Goal: Information Seeking & Learning: Learn about a topic

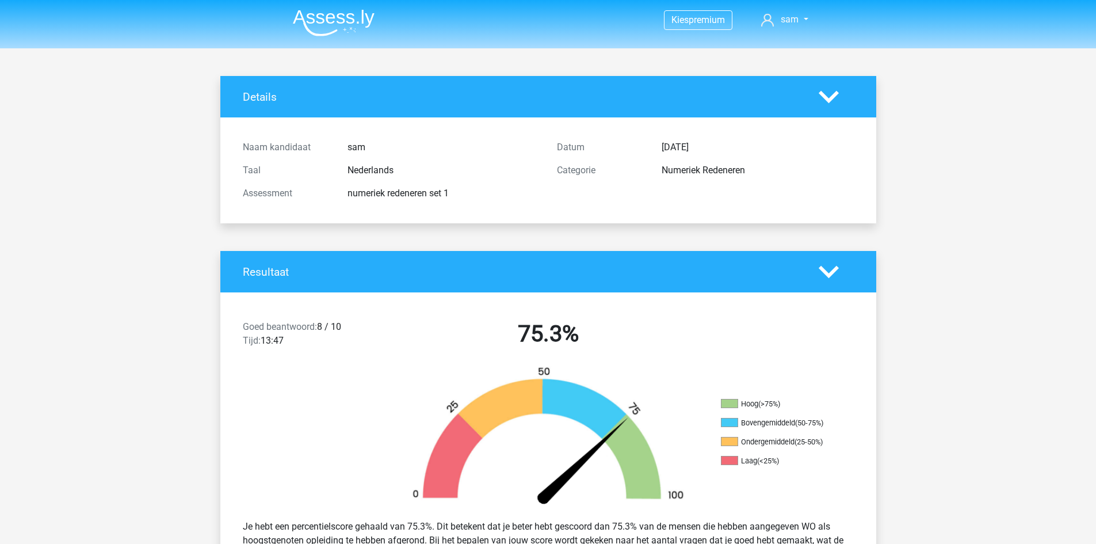
click at [343, 11] on img at bounding box center [334, 22] width 82 height 27
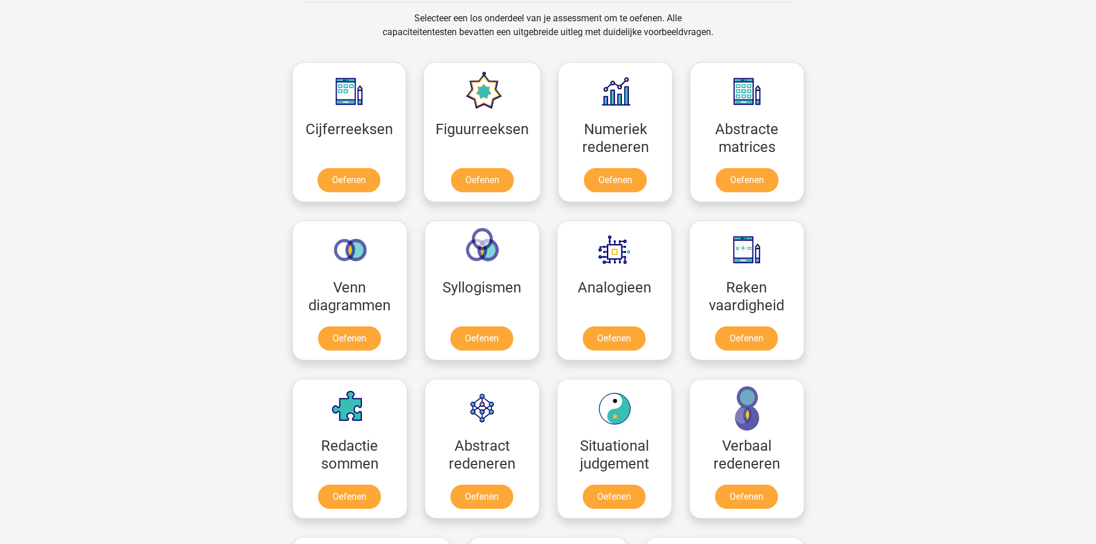
scroll to position [484, 0]
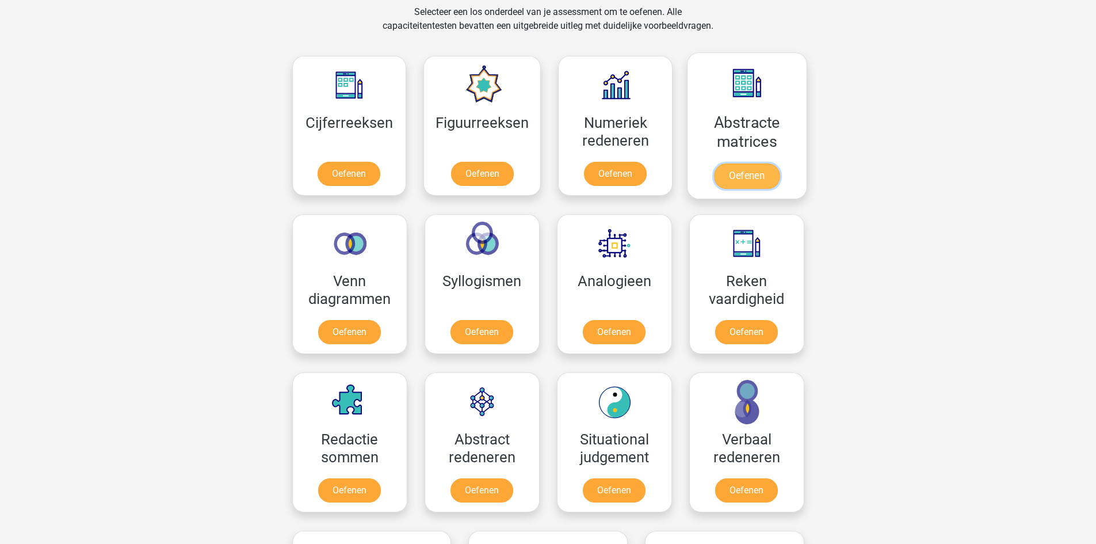
click at [740, 179] on link "Oefenen" at bounding box center [747, 175] width 66 height 25
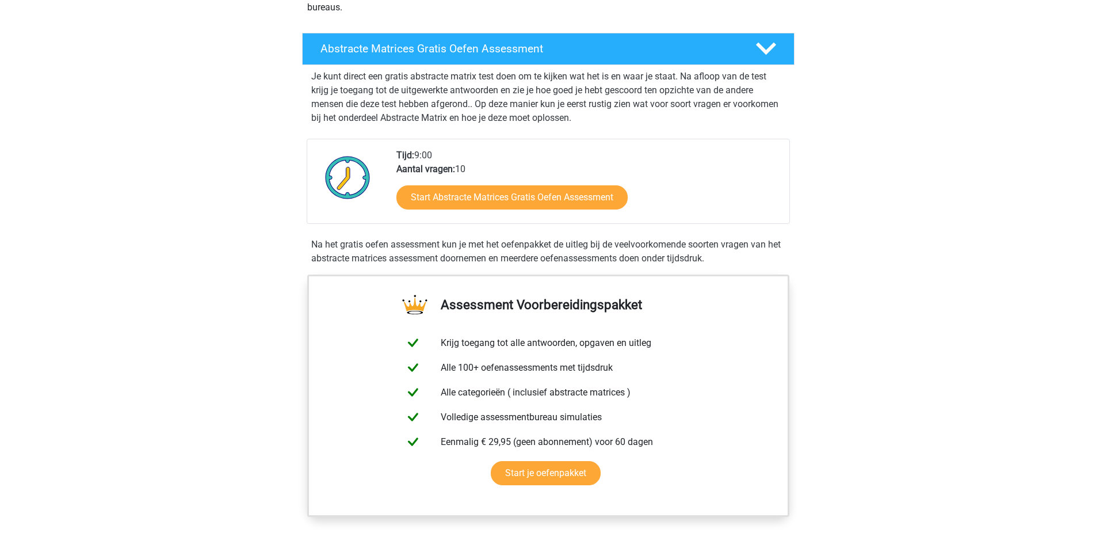
scroll to position [172, 0]
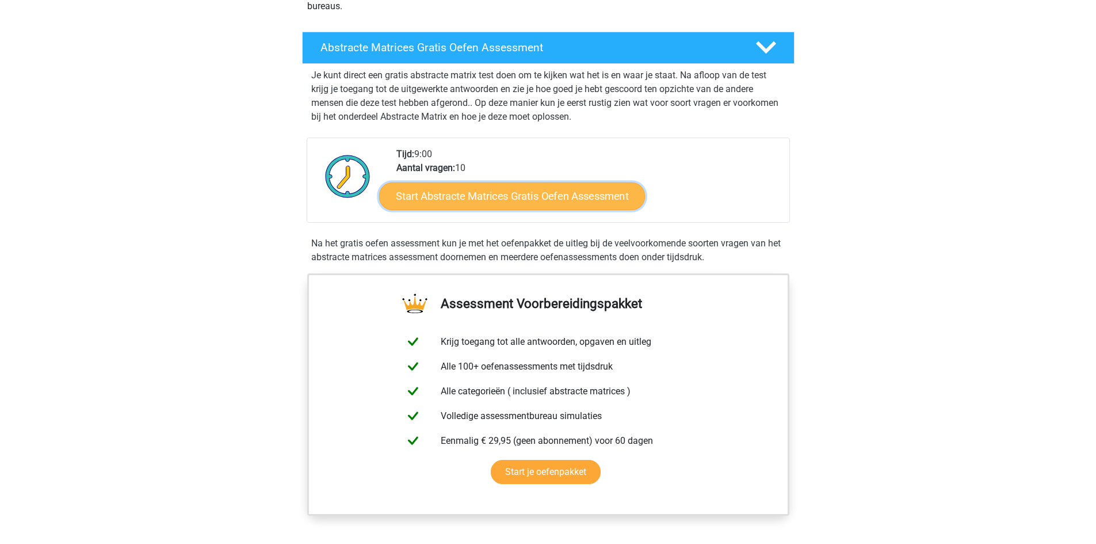
click at [512, 194] on link "Start Abstracte Matrices Gratis Oefen Assessment" at bounding box center [512, 196] width 266 height 28
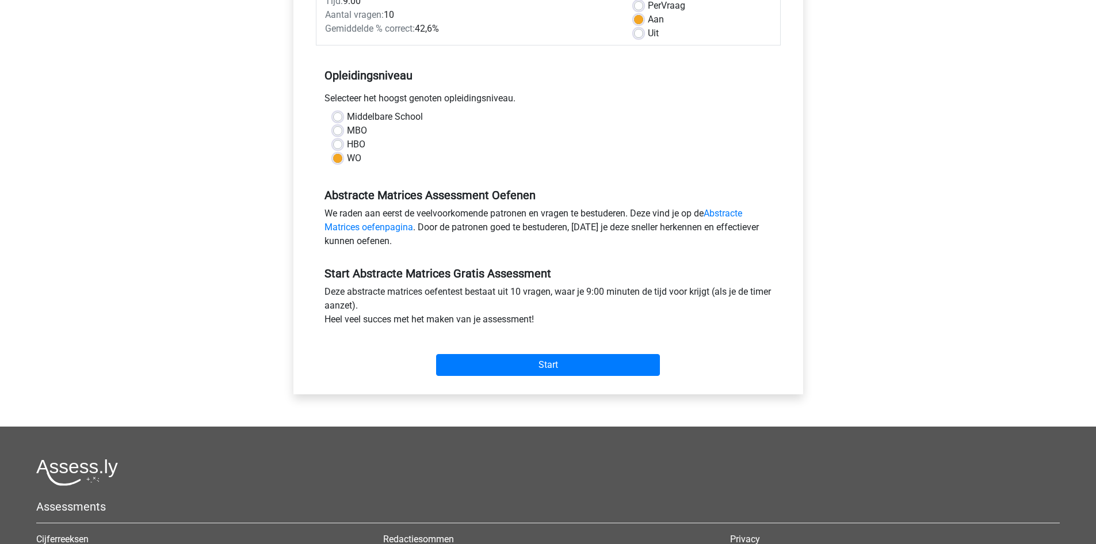
scroll to position [182, 0]
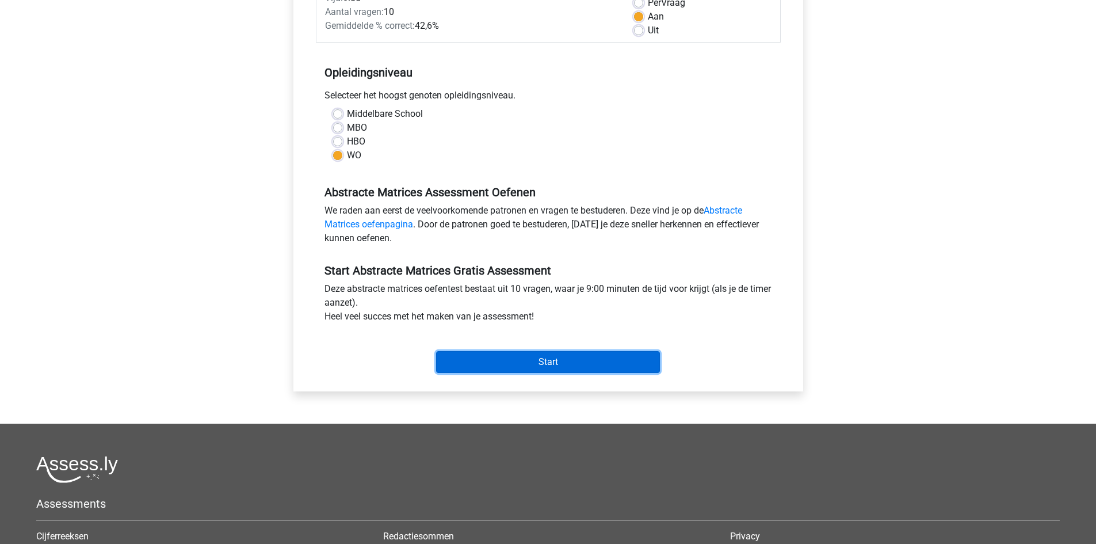
click at [548, 369] on input "Start" at bounding box center [548, 362] width 224 height 22
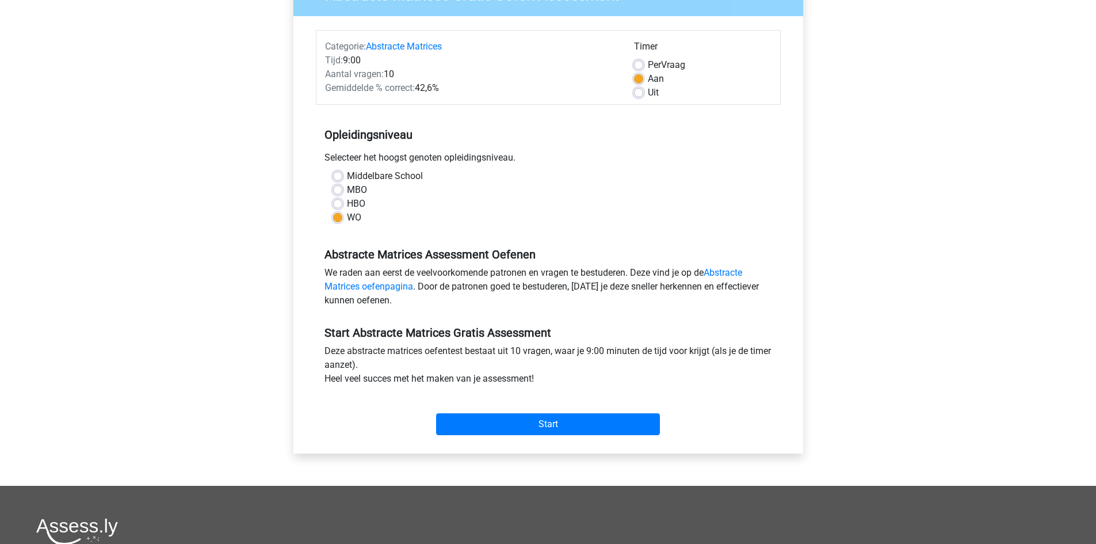
scroll to position [120, 0]
click at [530, 424] on input "Start" at bounding box center [548, 423] width 224 height 22
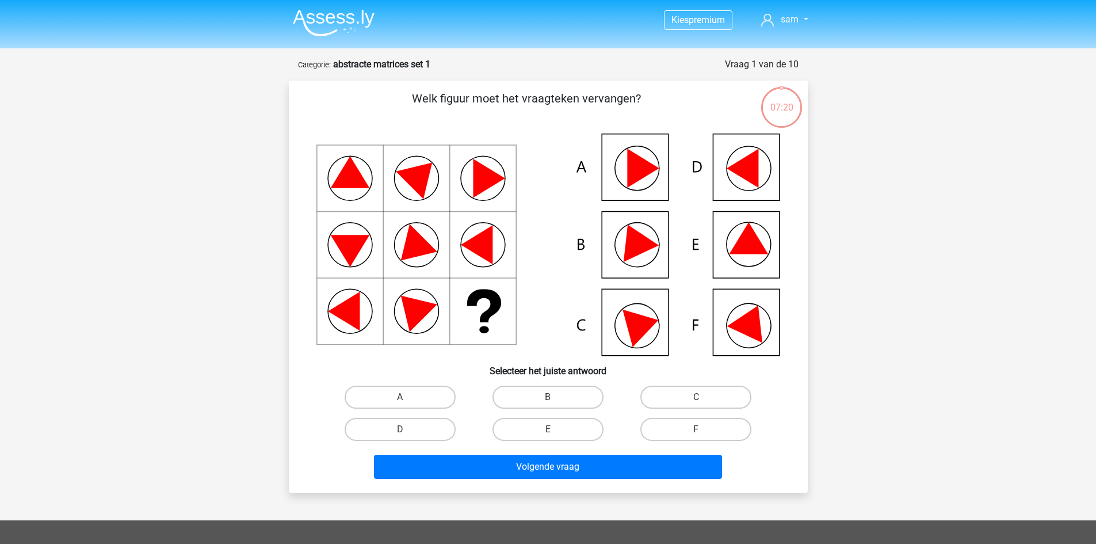
click at [546, 441] on div "E" at bounding box center [548, 429] width 148 height 32
click at [558, 424] on label "E" at bounding box center [547, 429] width 111 height 23
click at [555, 429] on input "E" at bounding box center [551, 432] width 7 height 7
radio input "true"
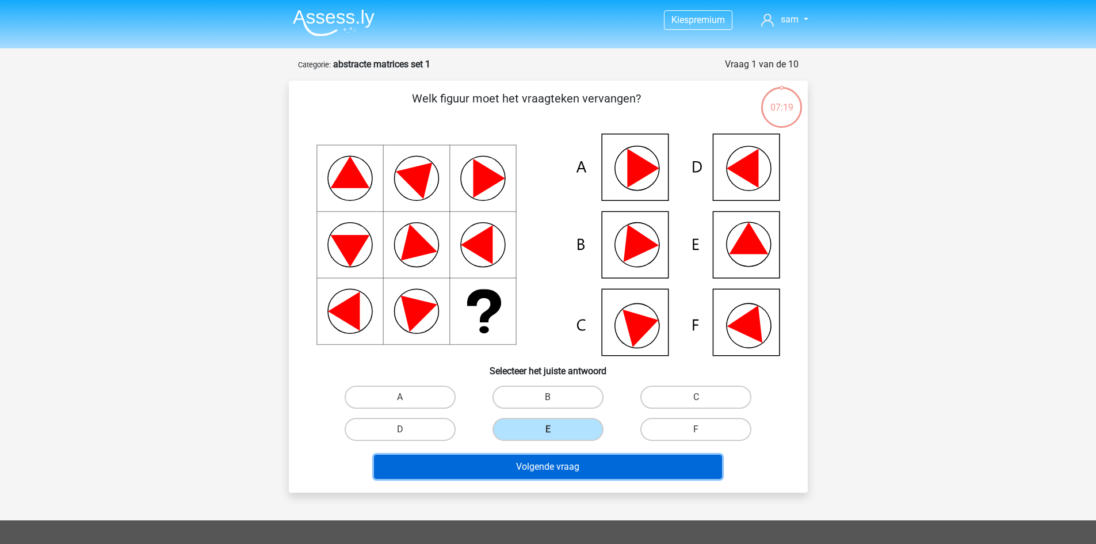
click at [548, 461] on button "Volgende vraag" at bounding box center [548, 466] width 348 height 24
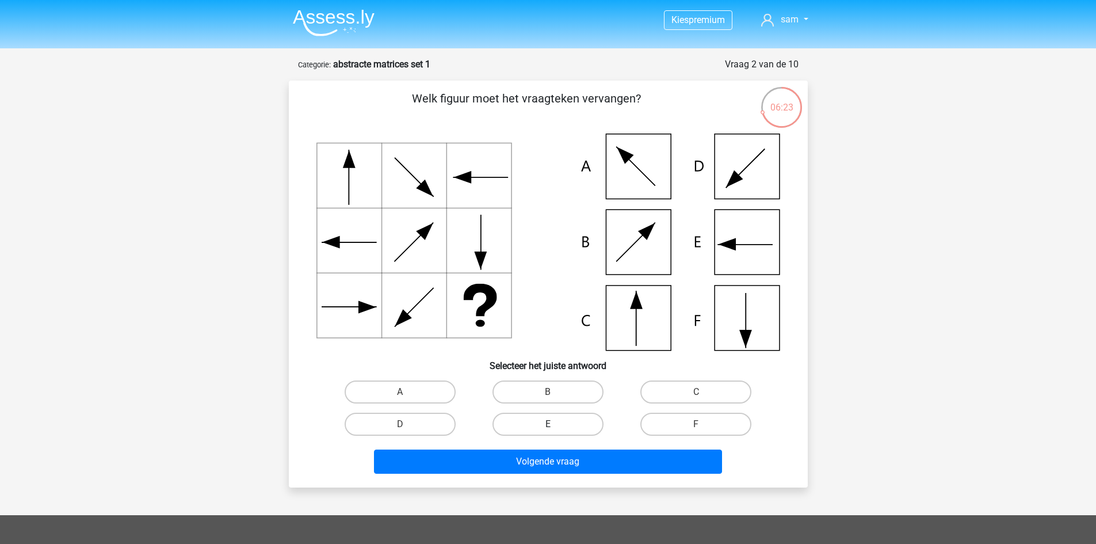
click at [560, 424] on label "E" at bounding box center [547, 423] width 111 height 23
click at [555, 424] on input "E" at bounding box center [551, 427] width 7 height 7
radio input "true"
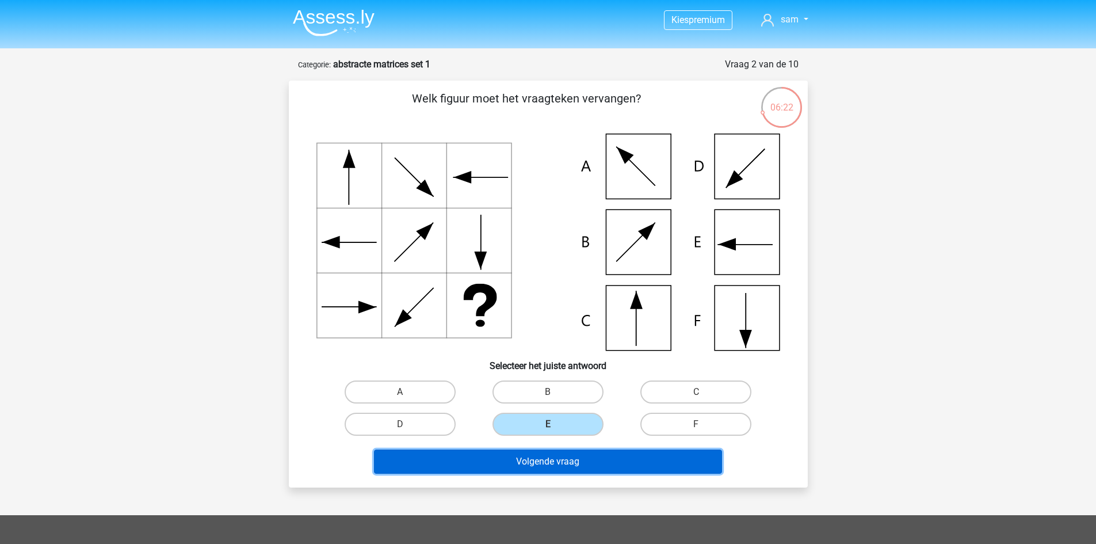
click at [555, 464] on button "Volgende vraag" at bounding box center [548, 461] width 348 height 24
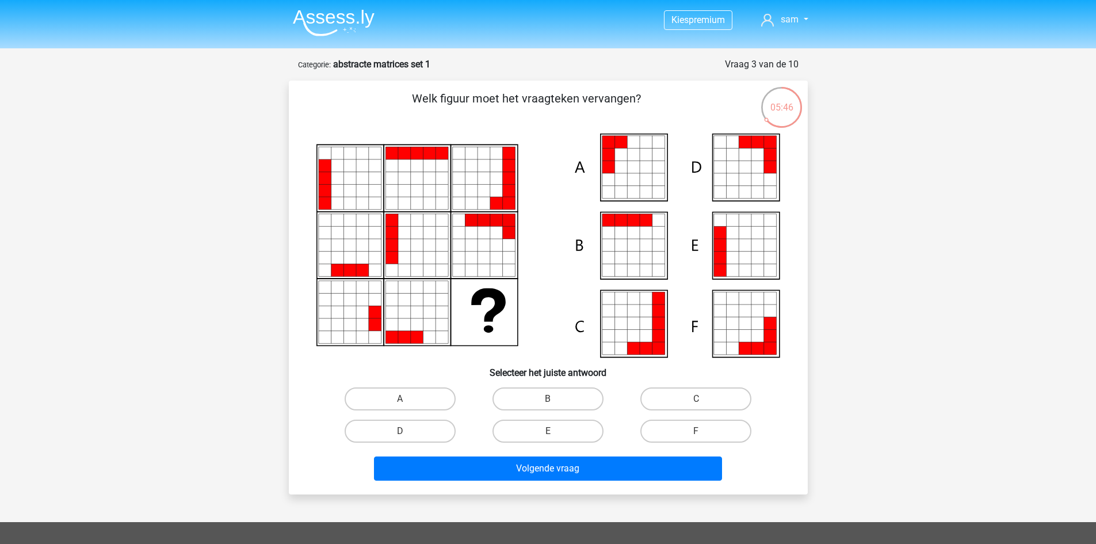
click at [617, 157] on icon at bounding box center [620, 154] width 13 height 13
click at [414, 393] on label "A" at bounding box center [400, 398] width 111 height 23
click at [407, 399] on input "A" at bounding box center [403, 402] width 7 height 7
radio input "true"
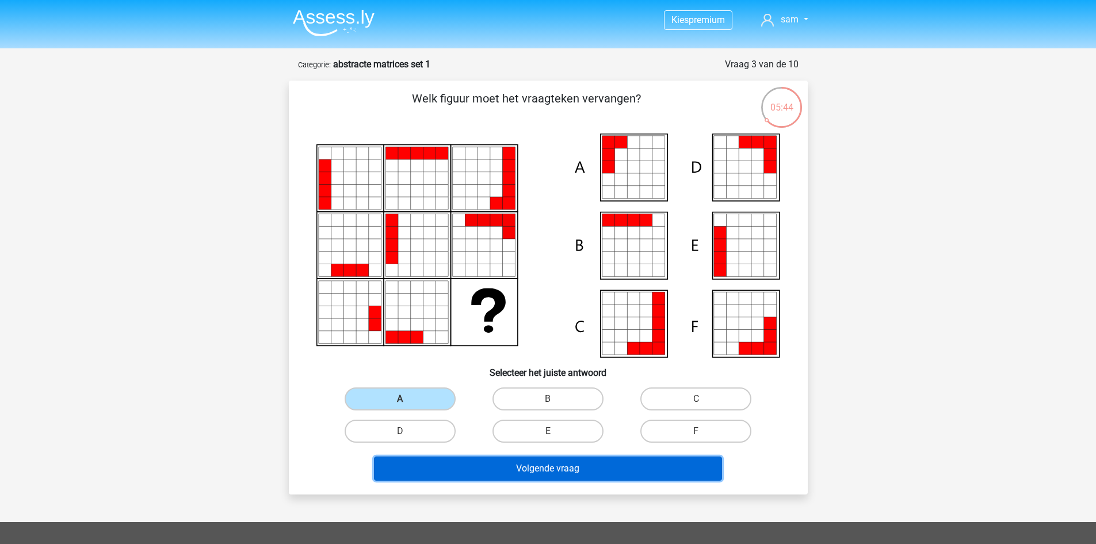
click at [466, 470] on button "Volgende vraag" at bounding box center [548, 468] width 348 height 24
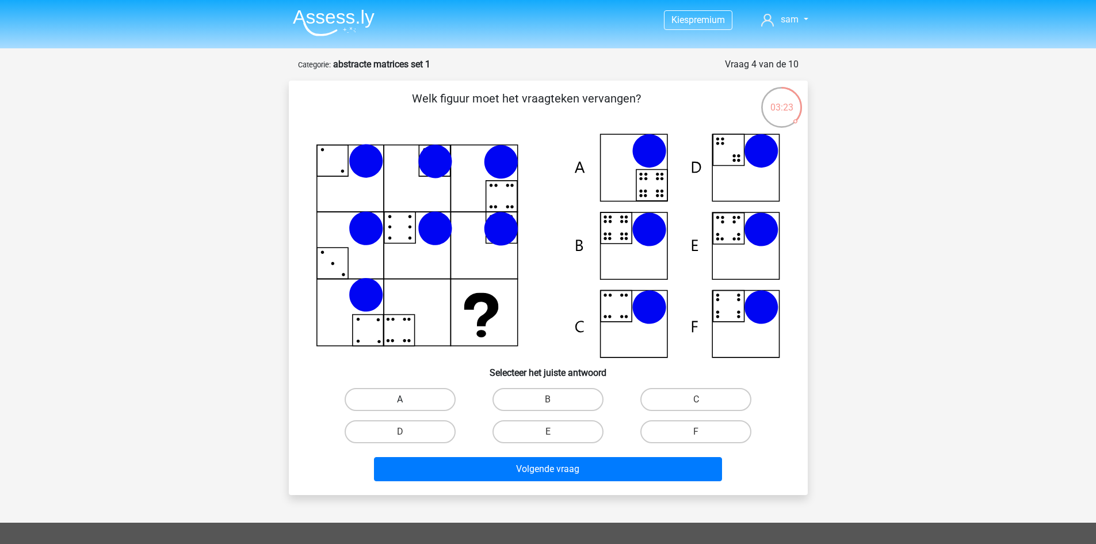
click at [399, 399] on label "A" at bounding box center [400, 399] width 111 height 23
click at [400, 399] on input "A" at bounding box center [403, 402] width 7 height 7
radio input "true"
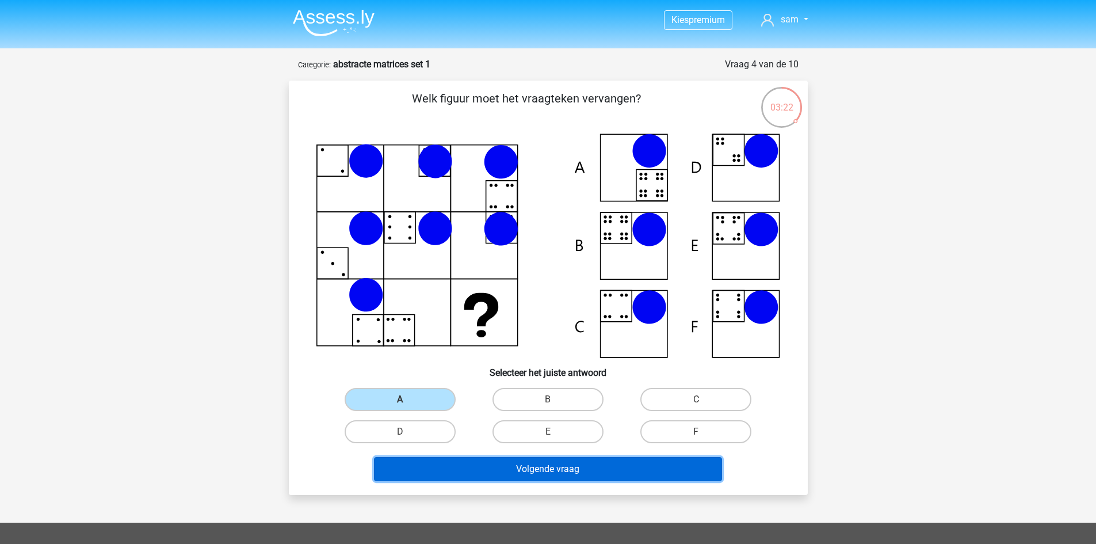
click at [473, 470] on button "Volgende vraag" at bounding box center [548, 469] width 348 height 24
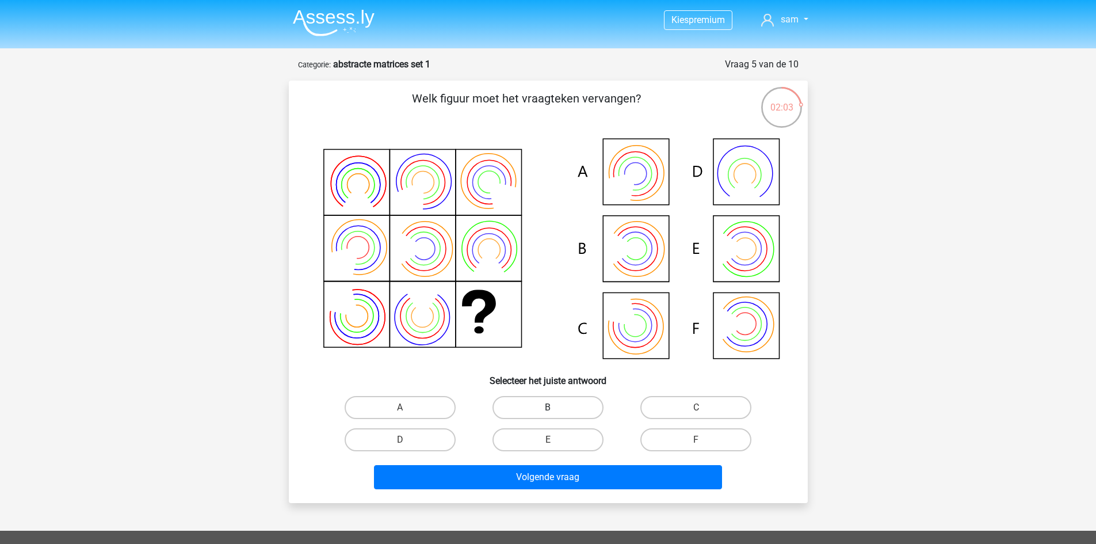
click at [517, 400] on label "B" at bounding box center [547, 407] width 111 height 23
click at [548, 407] on input "B" at bounding box center [551, 410] width 7 height 7
radio input "true"
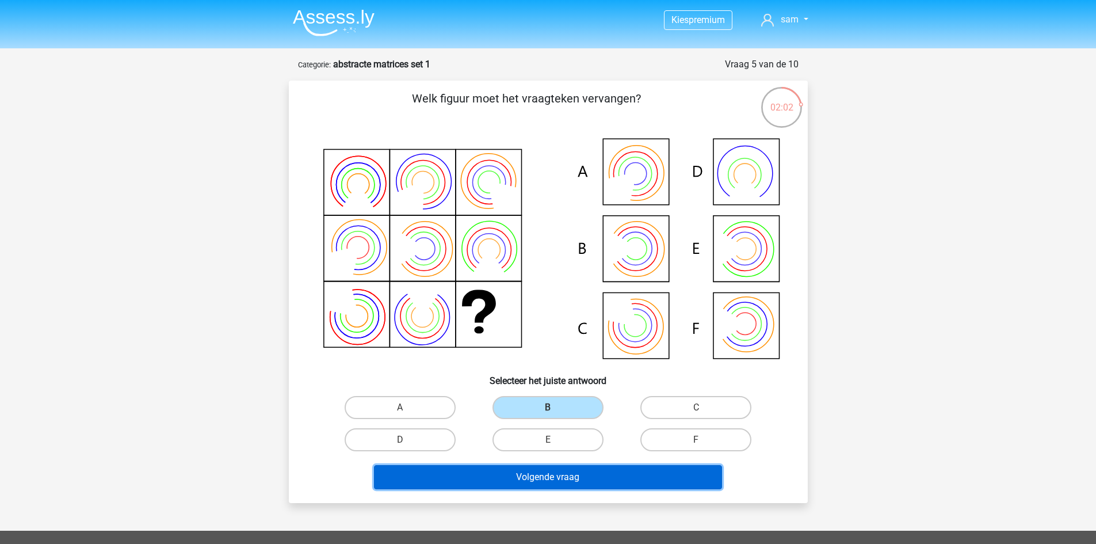
click at [518, 481] on button "Volgende vraag" at bounding box center [548, 477] width 348 height 24
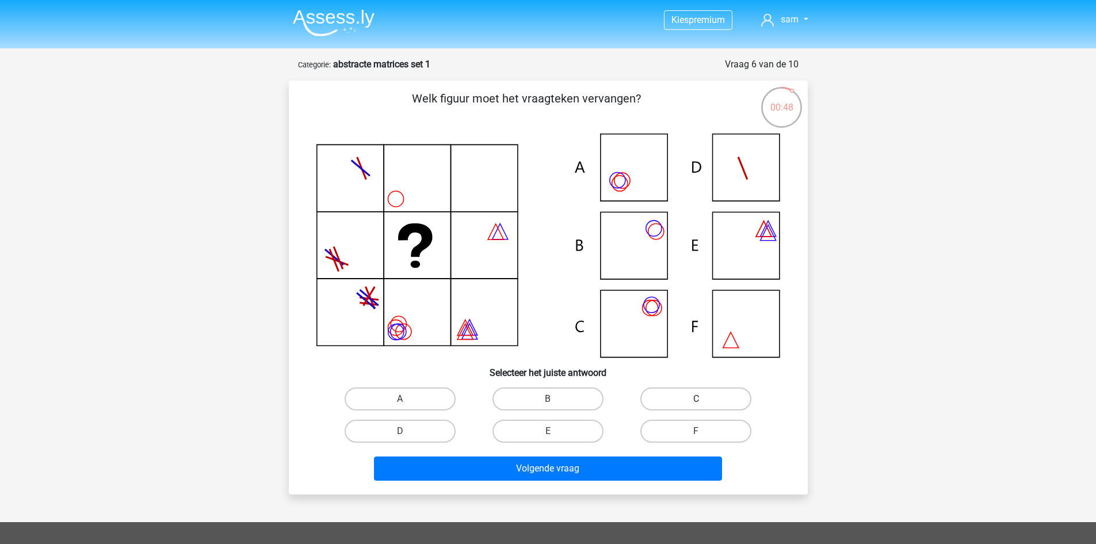
click at [670, 392] on label "C" at bounding box center [695, 398] width 111 height 23
click at [696, 399] on input "C" at bounding box center [699, 402] width 7 height 7
radio input "true"
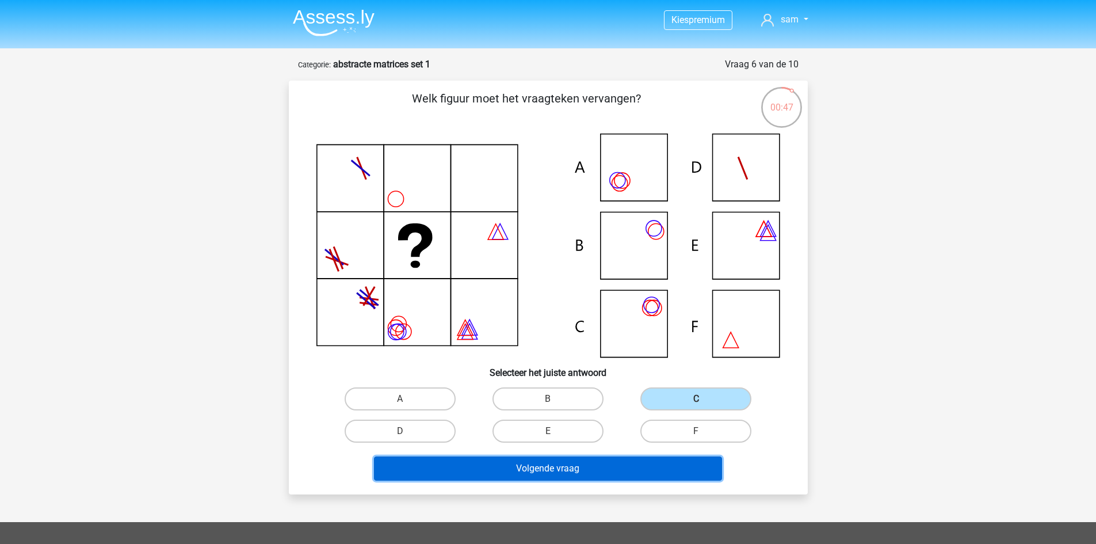
click at [628, 473] on button "Volgende vraag" at bounding box center [548, 468] width 348 height 24
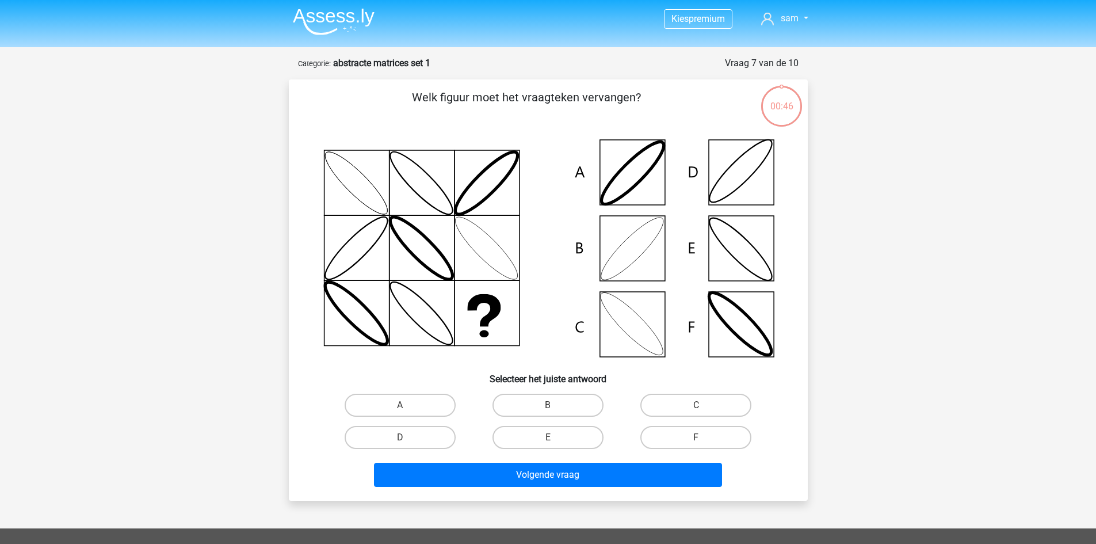
scroll to position [1, 0]
click at [554, 407] on input "B" at bounding box center [551, 408] width 7 height 7
radio input "true"
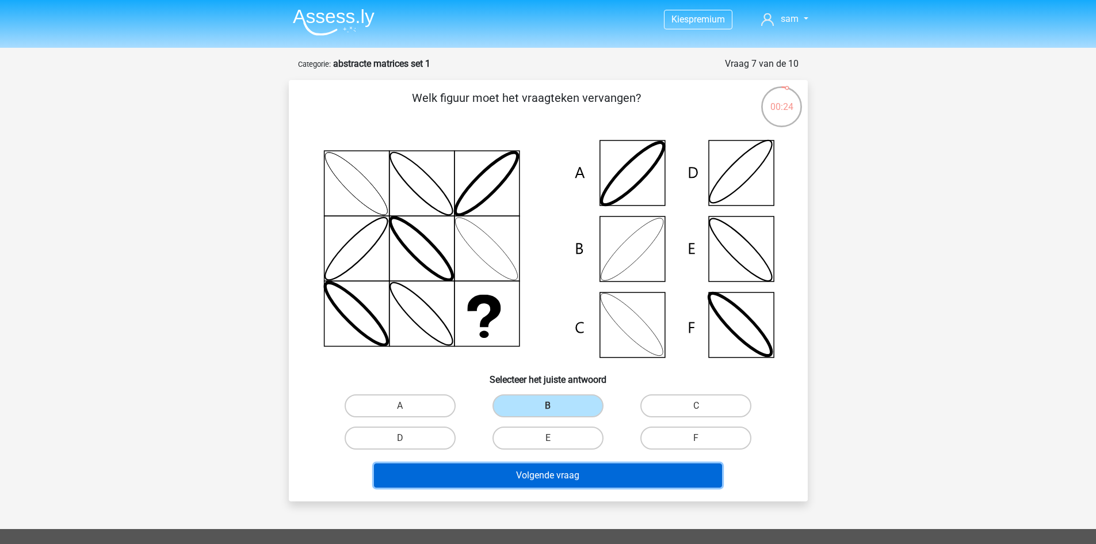
click at [548, 472] on button "Volgende vraag" at bounding box center [548, 475] width 348 height 24
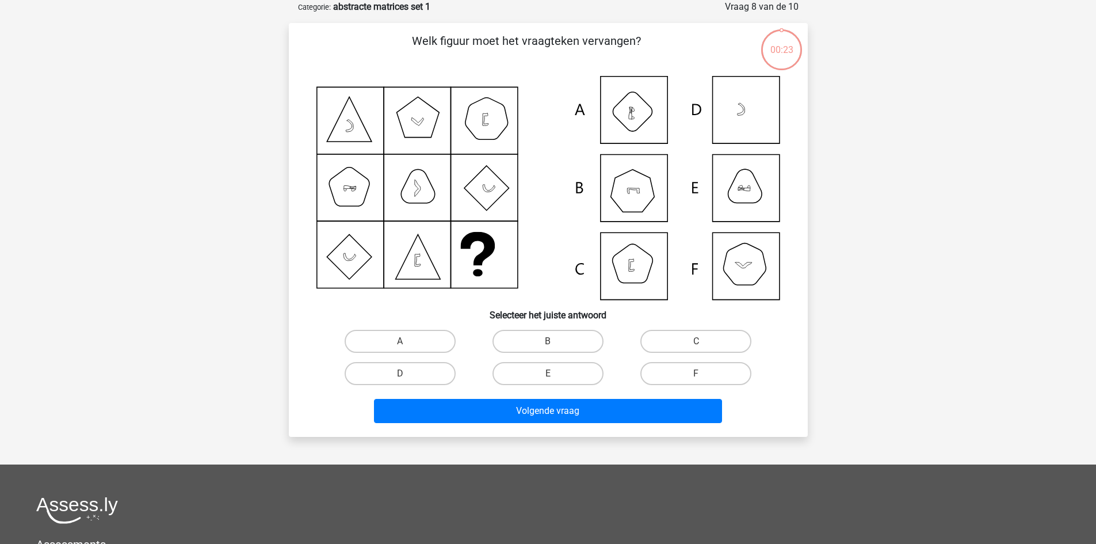
scroll to position [0, 0]
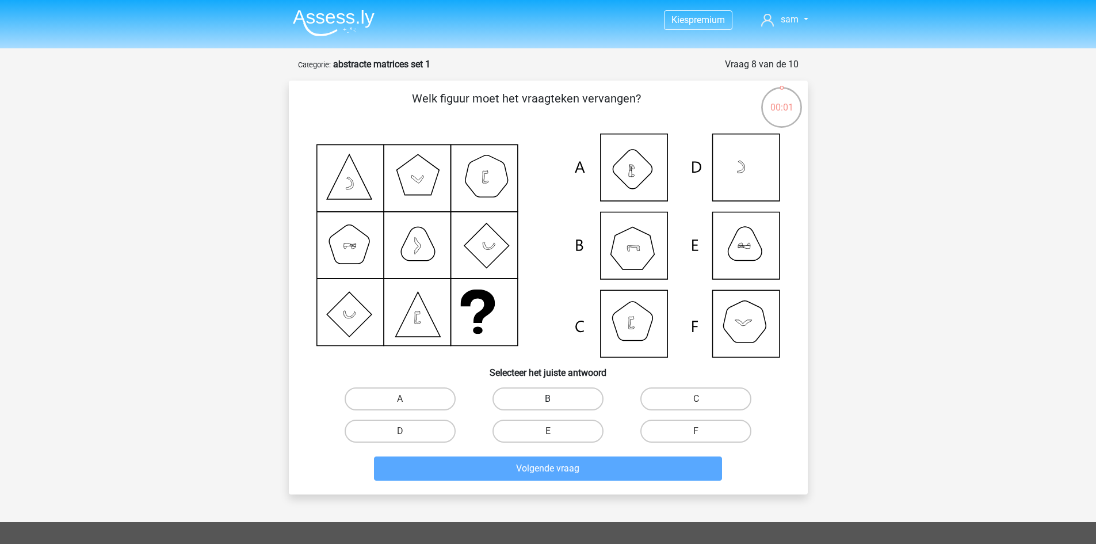
click at [572, 399] on label "B" at bounding box center [547, 398] width 111 height 23
click at [555, 399] on input "B" at bounding box center [551, 402] width 7 height 7
radio input "true"
click at [567, 401] on label "B" at bounding box center [547, 398] width 111 height 23
click at [555, 401] on input "B" at bounding box center [551, 402] width 7 height 7
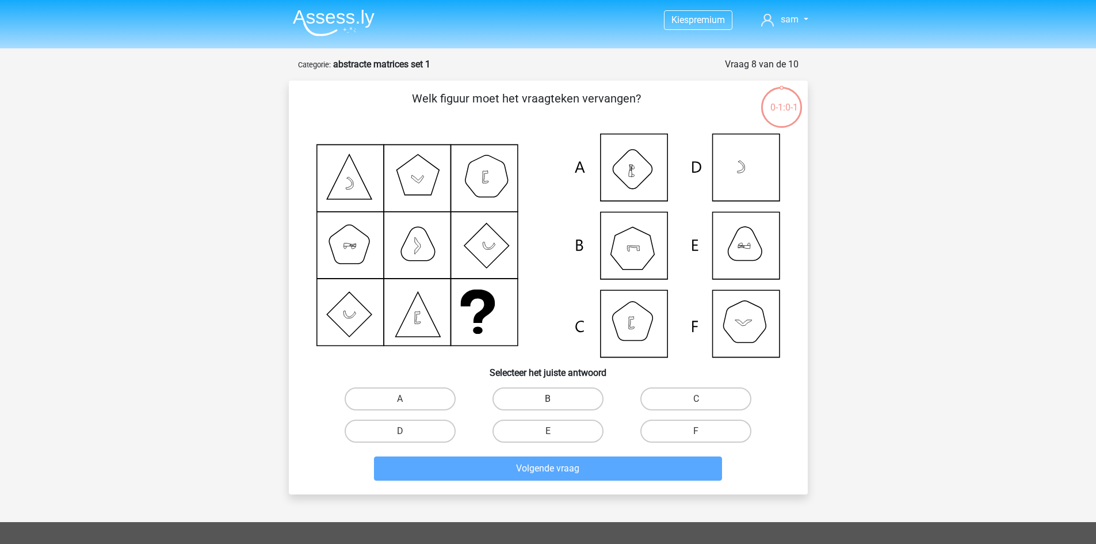
radio input "true"
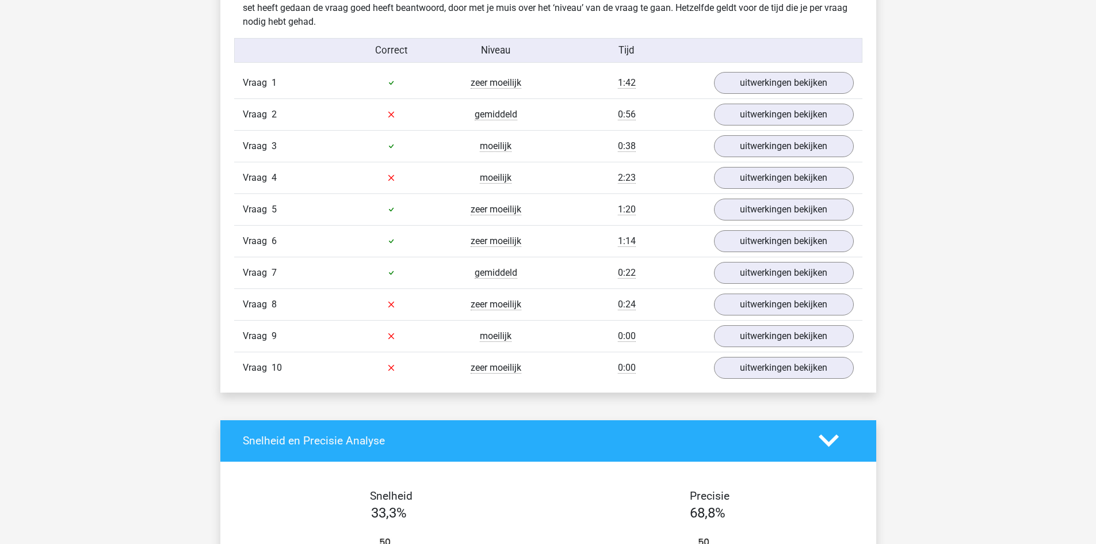
scroll to position [923, 0]
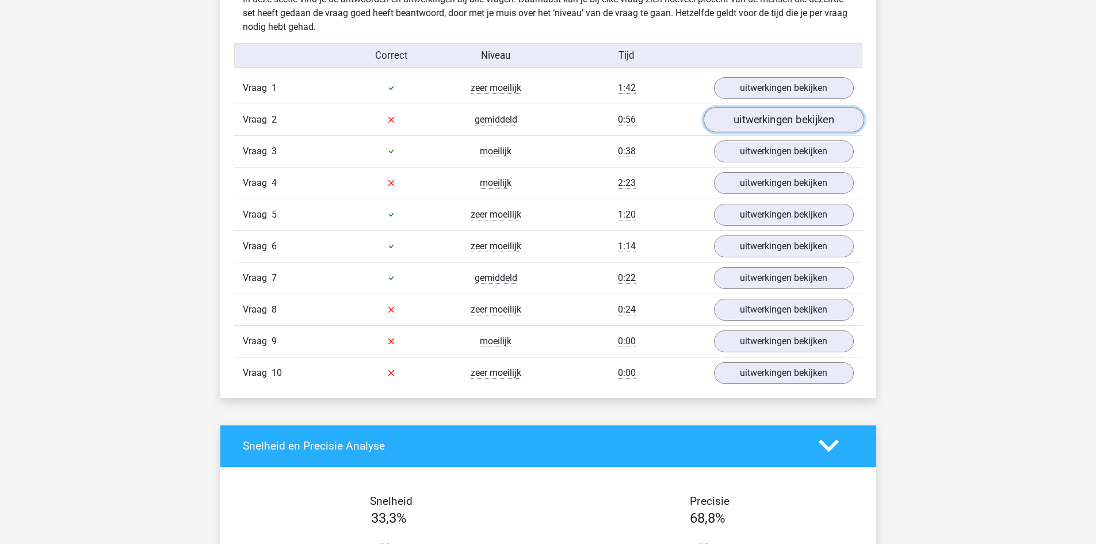
click at [747, 111] on link "uitwerkingen bekijken" at bounding box center [783, 119] width 160 height 25
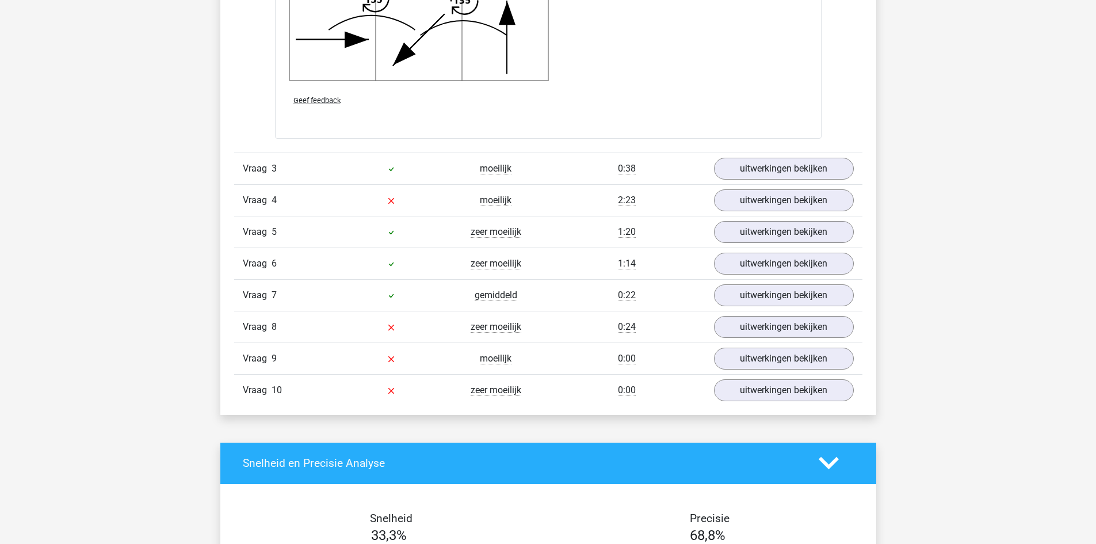
scroll to position [1704, 0]
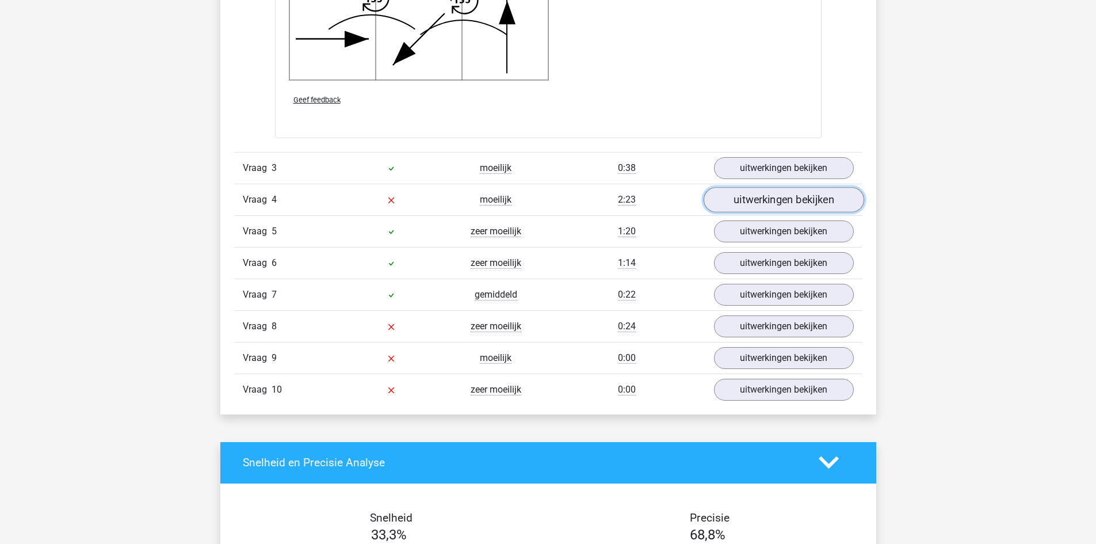
click at [734, 194] on link "uitwerkingen bekijken" at bounding box center [783, 199] width 160 height 25
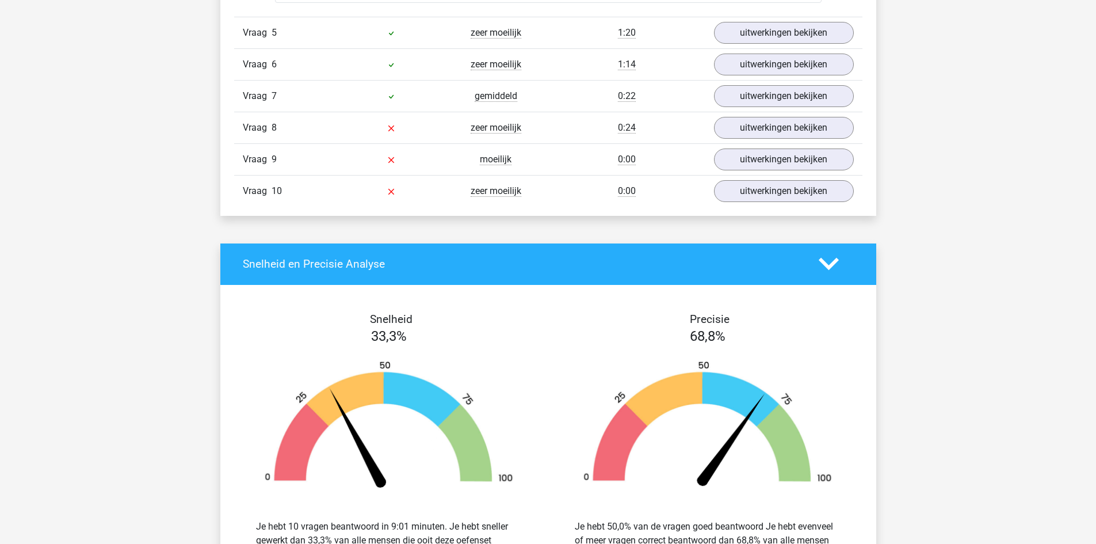
scroll to position [2340, 0]
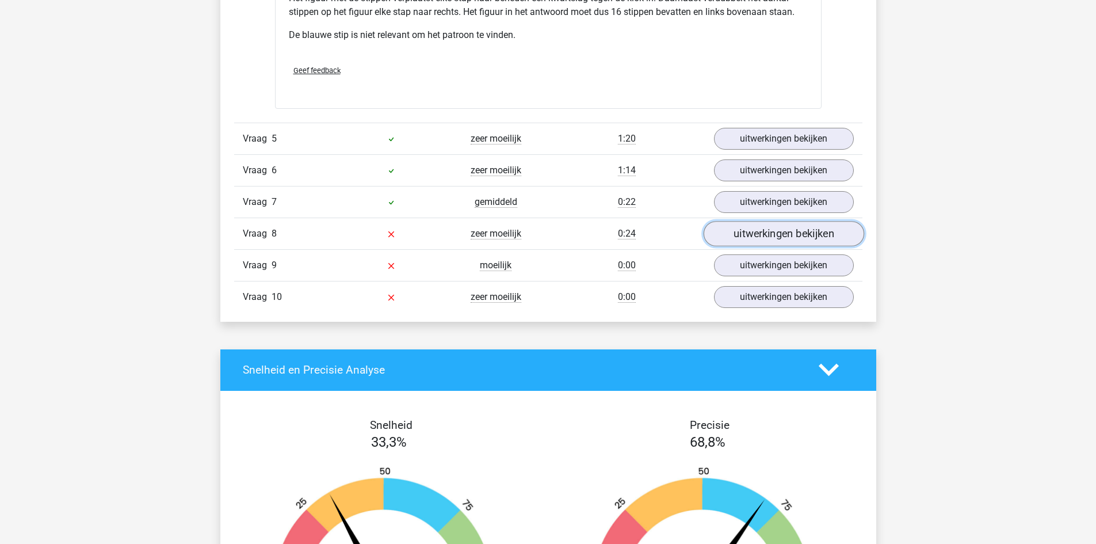
click at [767, 236] on link "uitwerkingen bekijken" at bounding box center [783, 233] width 160 height 25
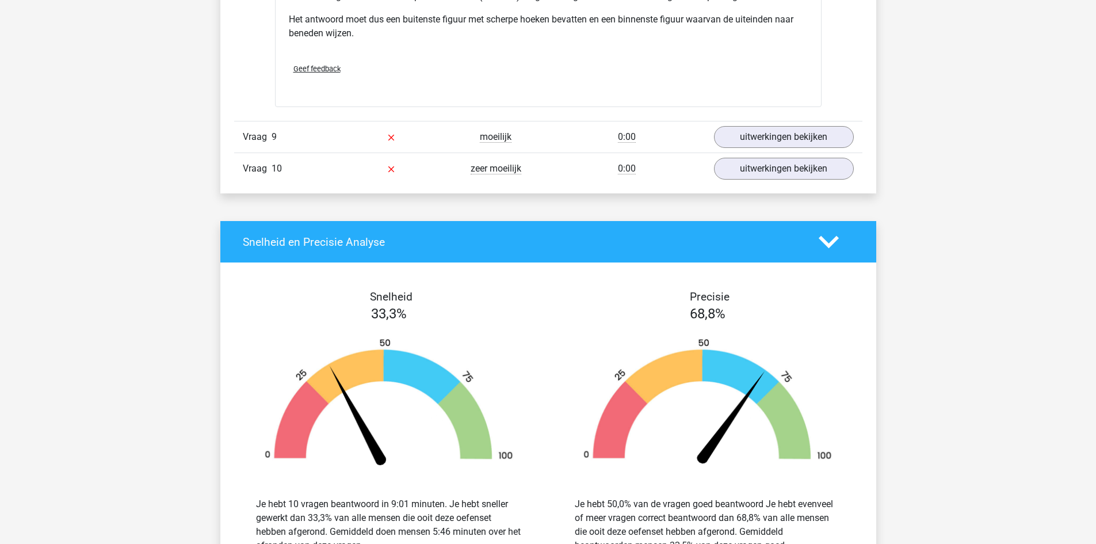
scroll to position [3025, 0]
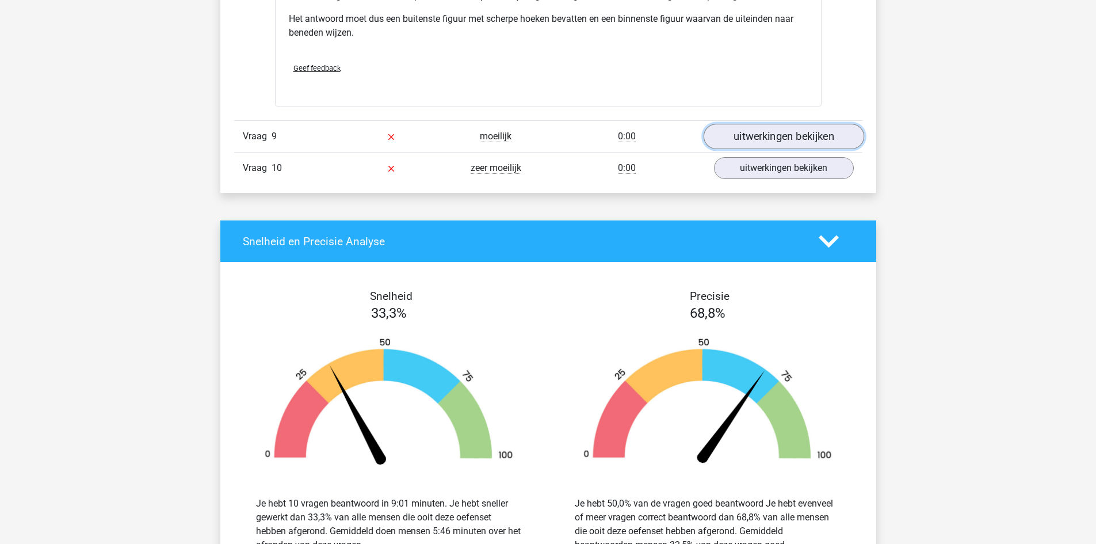
click at [717, 140] on link "uitwerkingen bekijken" at bounding box center [783, 136] width 160 height 25
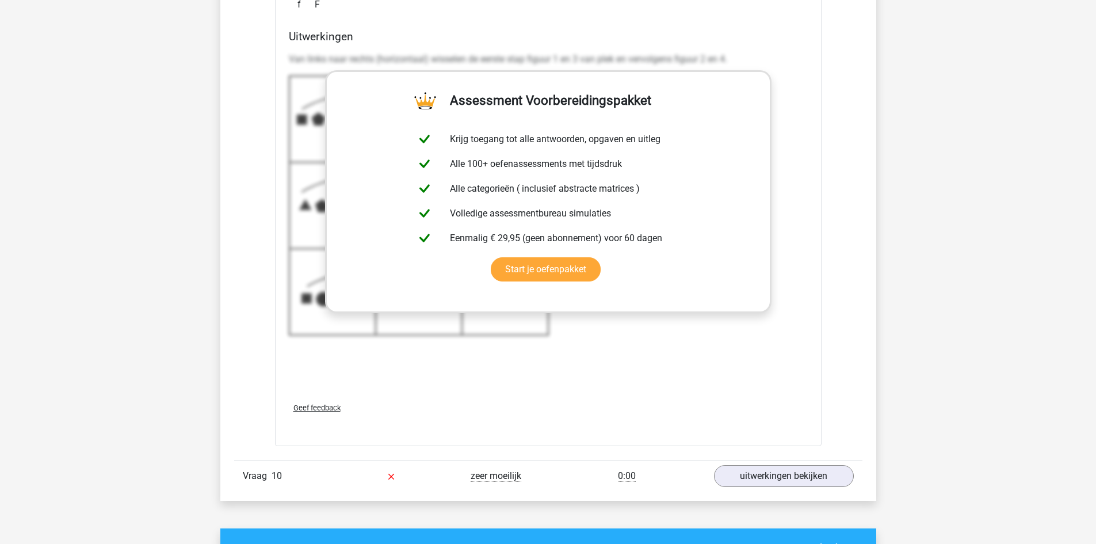
scroll to position [3593, 0]
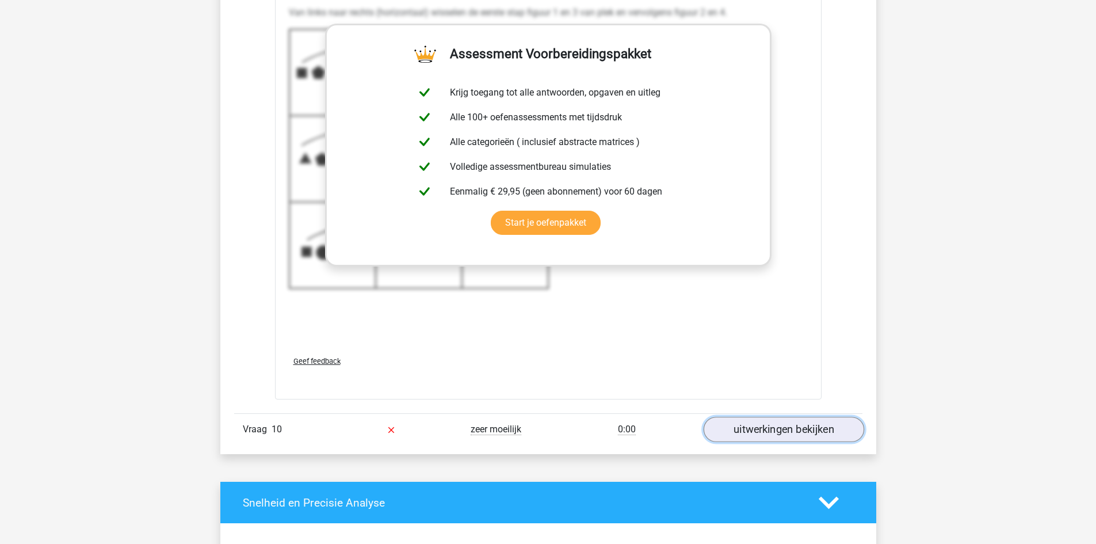
click at [752, 427] on link "uitwerkingen bekijken" at bounding box center [783, 429] width 160 height 25
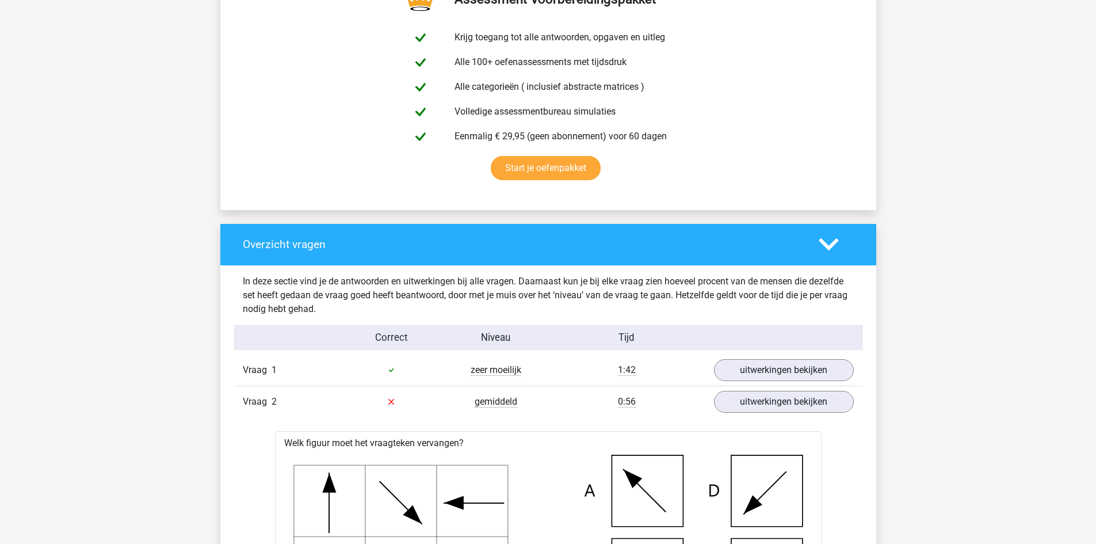
scroll to position [0, 0]
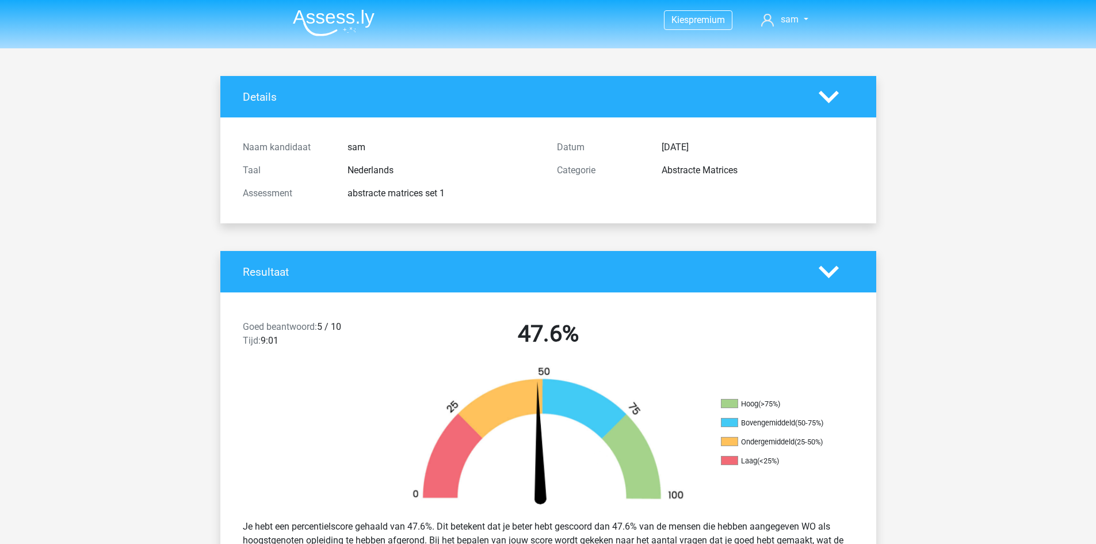
click at [361, 12] on img at bounding box center [334, 22] width 82 height 27
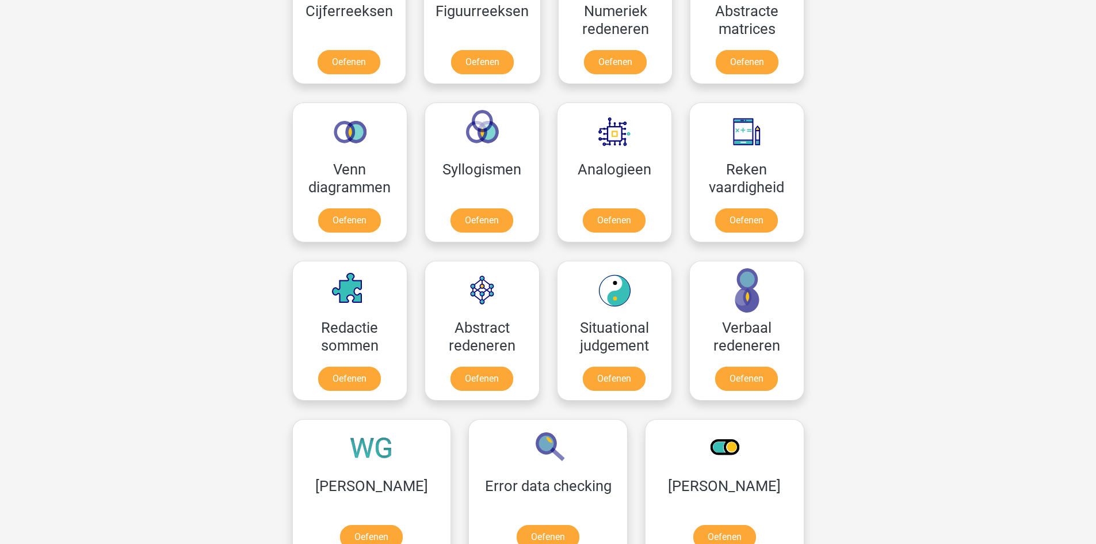
scroll to position [599, 0]
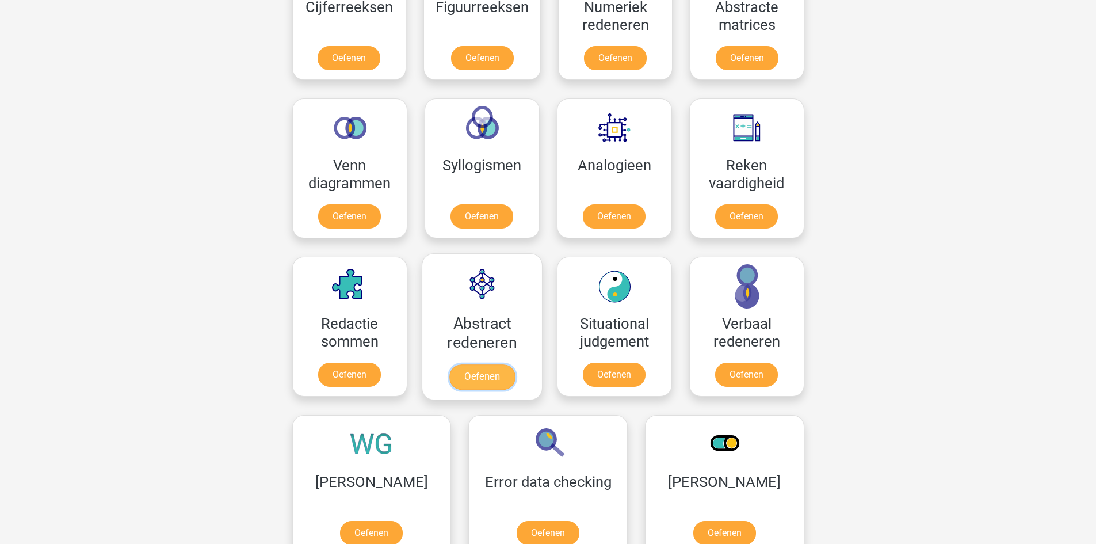
click at [483, 369] on link "Oefenen" at bounding box center [482, 376] width 66 height 25
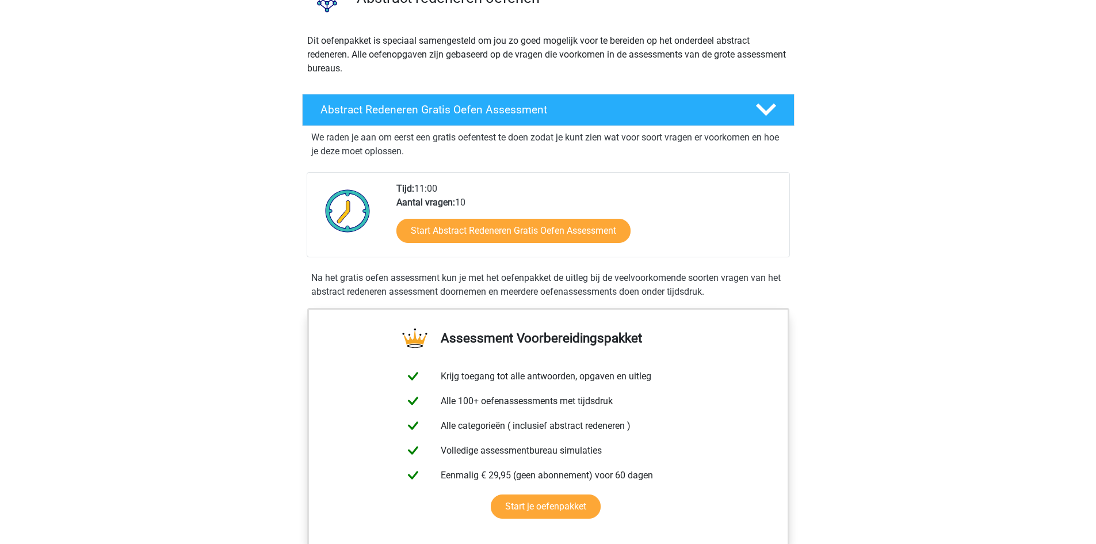
scroll to position [110, 0]
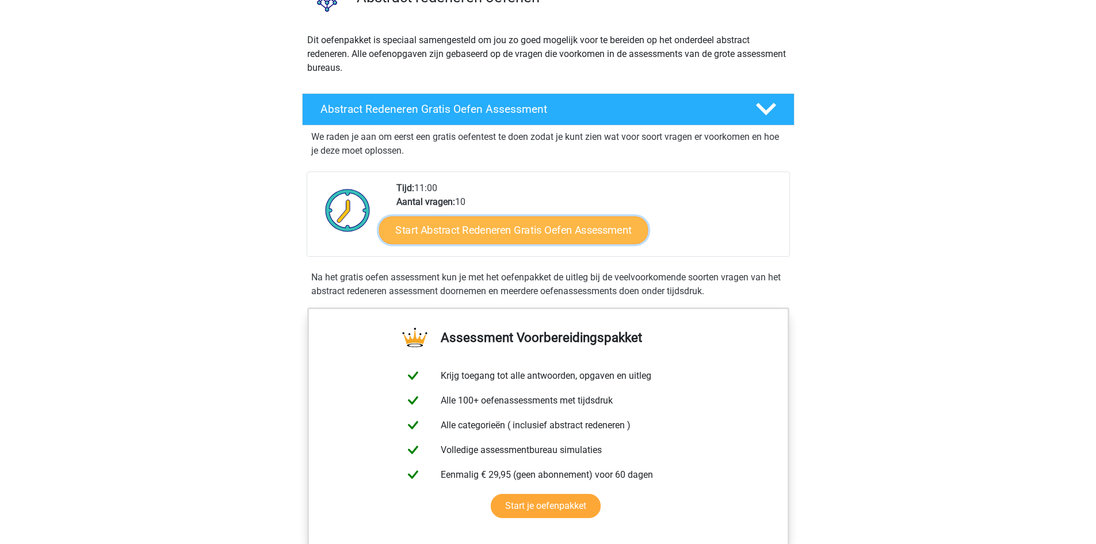
click at [444, 239] on link "Start Abstract Redeneren Gratis Oefen Assessment" at bounding box center [512, 230] width 269 height 28
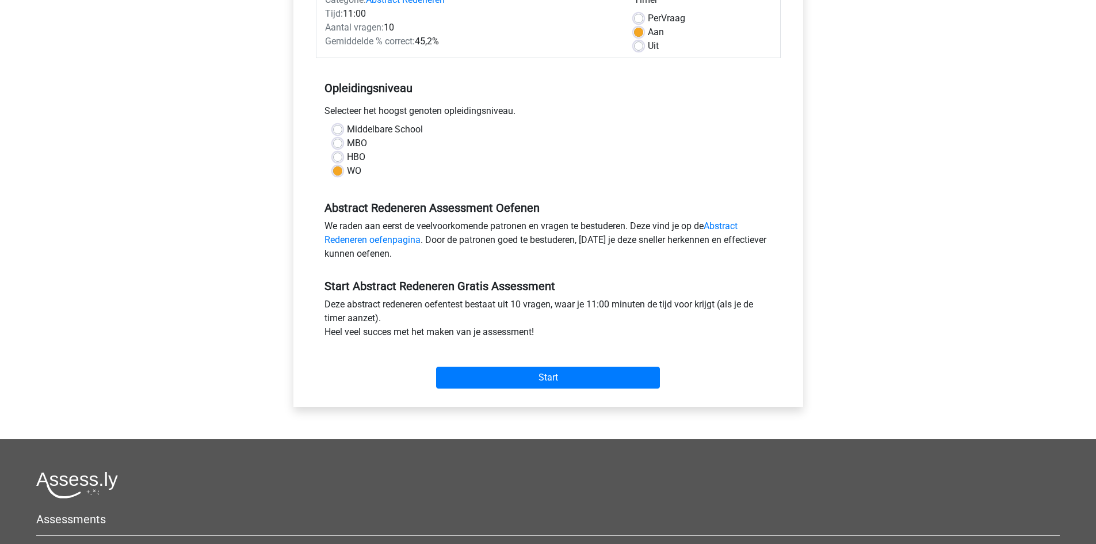
scroll to position [167, 0]
click at [523, 380] on input "Start" at bounding box center [548, 377] width 224 height 22
click at [578, 377] on input "Start" at bounding box center [548, 377] width 224 height 22
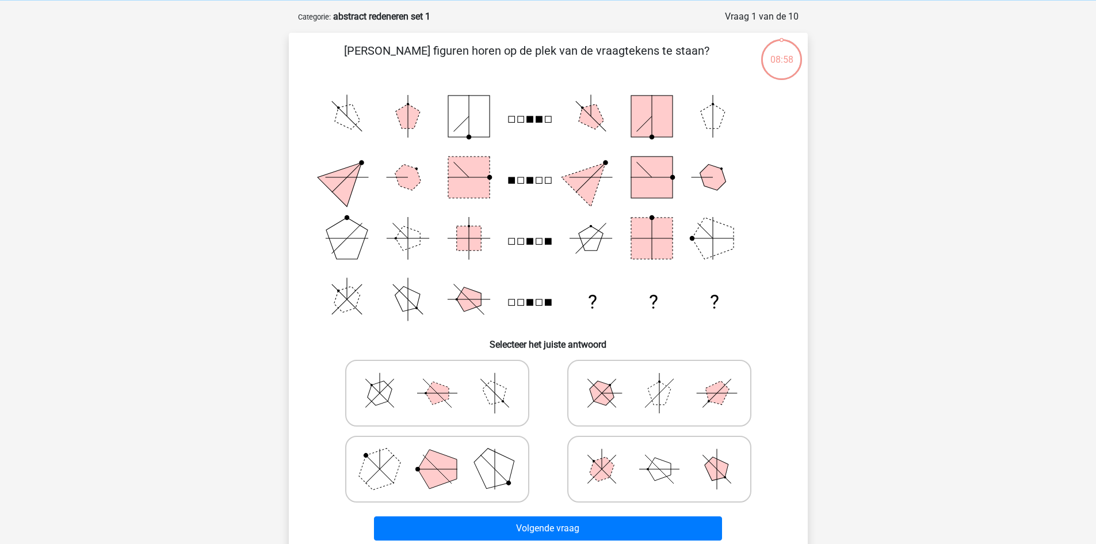
scroll to position [99, 0]
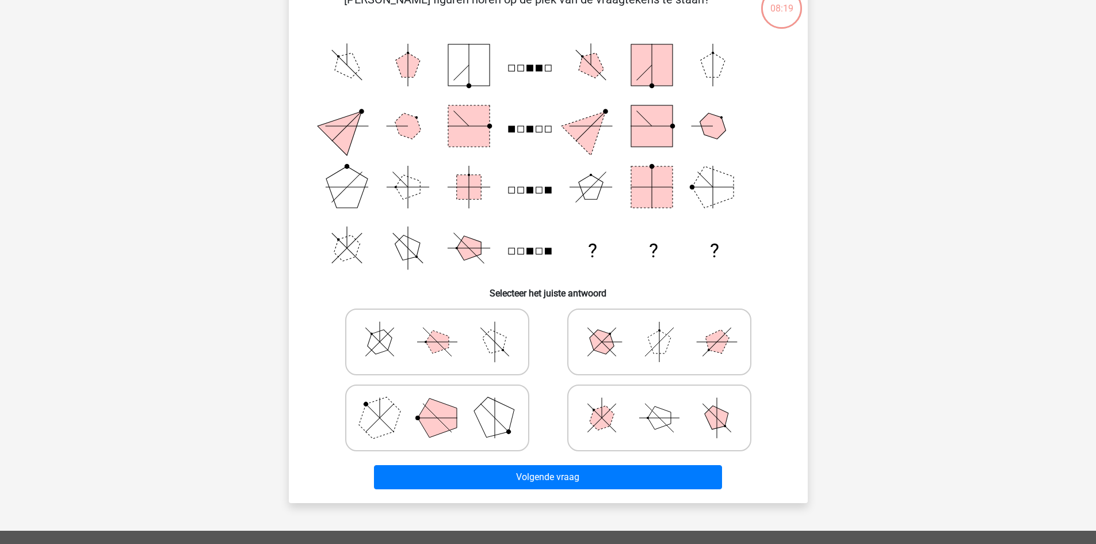
click at [627, 337] on icon at bounding box center [659, 342] width 173 height 58
click at [659, 327] on input "radio" at bounding box center [662, 323] width 7 height 7
radio input "true"
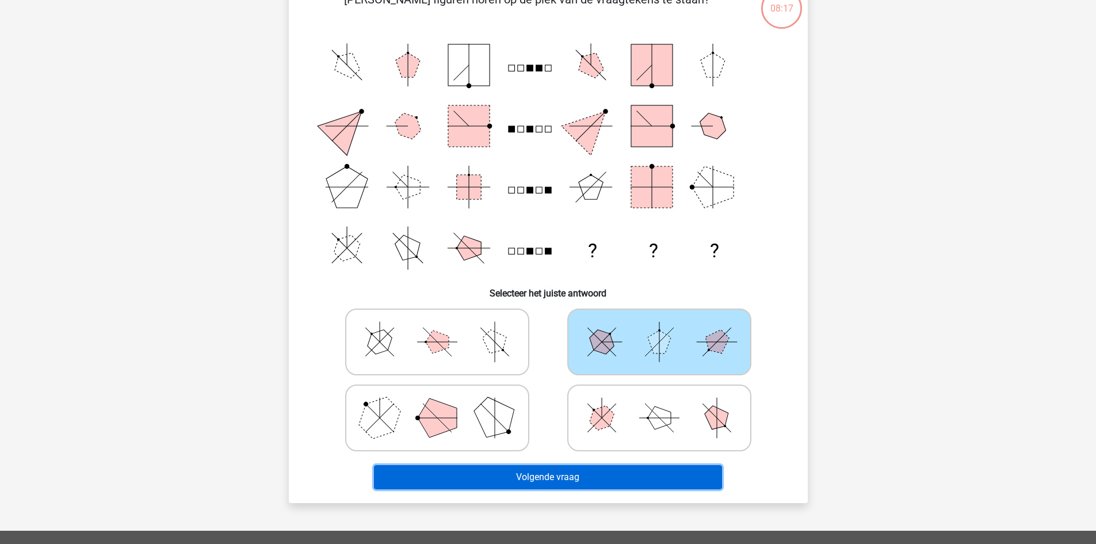
click at [586, 466] on button "Volgende vraag" at bounding box center [548, 477] width 348 height 24
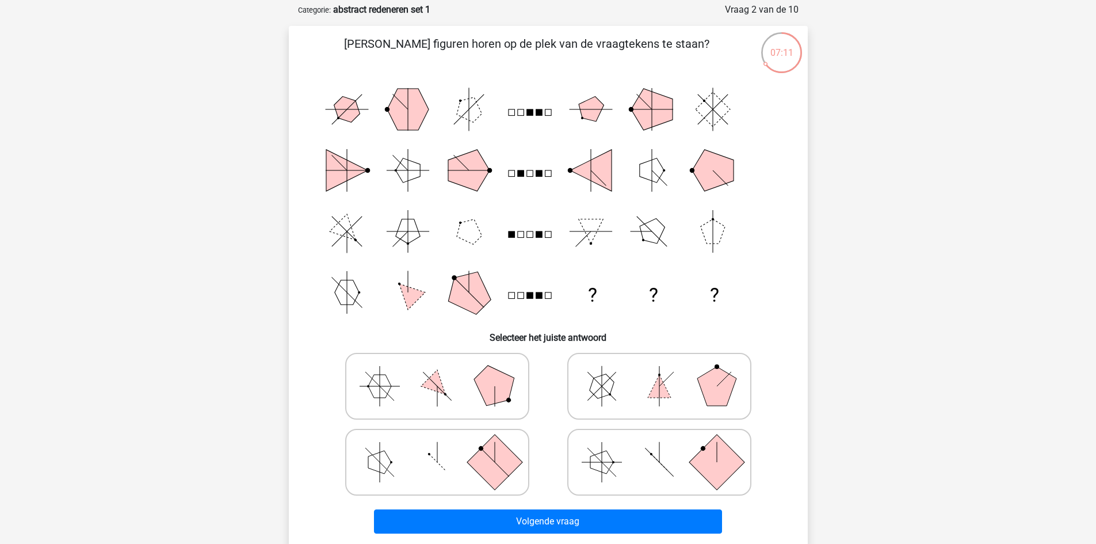
scroll to position [56, 0]
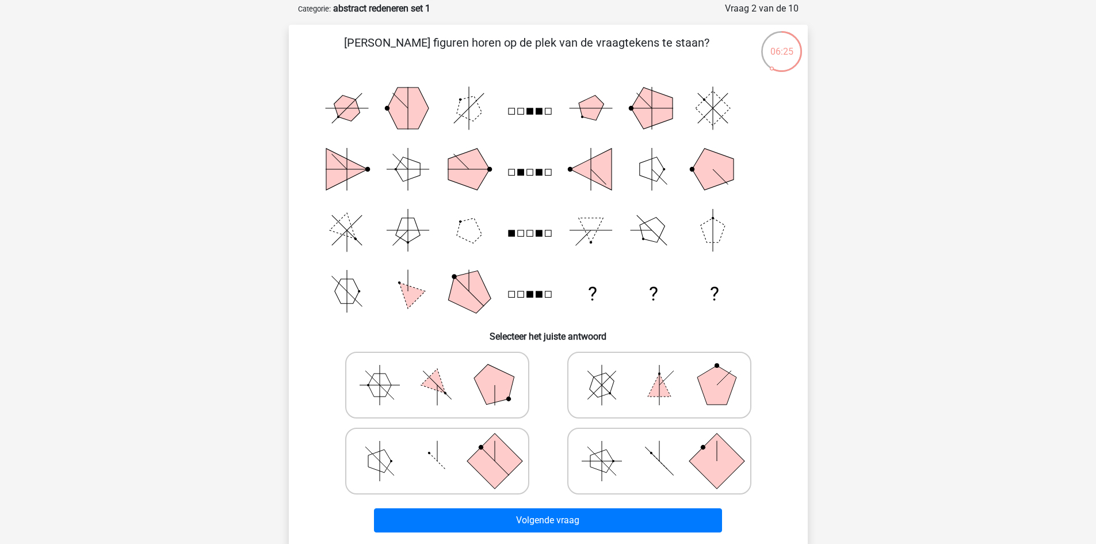
click at [481, 467] on rect at bounding box center [493, 460] width 55 height 55
click at [445, 446] on input "radio" at bounding box center [440, 442] width 7 height 7
radio input "true"
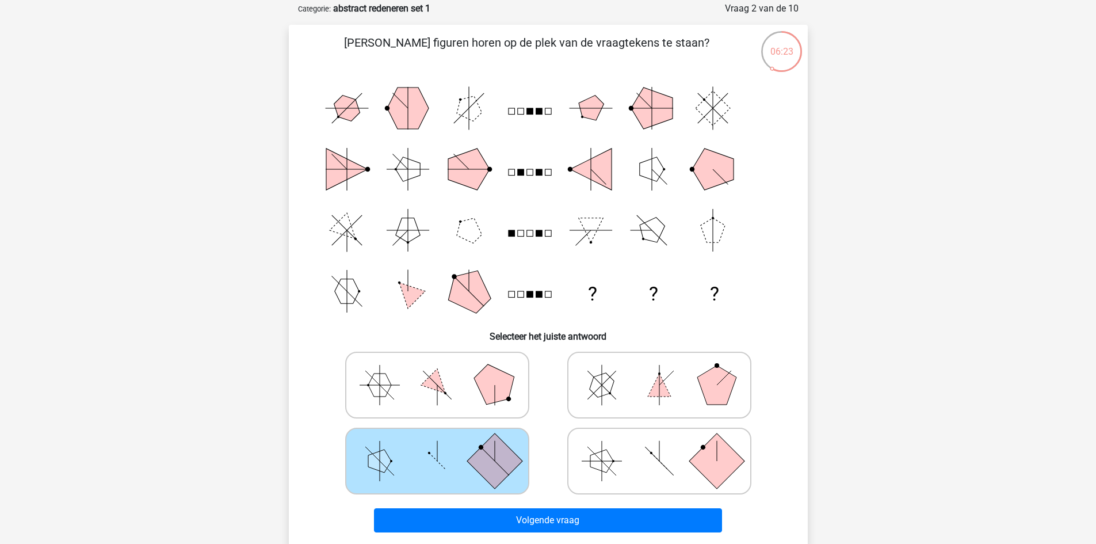
click at [596, 453] on polygon at bounding box center [601, 460] width 23 height 23
click at [659, 446] on input "radio" at bounding box center [662, 442] width 7 height 7
radio input "true"
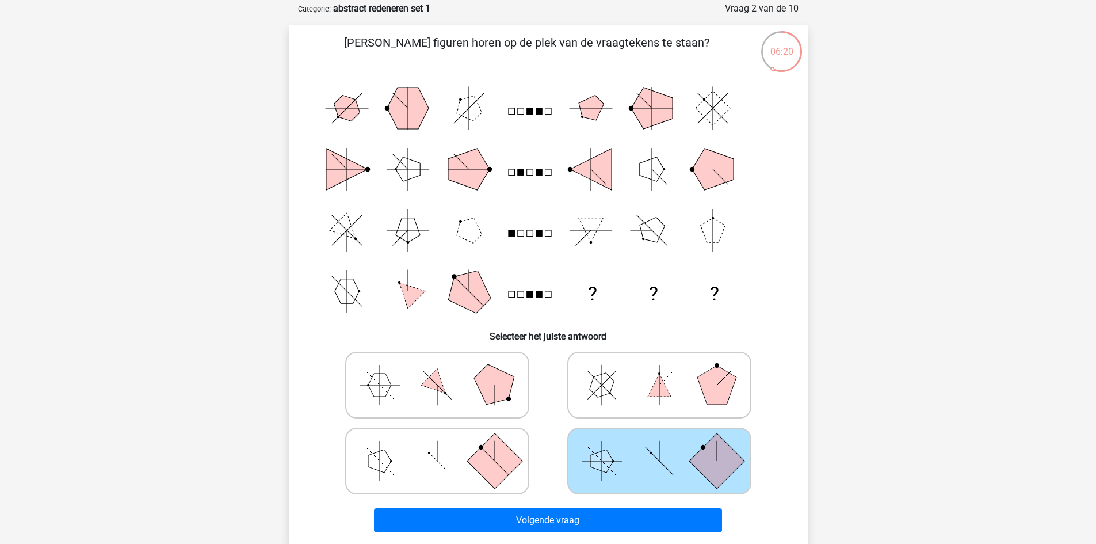
click at [511, 408] on icon at bounding box center [437, 385] width 173 height 58
click at [445, 370] on input "radio" at bounding box center [440, 366] width 7 height 7
radio input "true"
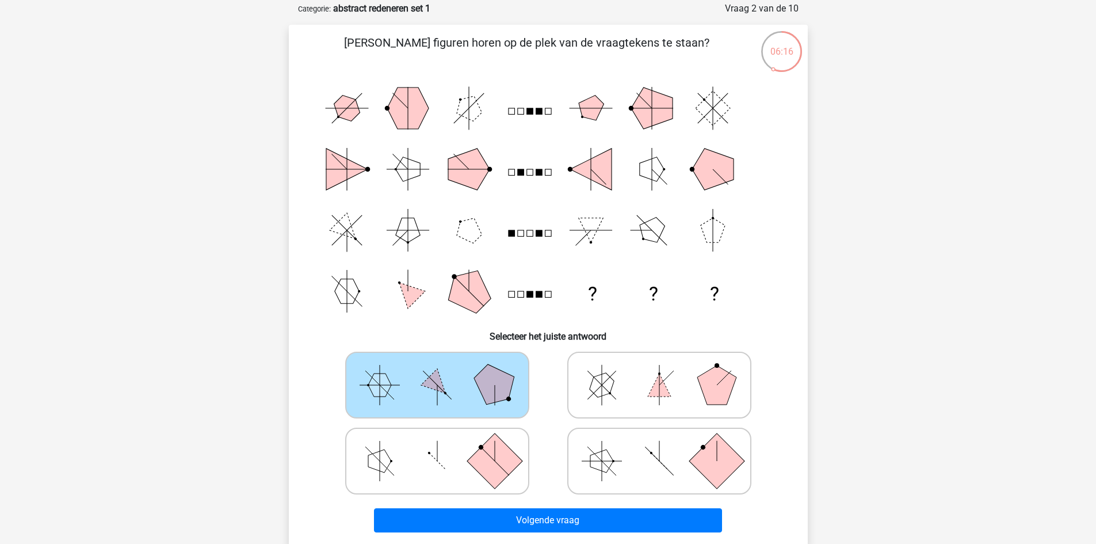
click at [625, 470] on icon at bounding box center [659, 461] width 173 height 58
click at [659, 446] on input "radio" at bounding box center [662, 442] width 7 height 7
radio input "true"
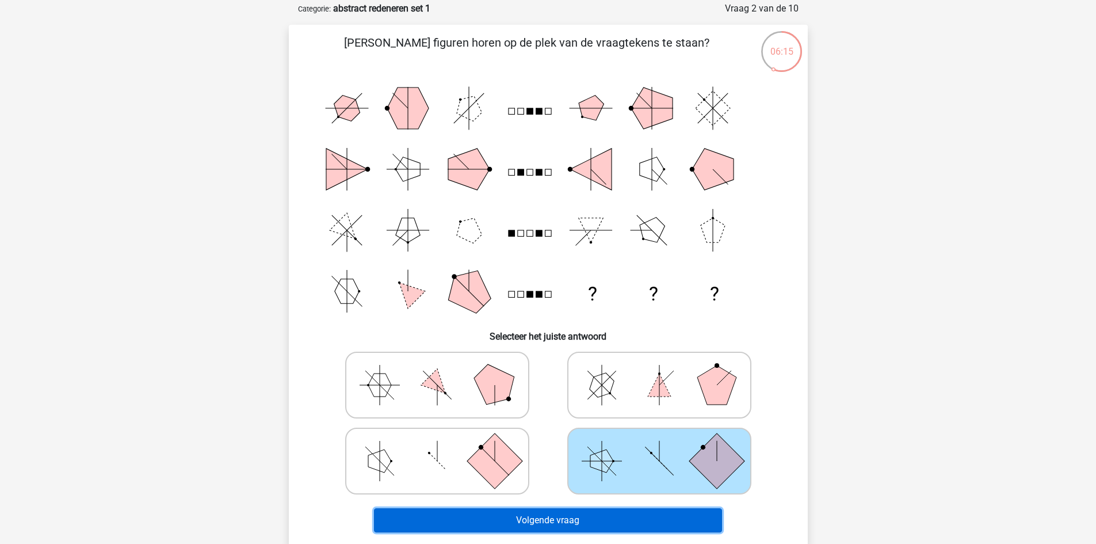
click at [613, 513] on button "Volgende vraag" at bounding box center [548, 520] width 348 height 24
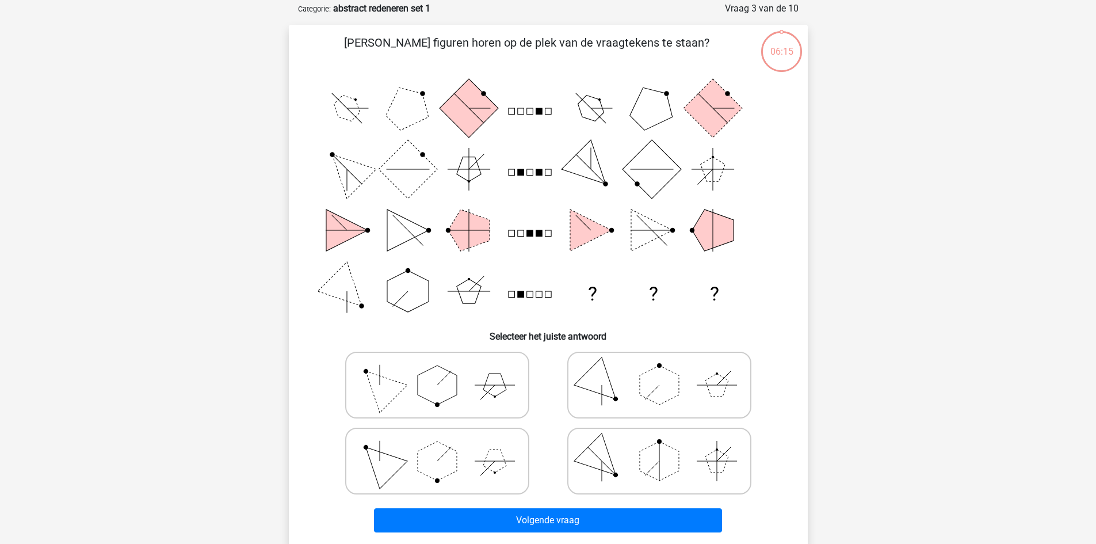
scroll to position [58, 0]
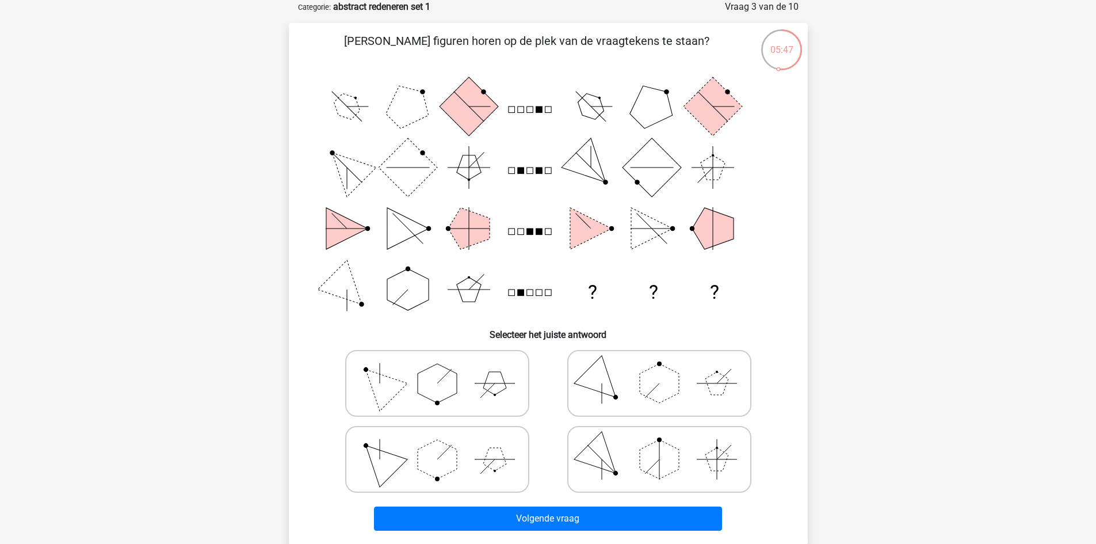
click at [492, 452] on polygon at bounding box center [494, 458] width 23 height 23
click at [445, 445] on input "radio" at bounding box center [440, 440] width 7 height 7
radio input "true"
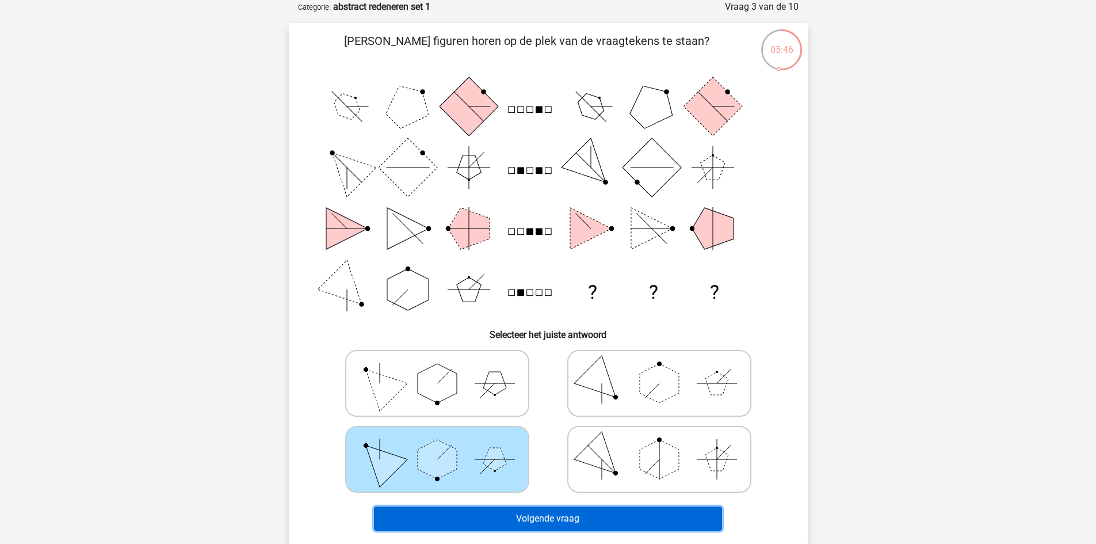
click at [499, 525] on button "Volgende vraag" at bounding box center [548, 518] width 348 height 24
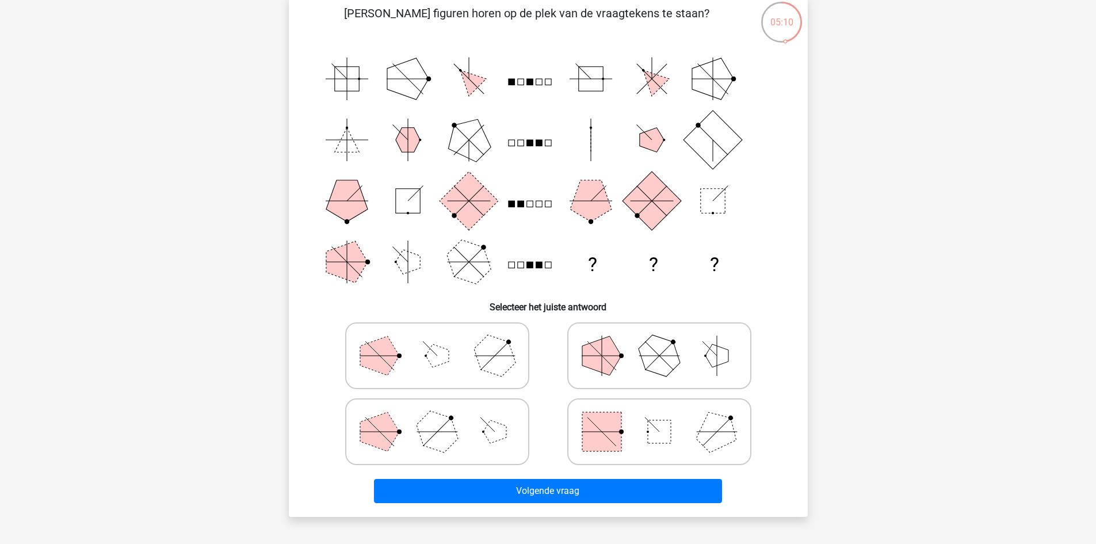
scroll to position [85, 0]
click at [438, 367] on icon at bounding box center [437, 356] width 173 height 58
click at [438, 342] on input "radio" at bounding box center [440, 337] width 7 height 7
radio input "true"
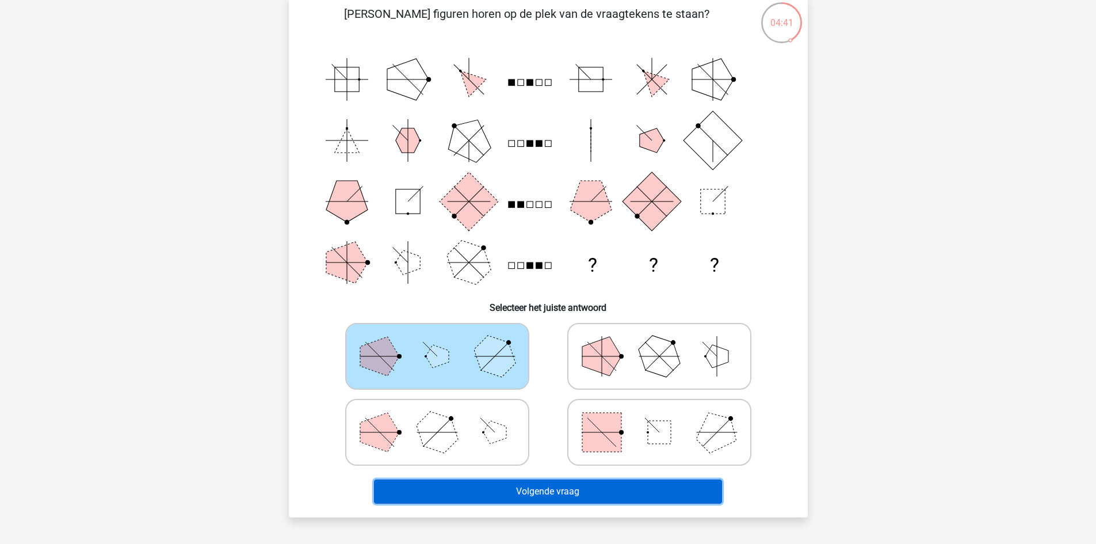
click at [474, 493] on button "Volgende vraag" at bounding box center [548, 491] width 348 height 24
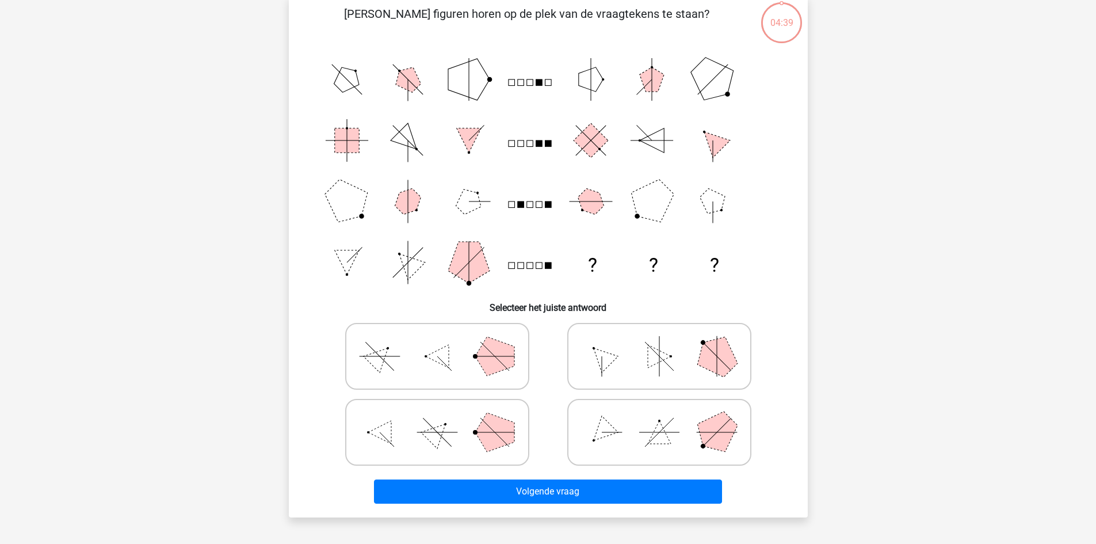
scroll to position [58, 0]
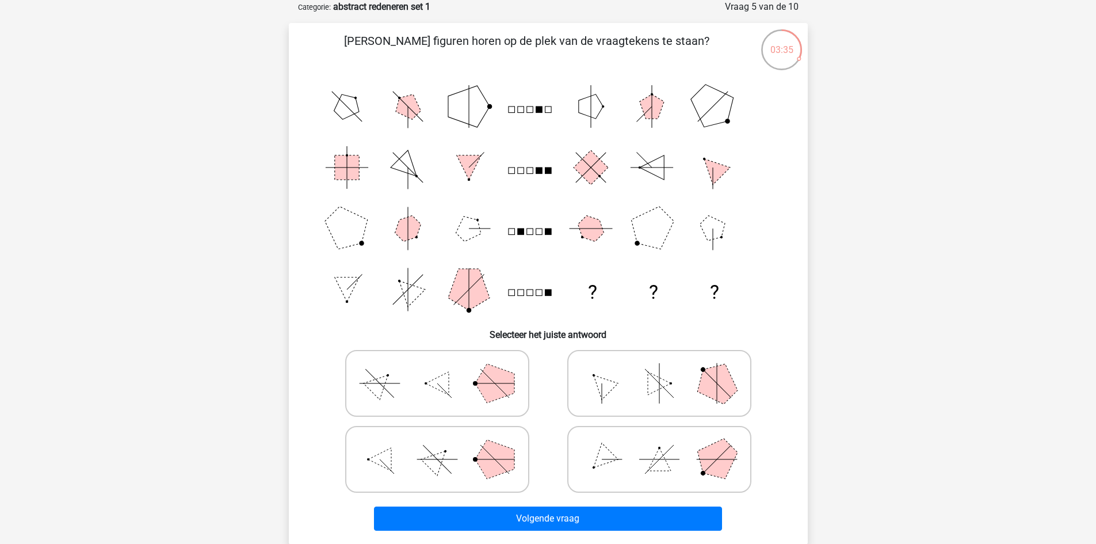
click at [695, 377] on icon at bounding box center [659, 383] width 173 height 58
click at [667, 369] on input "radio" at bounding box center [662, 364] width 7 height 7
radio input "true"
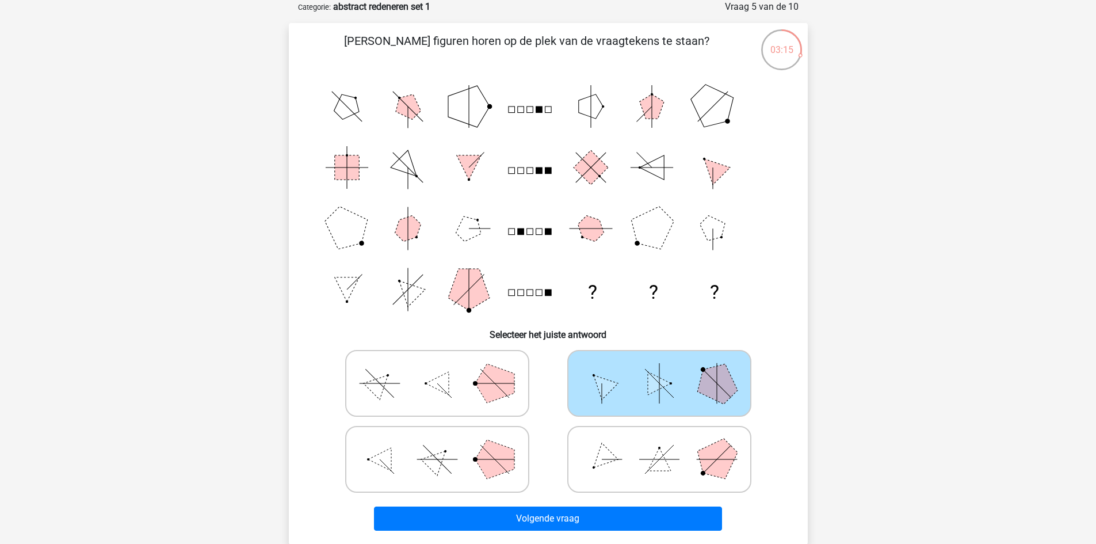
click at [645, 443] on icon at bounding box center [659, 459] width 173 height 58
click at [659, 443] on input "radio" at bounding box center [662, 440] width 7 height 7
radio input "true"
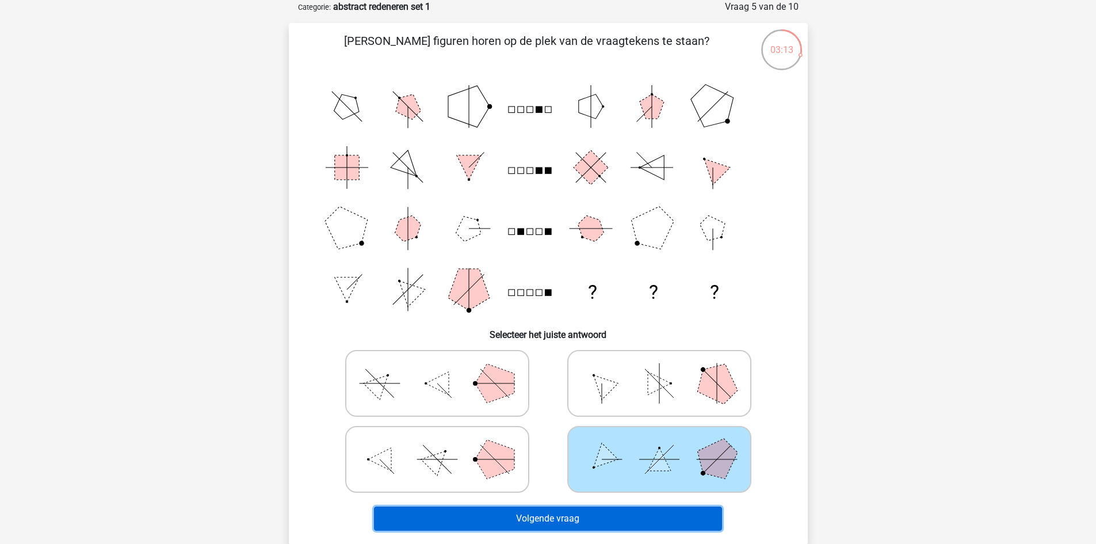
click at [619, 512] on button "Volgende vraag" at bounding box center [548, 518] width 348 height 24
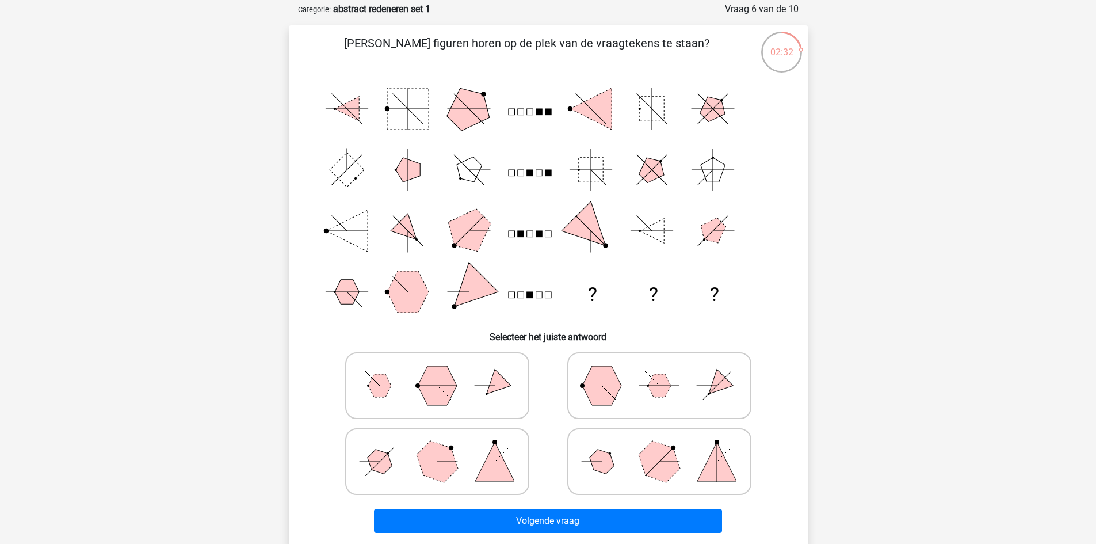
scroll to position [56, 0]
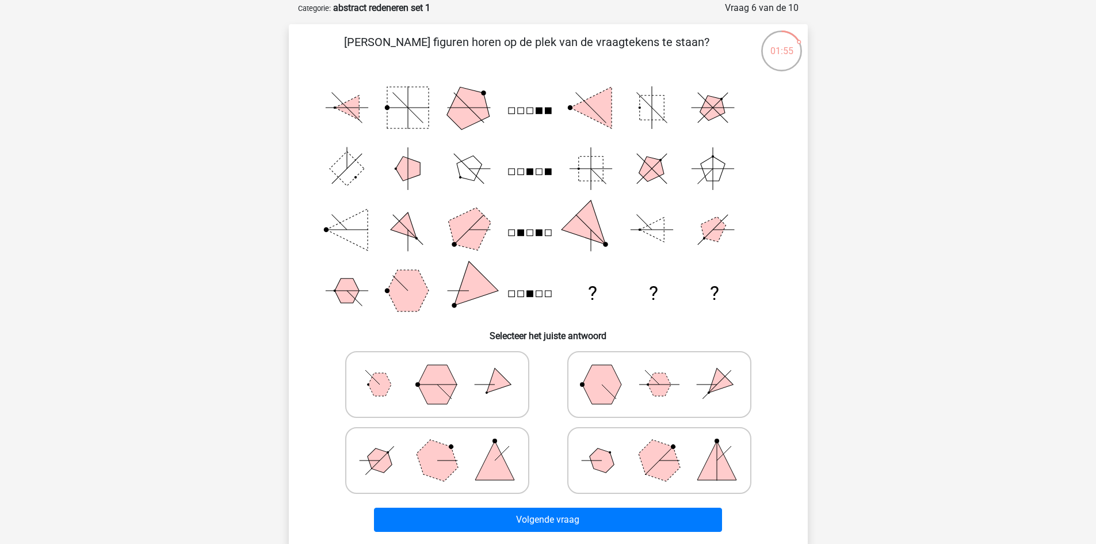
click at [414, 383] on icon at bounding box center [437, 384] width 173 height 58
click at [437, 370] on input "radio" at bounding box center [440, 365] width 7 height 7
radio input "true"
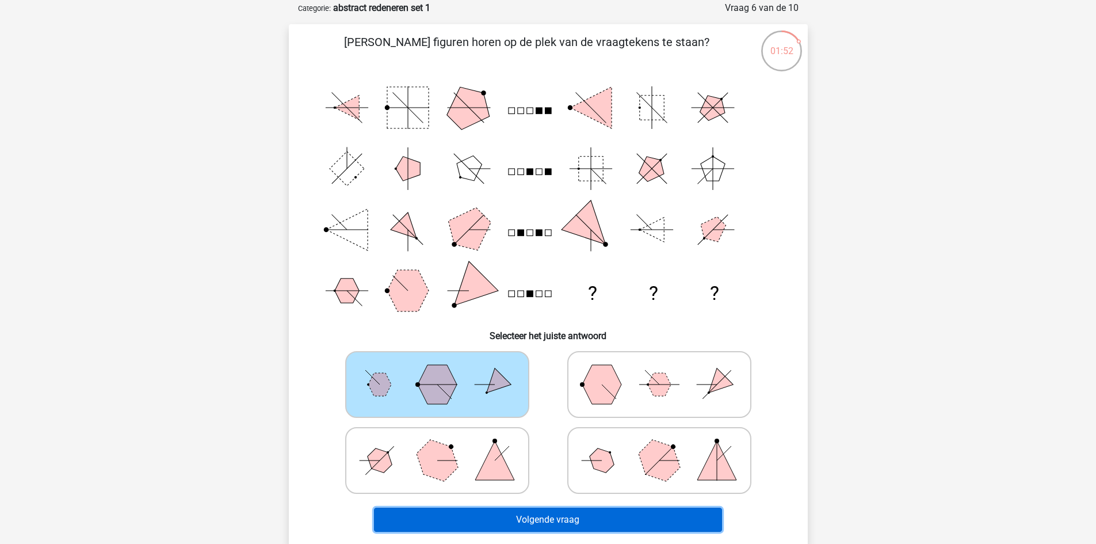
click at [453, 511] on button "Volgende vraag" at bounding box center [548, 519] width 348 height 24
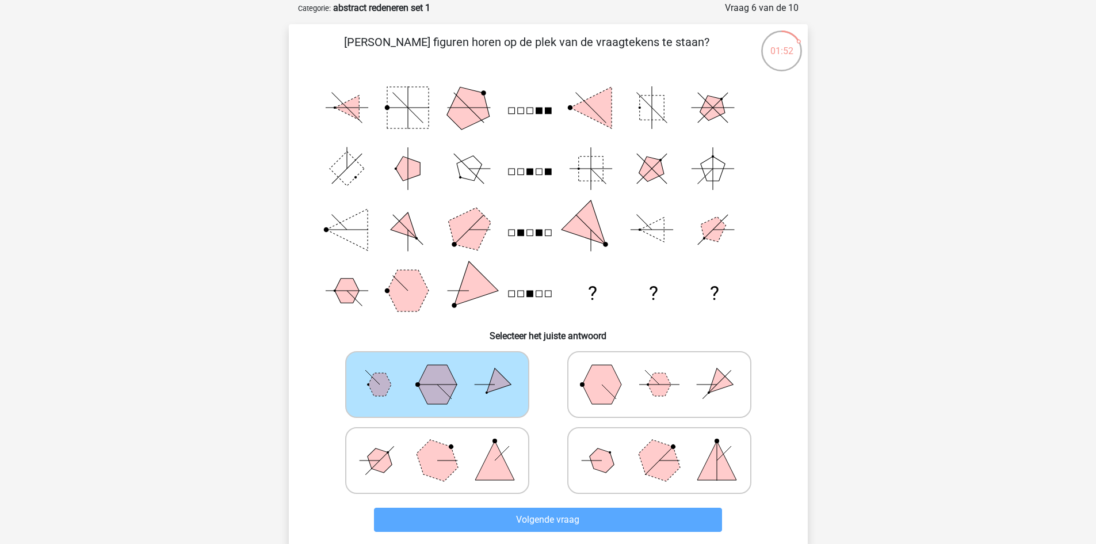
scroll to position [58, 0]
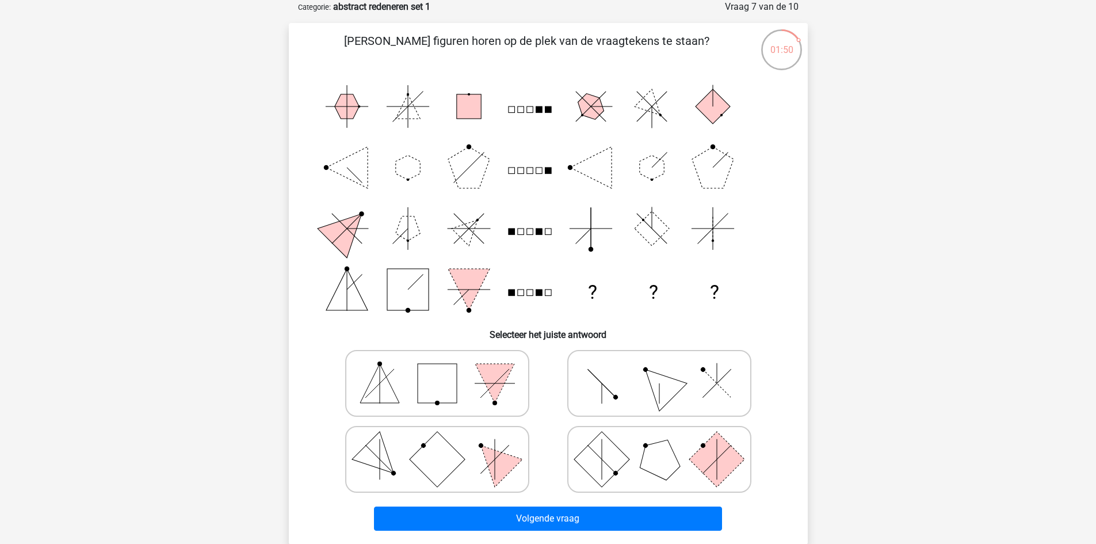
click at [384, 372] on polygon at bounding box center [379, 383] width 39 height 39
click at [437, 369] on input "radio" at bounding box center [440, 364] width 7 height 7
radio input "true"
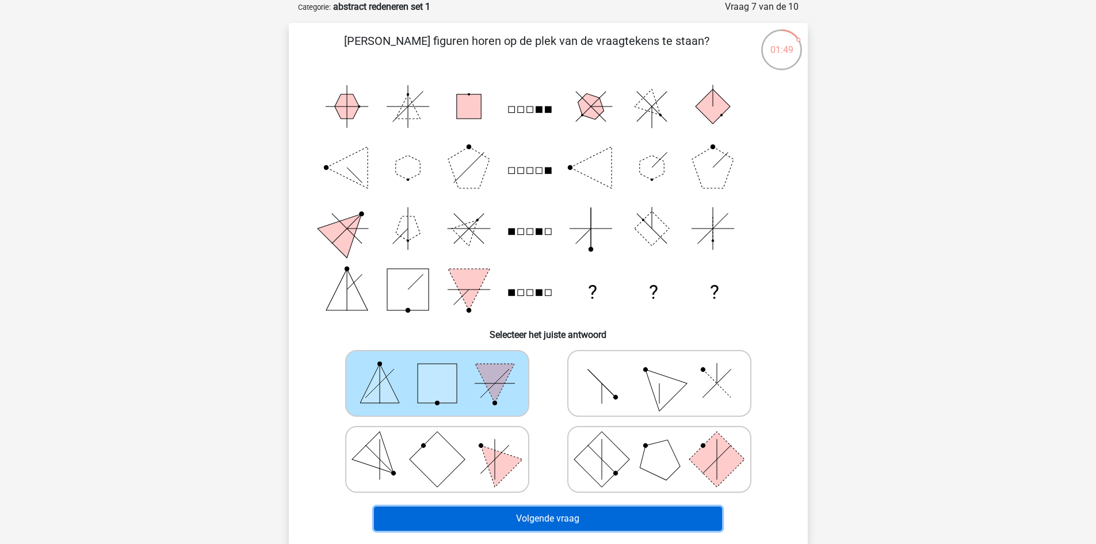
click at [460, 514] on button "Volgende vraag" at bounding box center [548, 518] width 348 height 24
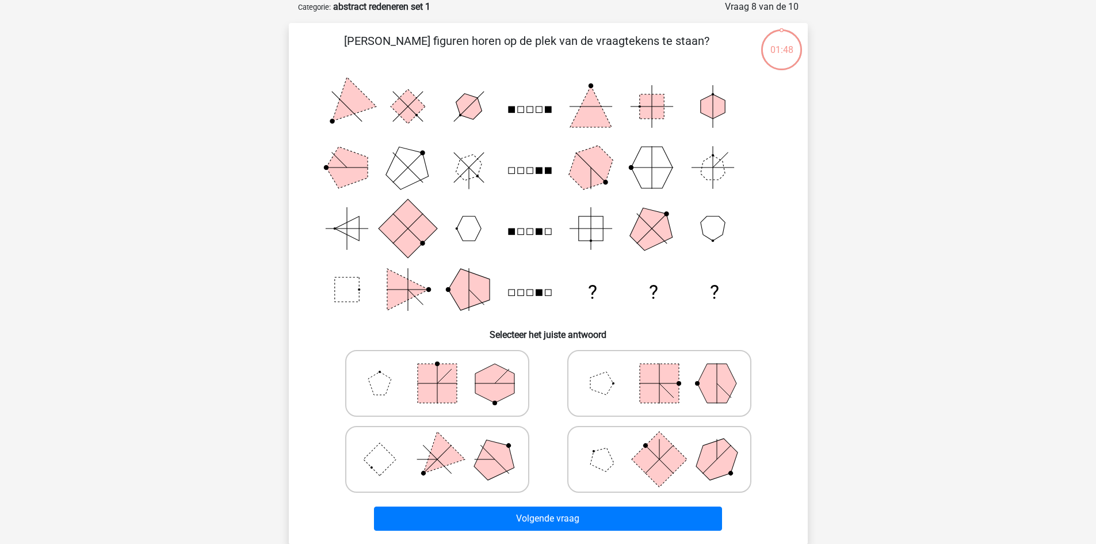
click at [473, 468] on icon at bounding box center [437, 459] width 173 height 58
click at [445, 445] on input "radio" at bounding box center [440, 440] width 7 height 7
radio input "true"
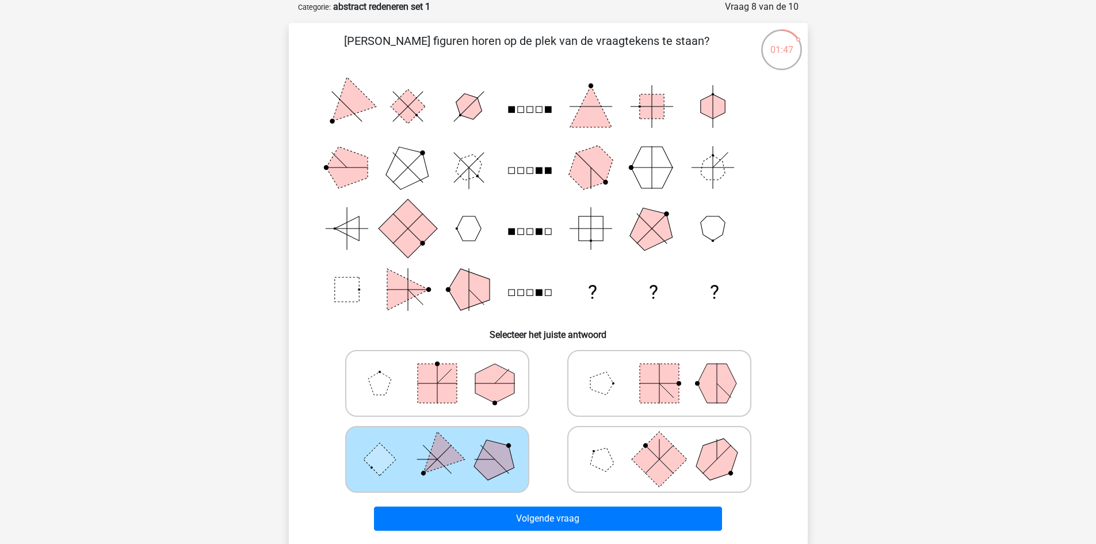
click at [483, 532] on div "Volgende vraag" at bounding box center [548, 520] width 444 height 29
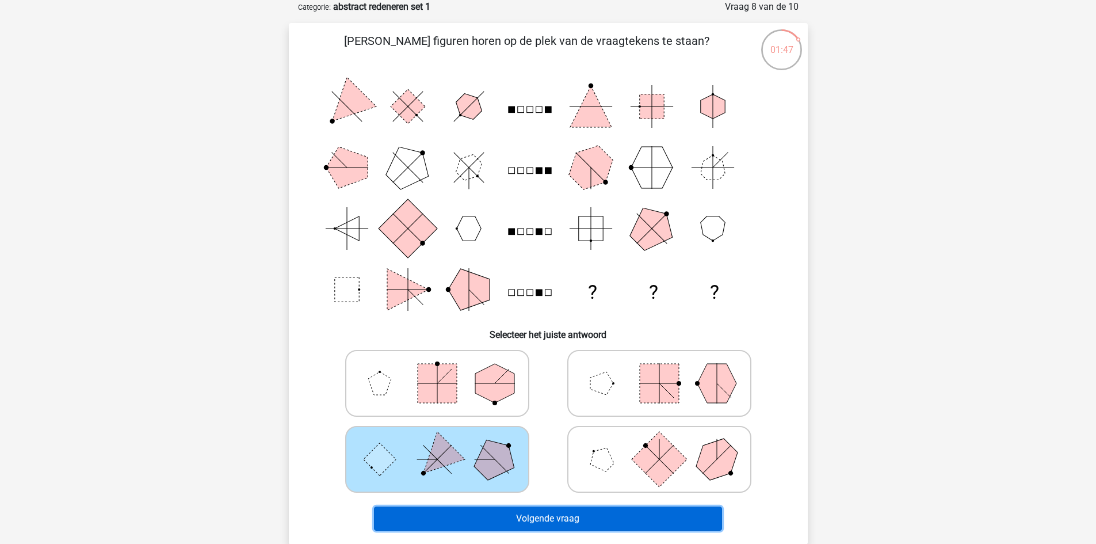
click at [484, 513] on button "Volgende vraag" at bounding box center [548, 518] width 348 height 24
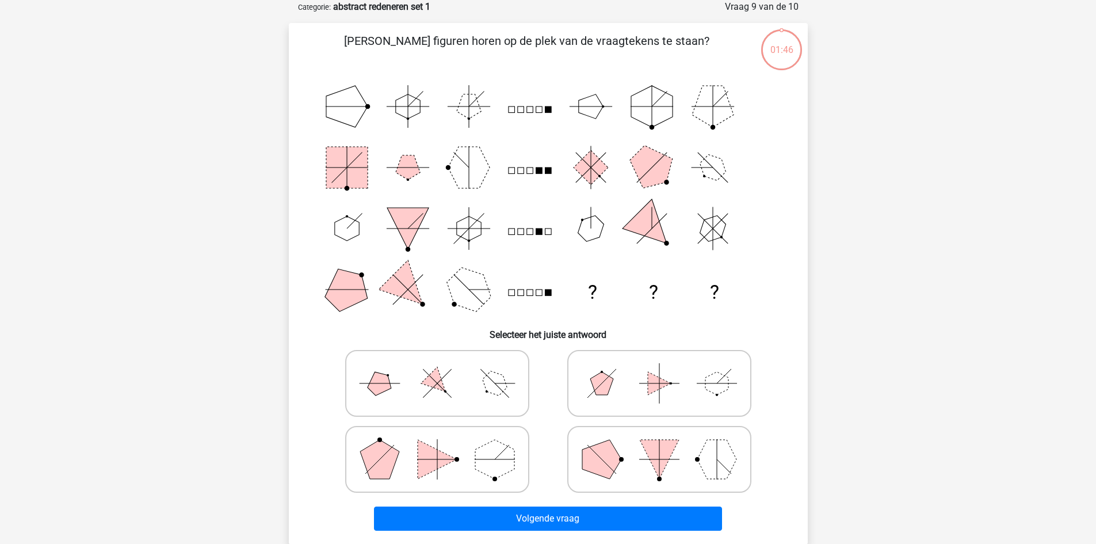
click at [438, 373] on polygon at bounding box center [436, 382] width 33 height 33
click at [438, 369] on input "radio" at bounding box center [440, 364] width 7 height 7
radio input "true"
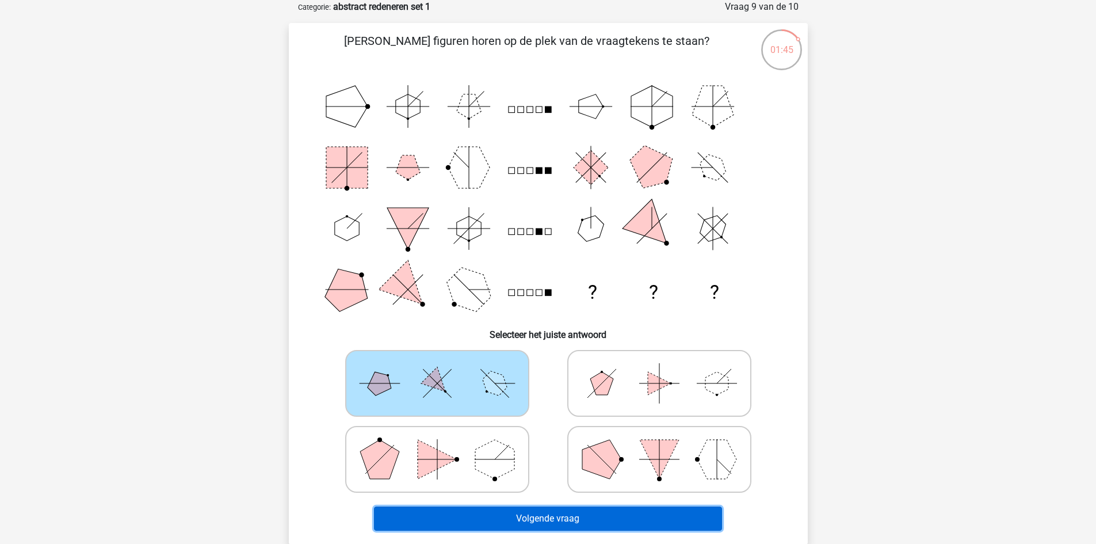
click at [490, 516] on button "Volgende vraag" at bounding box center [548, 518] width 348 height 24
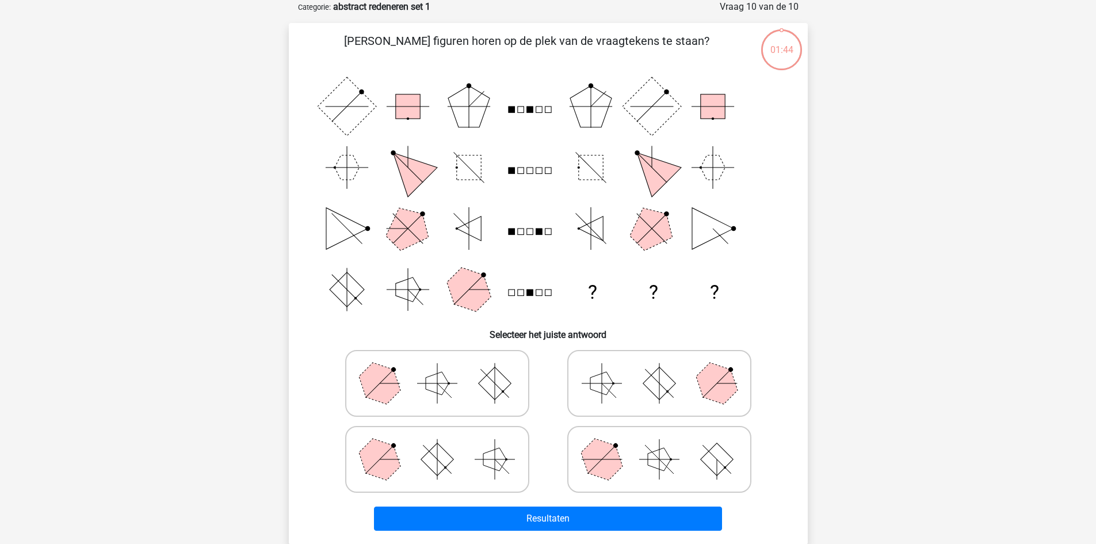
click at [477, 468] on icon at bounding box center [437, 459] width 173 height 58
click at [445, 445] on input "radio" at bounding box center [440, 440] width 7 height 7
radio input "true"
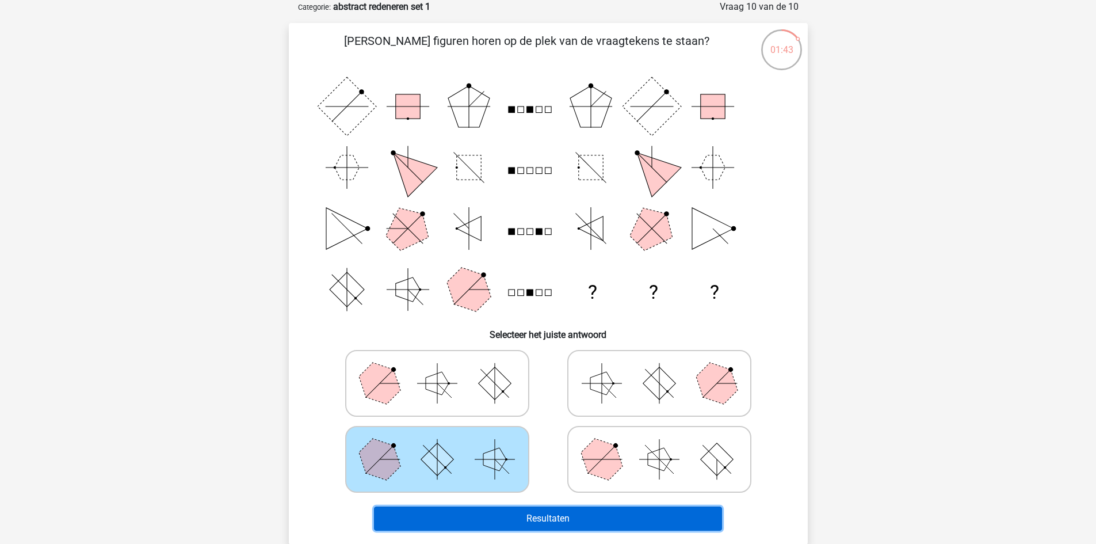
click at [490, 510] on button "Resultaten" at bounding box center [548, 518] width 348 height 24
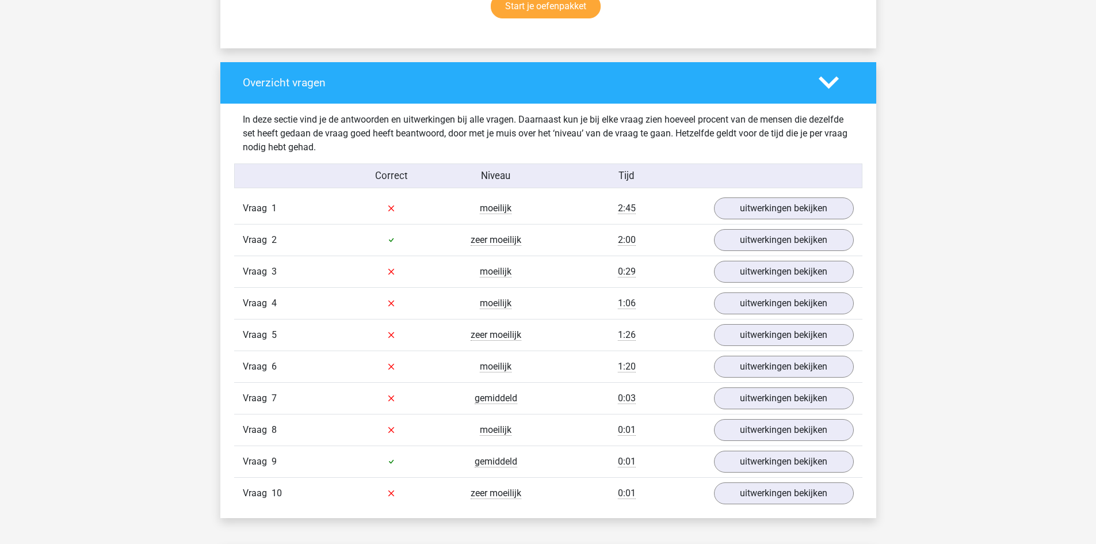
scroll to position [799, 0]
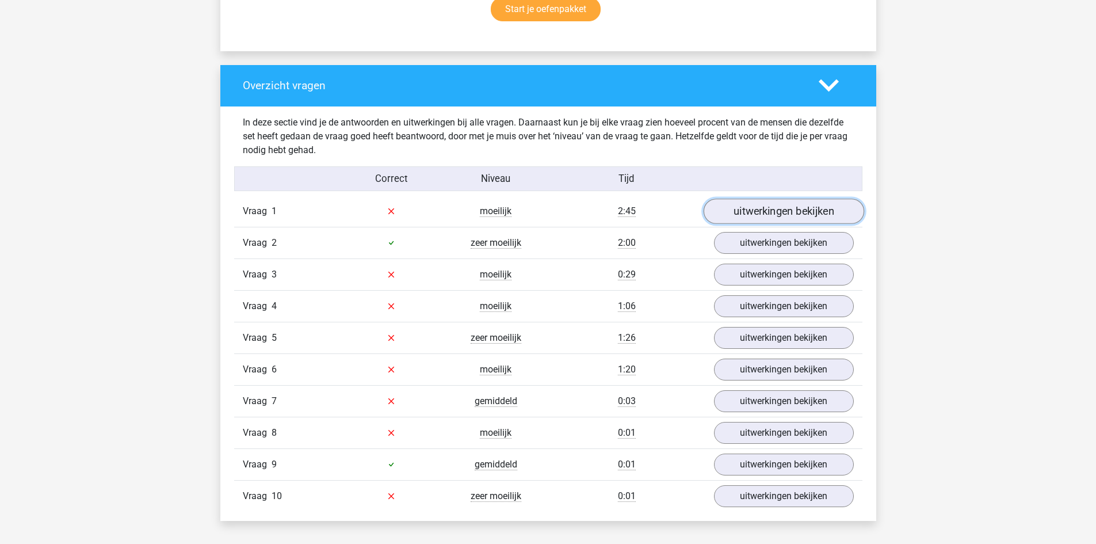
click at [725, 208] on link "uitwerkingen bekijken" at bounding box center [783, 210] width 160 height 25
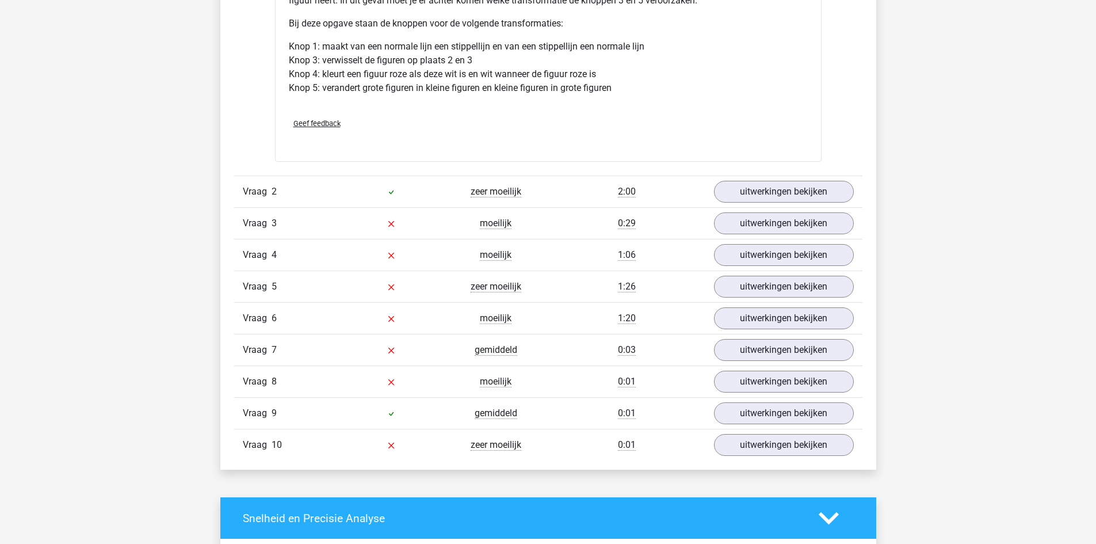
scroll to position [1619, 0]
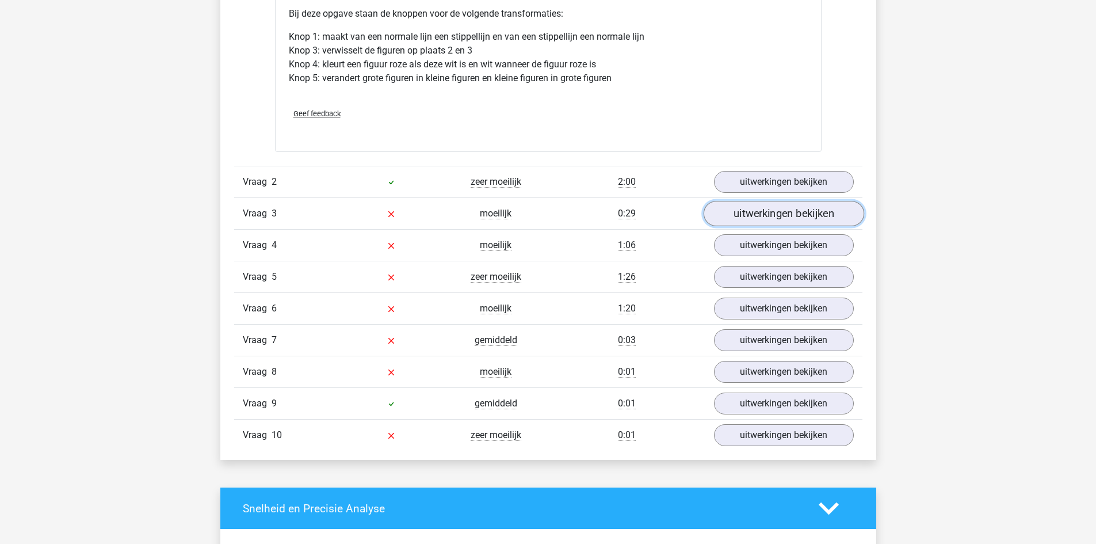
click at [747, 213] on link "uitwerkingen bekijken" at bounding box center [783, 213] width 160 height 25
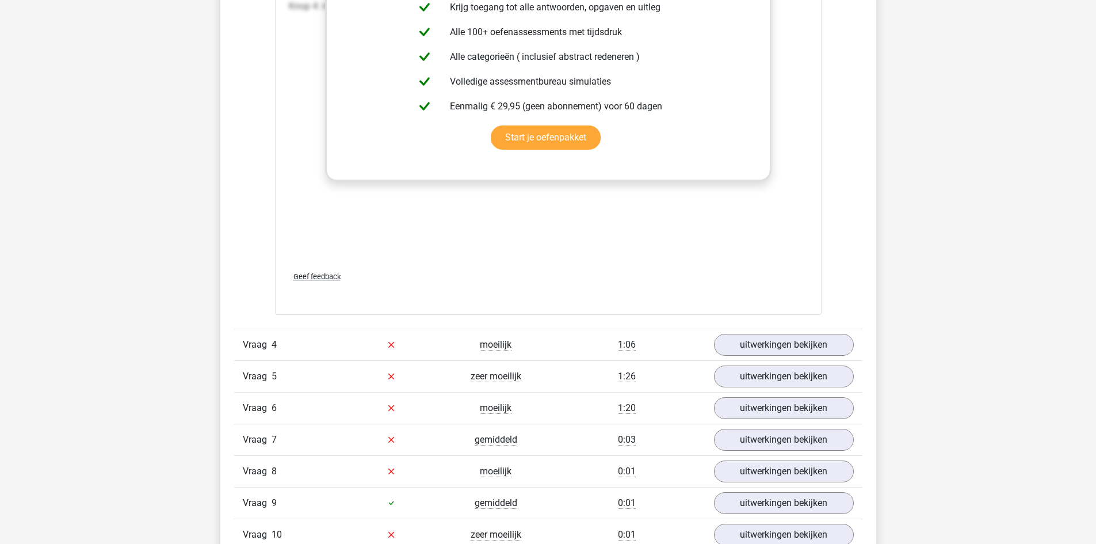
scroll to position [2487, 0]
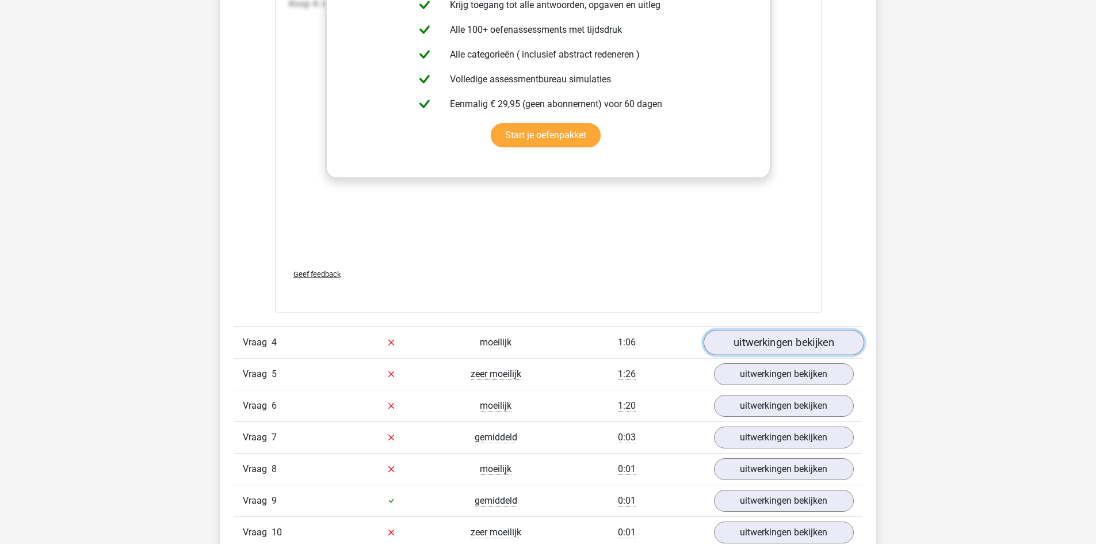
click at [758, 349] on link "uitwerkingen bekijken" at bounding box center [783, 342] width 160 height 25
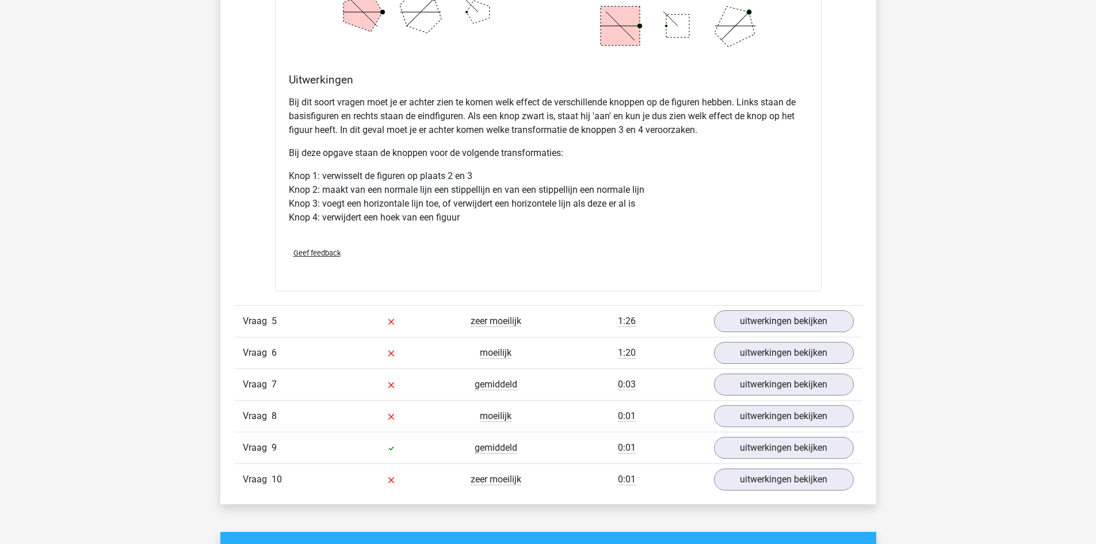
scroll to position [3299, 0]
click at [761, 322] on link "uitwerkingen bekijken" at bounding box center [783, 320] width 160 height 25
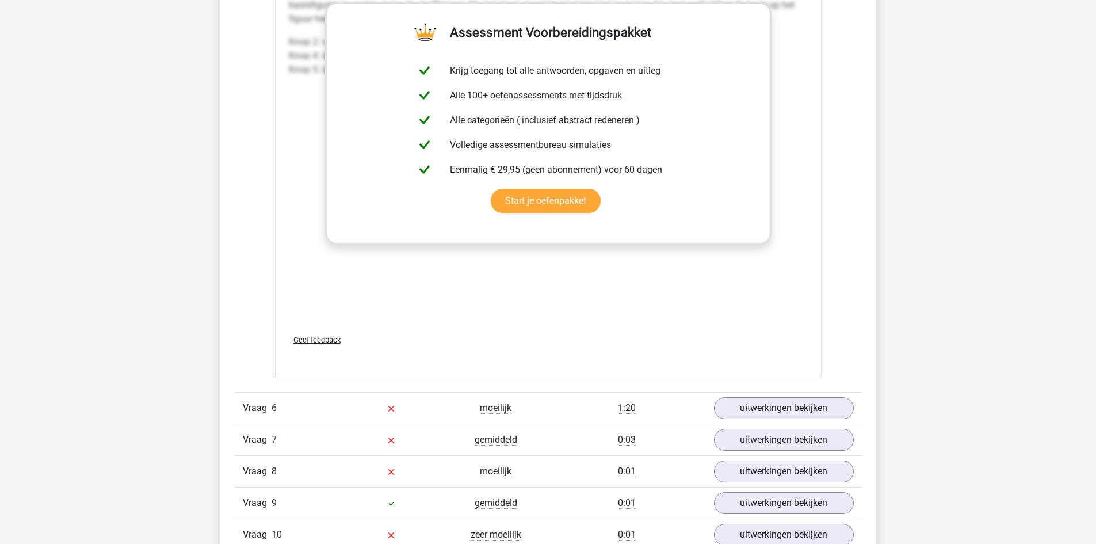
scroll to position [4376, 0]
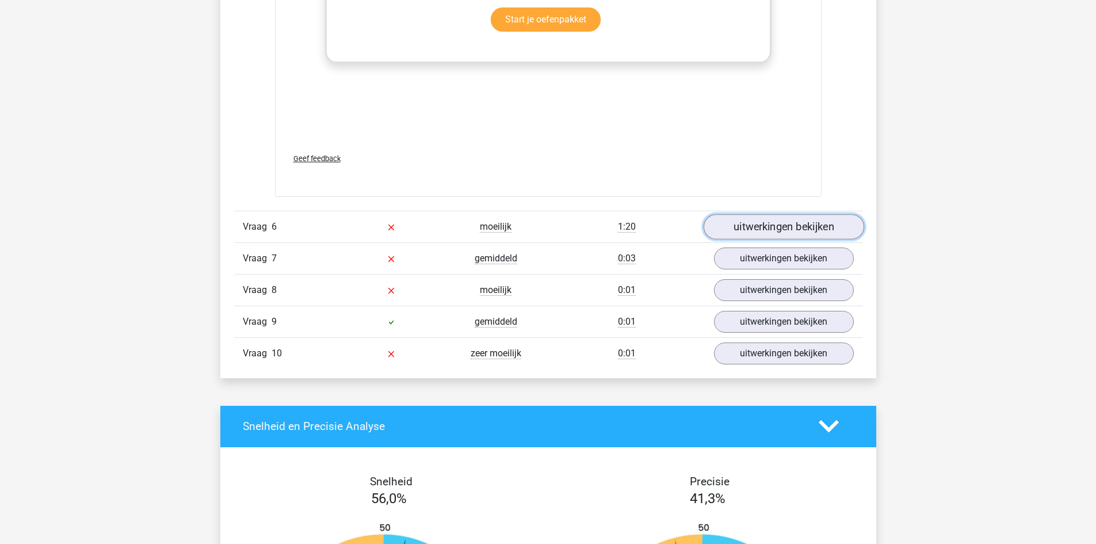
click at [768, 231] on link "uitwerkingen bekijken" at bounding box center [783, 226] width 160 height 25
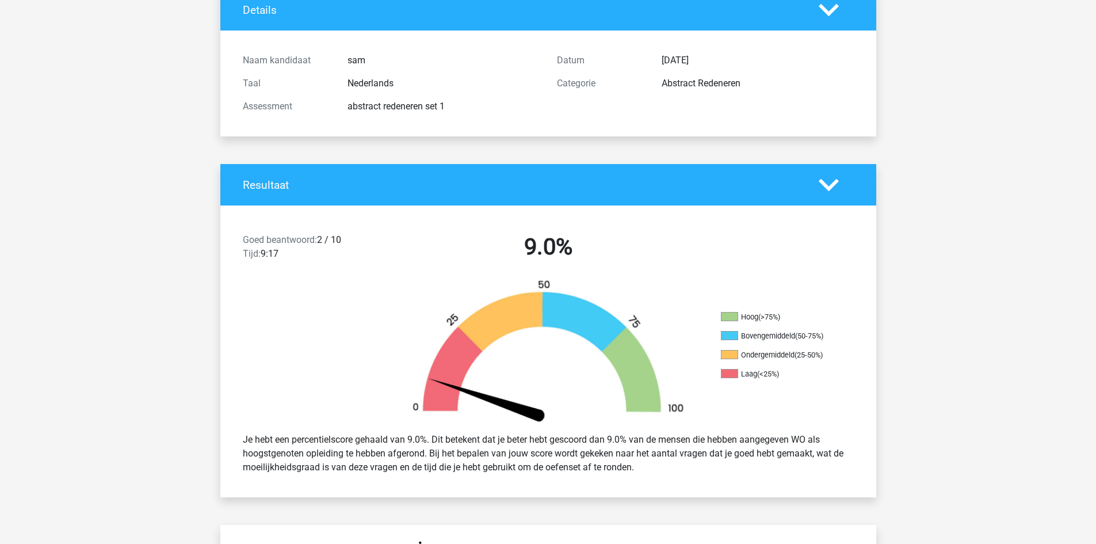
scroll to position [0, 0]
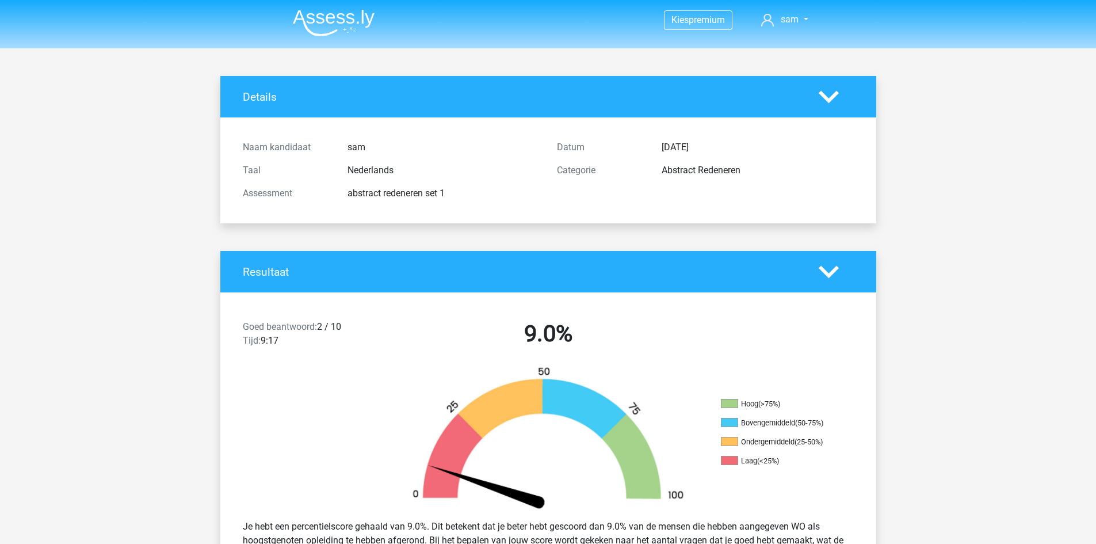
click at [324, 16] on img at bounding box center [334, 22] width 82 height 27
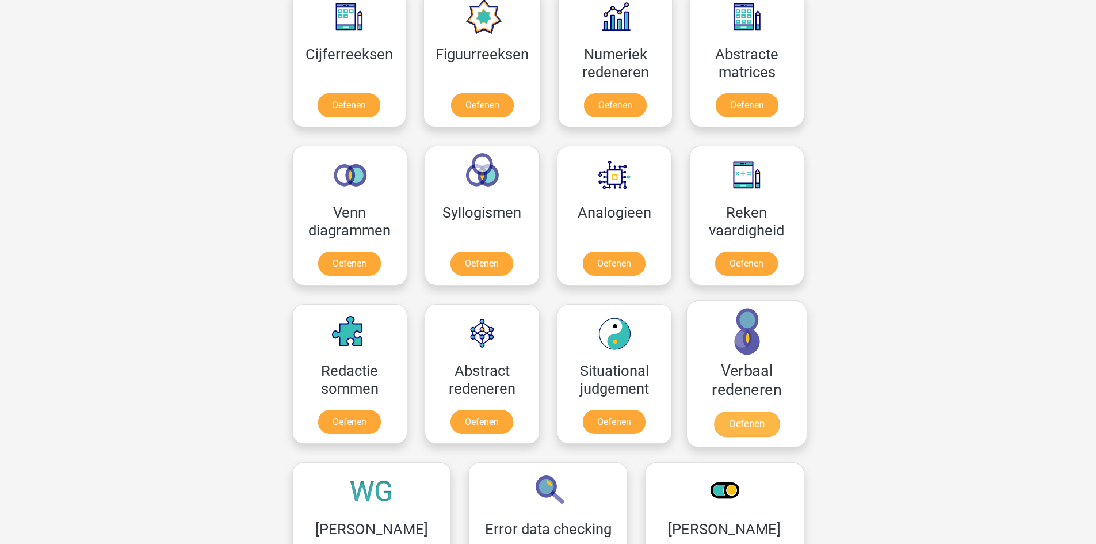
scroll to position [620, 0]
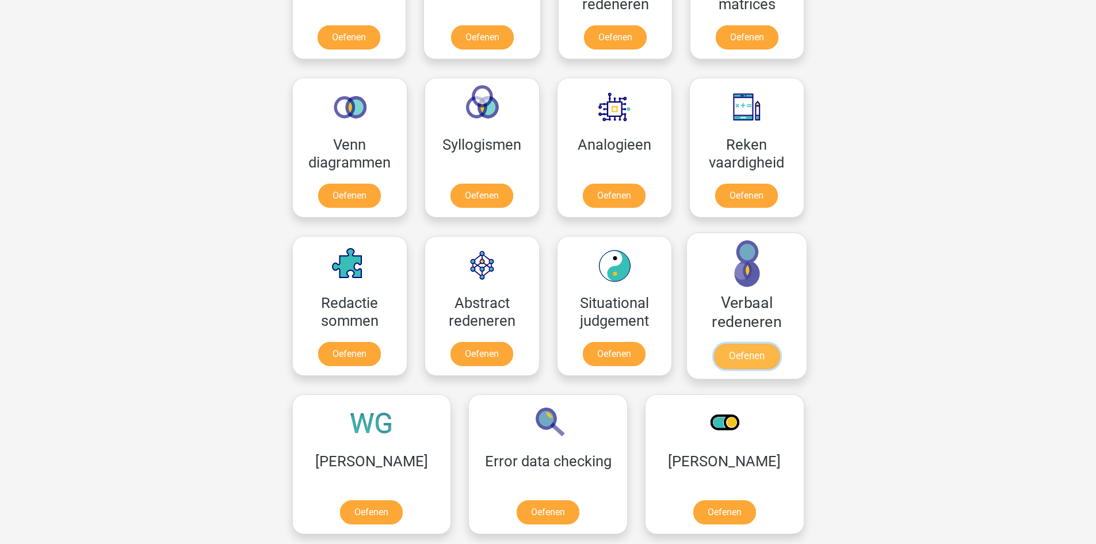
click at [739, 365] on link "Oefenen" at bounding box center [746, 355] width 66 height 25
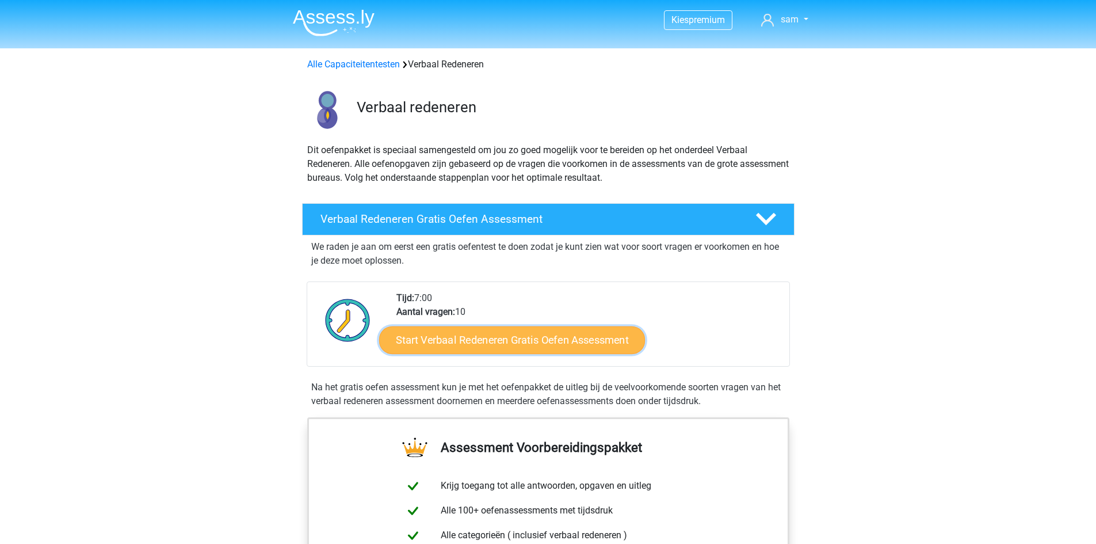
click at [580, 351] on link "Start Verbaal Redeneren Gratis Oefen Assessment" at bounding box center [512, 340] width 266 height 28
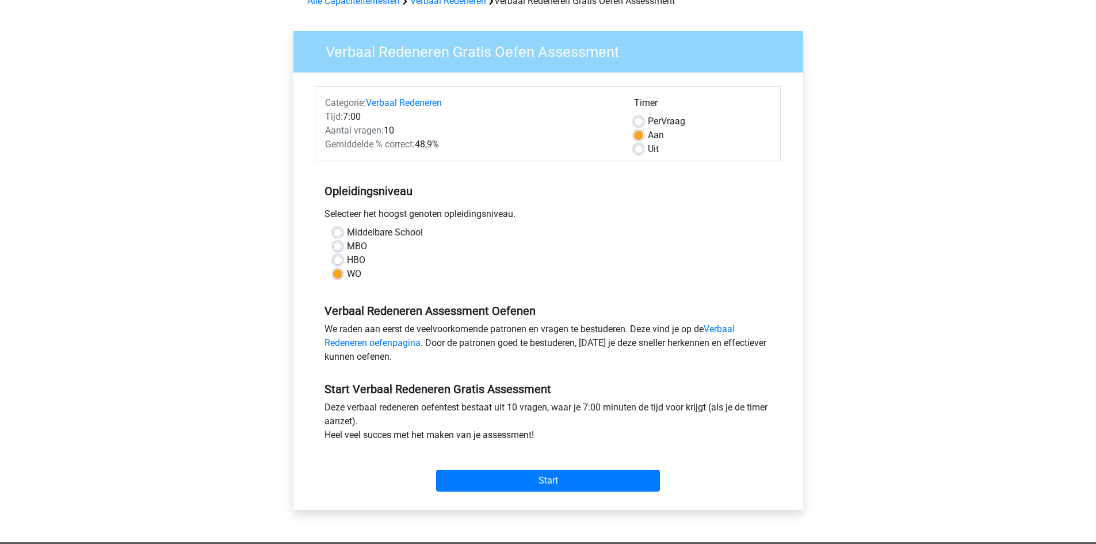
scroll to position [64, 0]
click at [561, 480] on input "Start" at bounding box center [548, 480] width 224 height 22
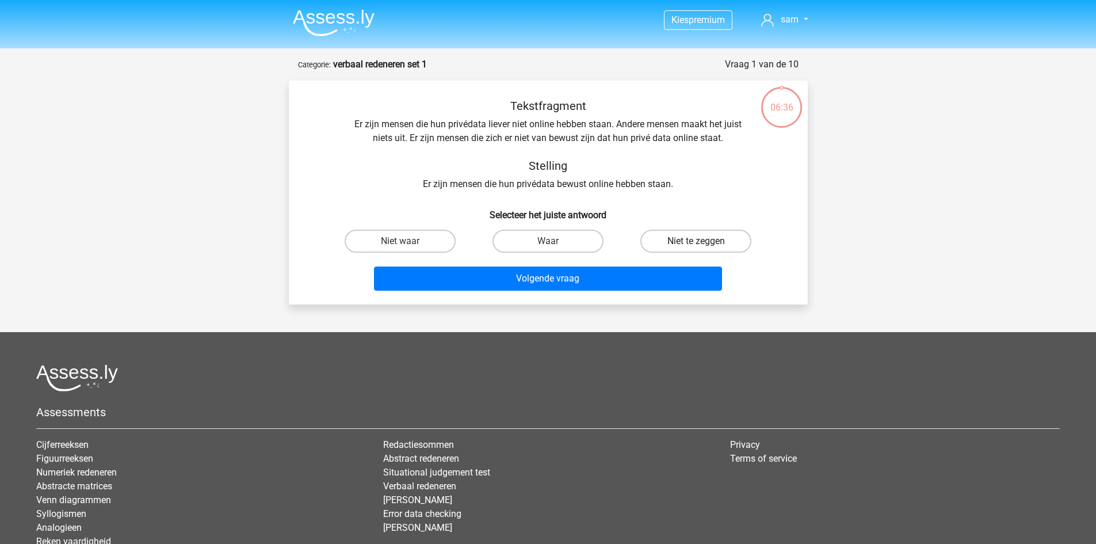
click at [676, 241] on label "Niet te zeggen" at bounding box center [695, 240] width 111 height 23
click at [696, 241] on input "Niet te zeggen" at bounding box center [699, 244] width 7 height 7
radio input "true"
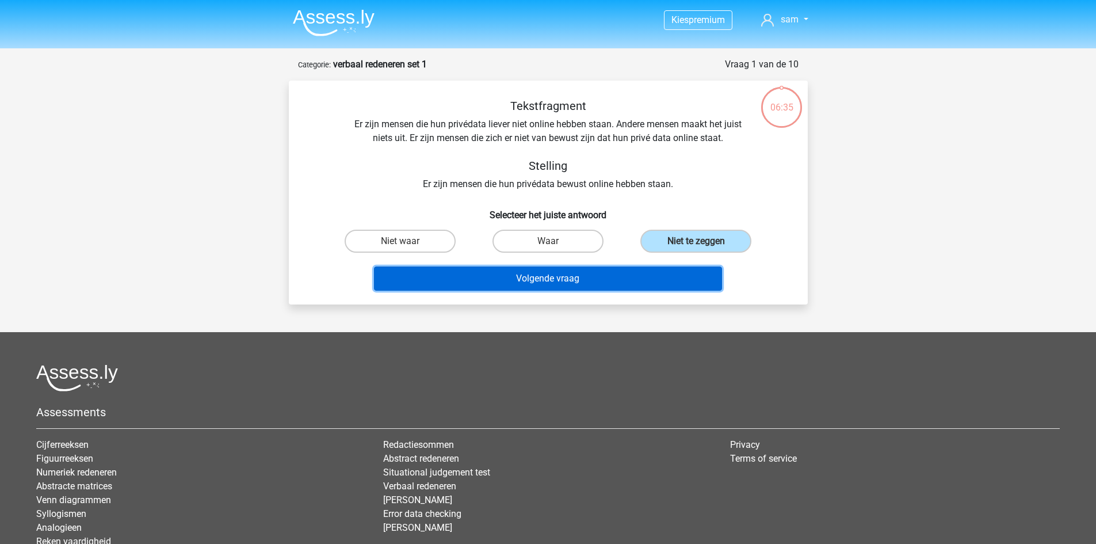
click at [640, 277] on button "Volgende vraag" at bounding box center [548, 278] width 348 height 24
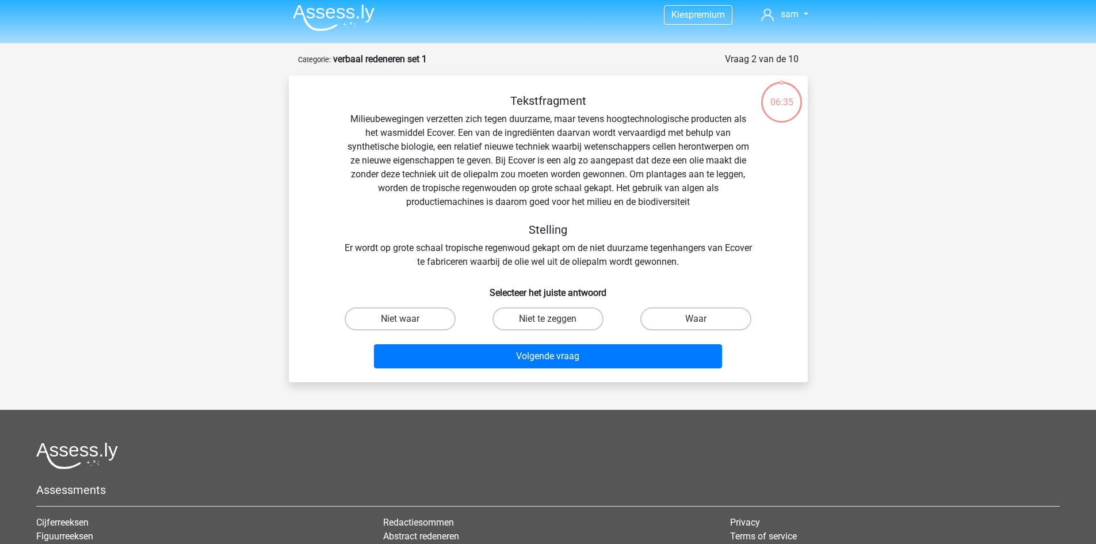
scroll to position [4, 0]
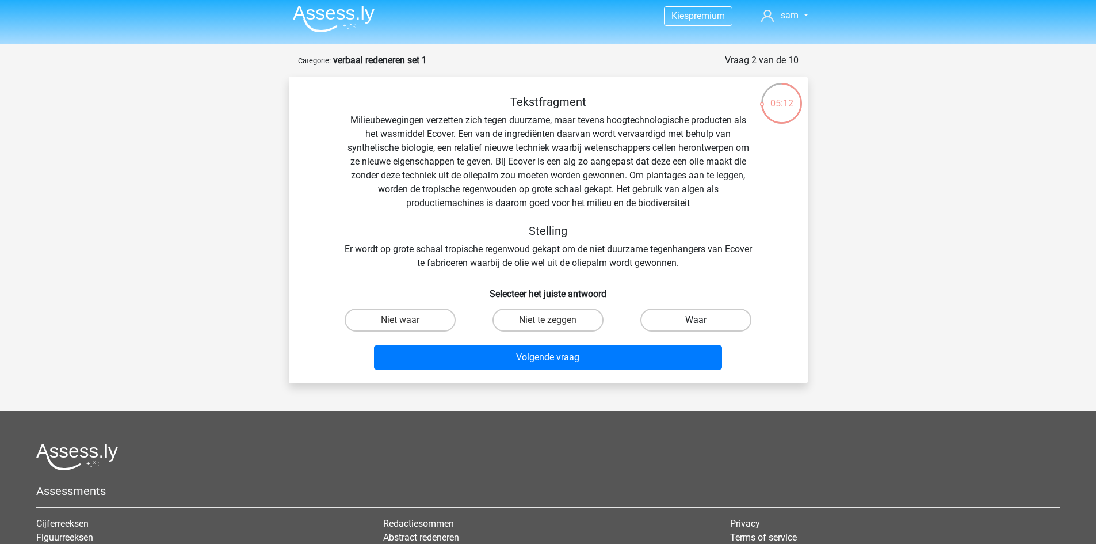
click at [655, 316] on label "Waar" at bounding box center [695, 319] width 111 height 23
click at [696, 320] on input "Waar" at bounding box center [699, 323] width 7 height 7
radio input "true"
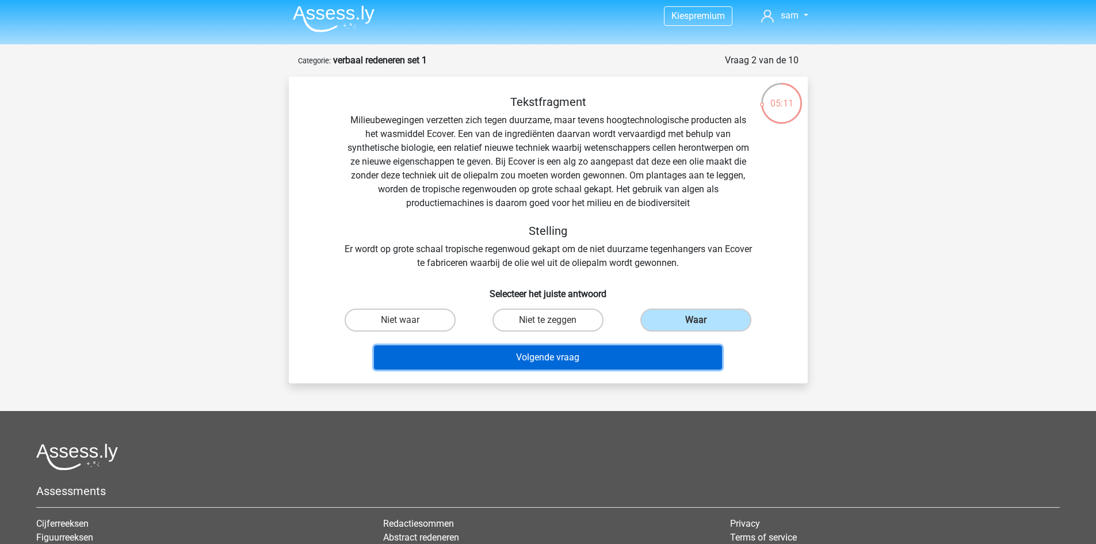
click at [615, 358] on button "Volgende vraag" at bounding box center [548, 357] width 348 height 24
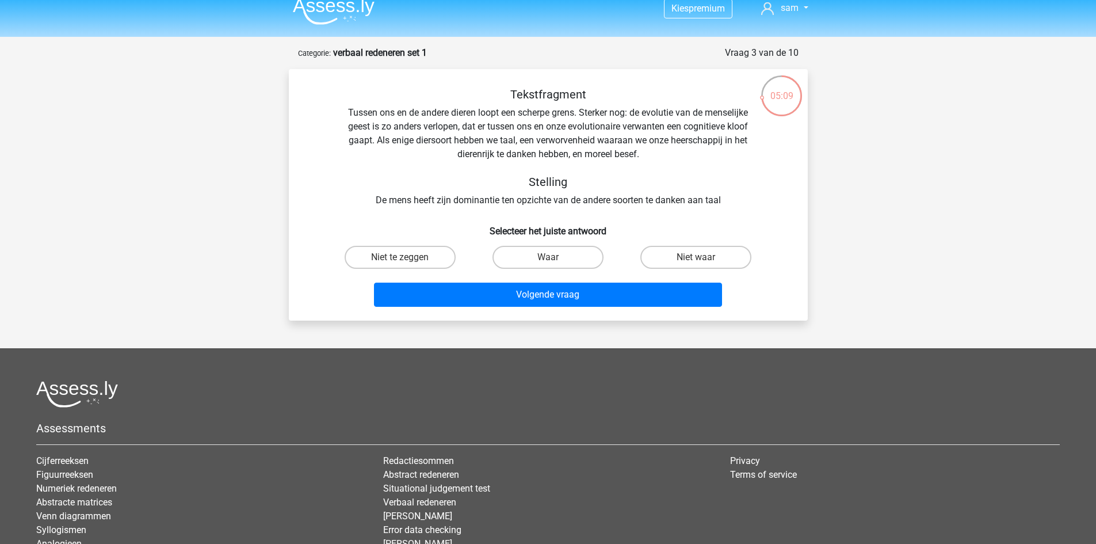
scroll to position [11, 0]
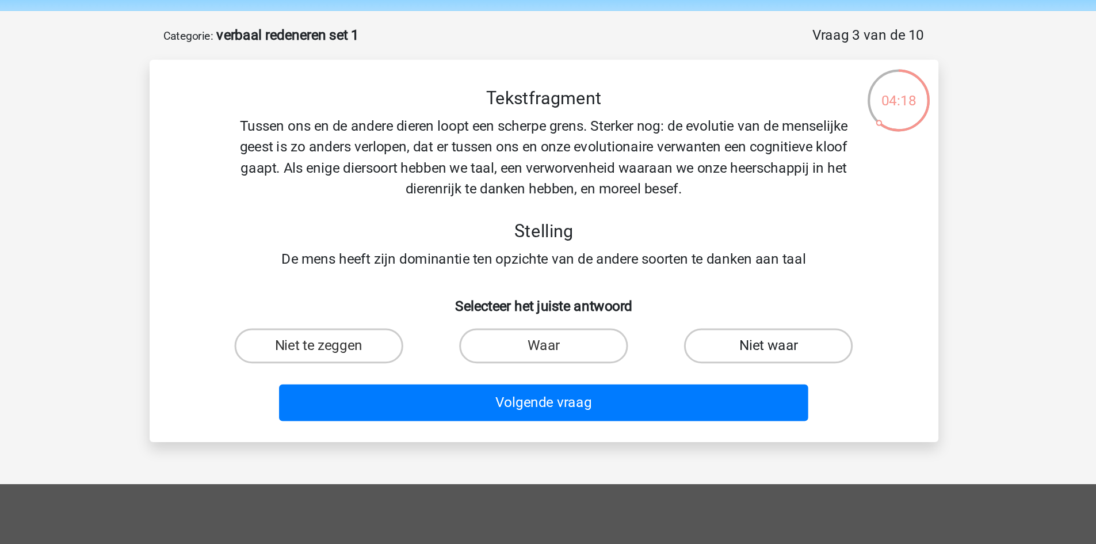
click at [675, 248] on label "Niet waar" at bounding box center [695, 257] width 111 height 23
click at [696, 258] on input "Niet waar" at bounding box center [699, 261] width 7 height 7
radio input "true"
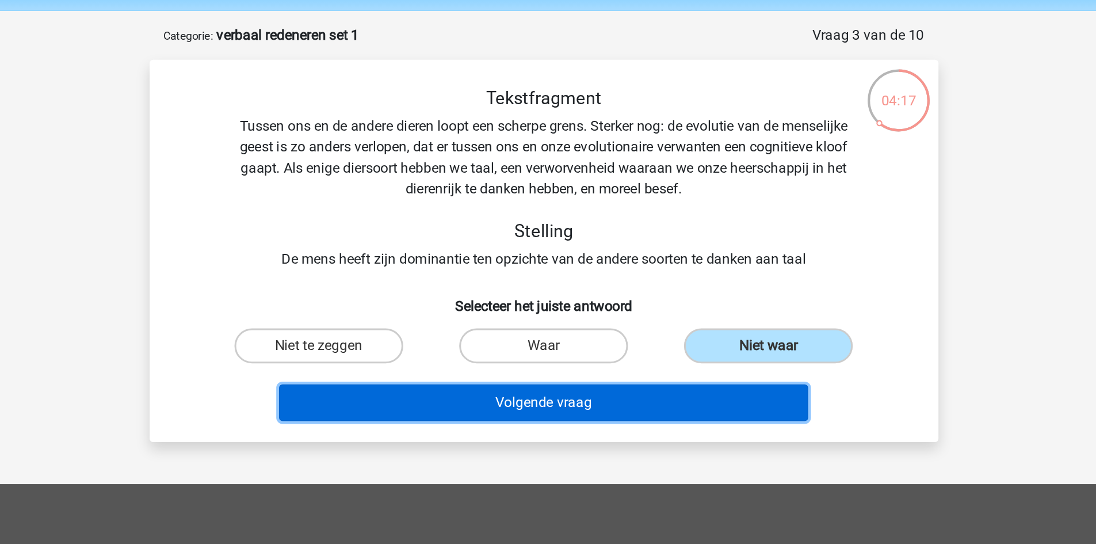
click at [604, 288] on button "Volgende vraag" at bounding box center [548, 295] width 348 height 24
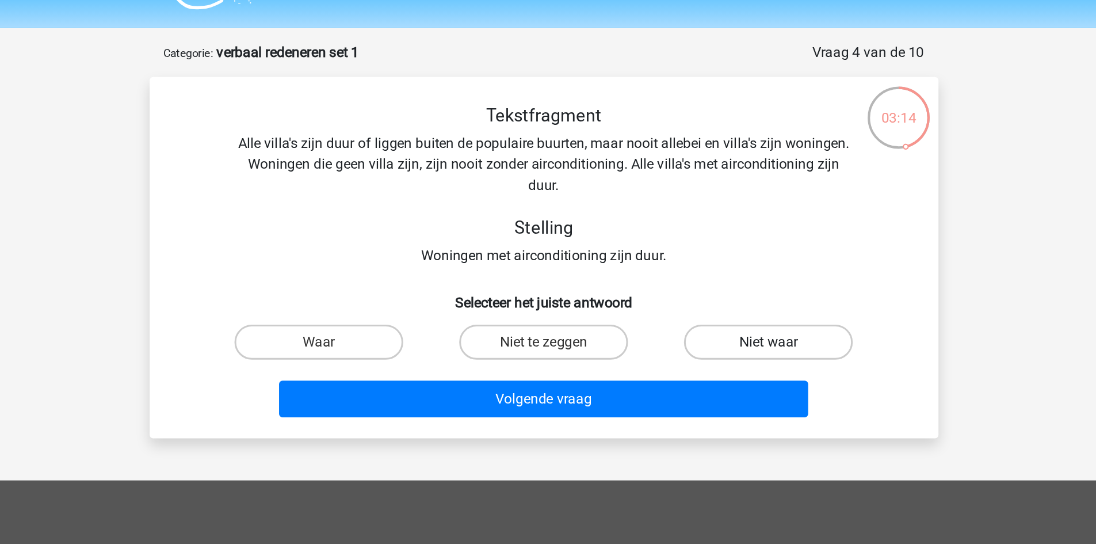
click at [661, 249] on label "Niet waar" at bounding box center [695, 243] width 111 height 23
click at [696, 249] on input "Niet waar" at bounding box center [699, 247] width 7 height 7
radio input "true"
click at [600, 267] on div "Volgende vraag" at bounding box center [548, 279] width 482 height 38
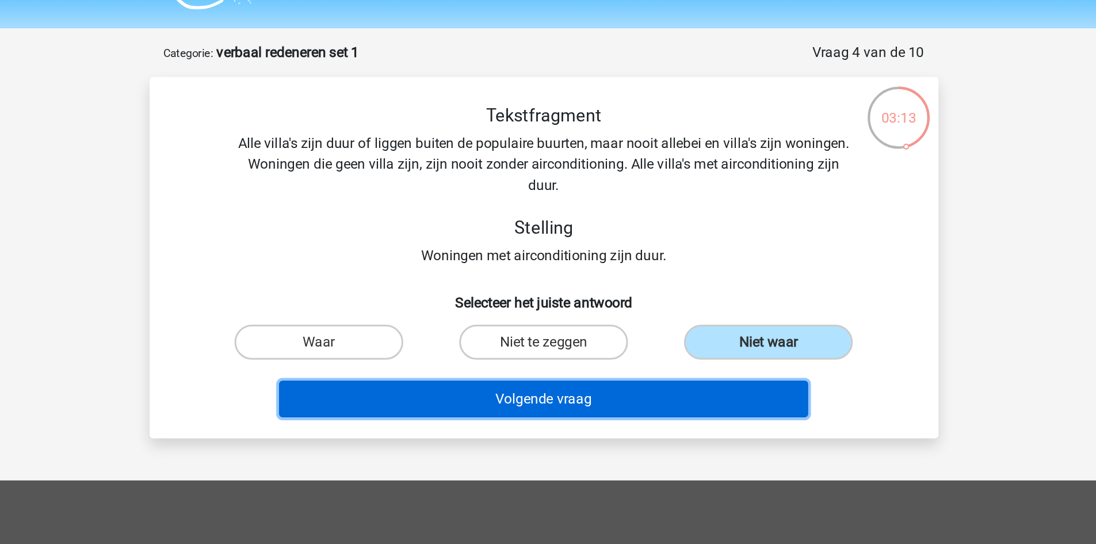
click at [588, 285] on button "Volgende vraag" at bounding box center [548, 281] width 348 height 24
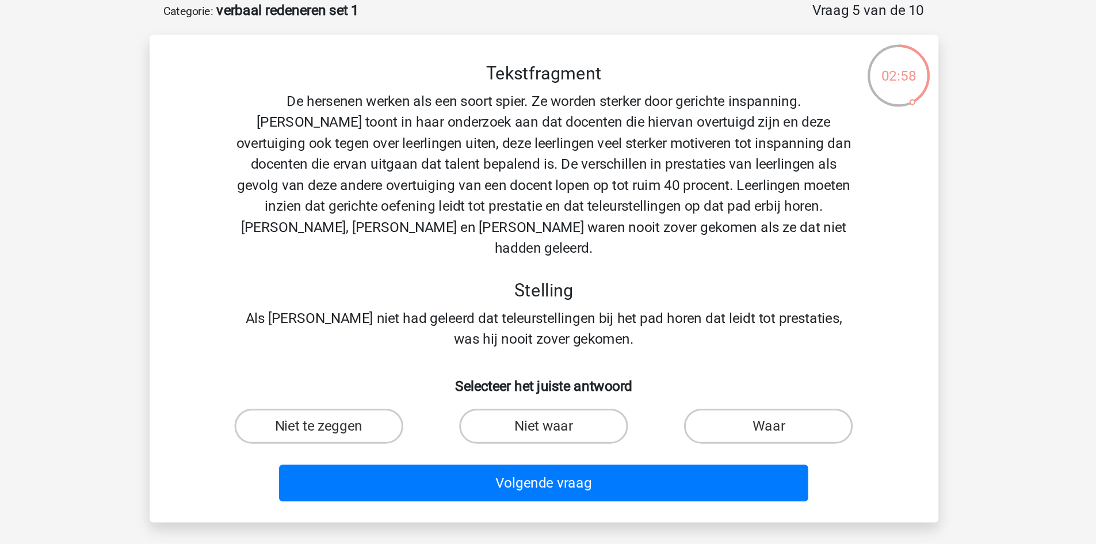
click at [543, 140] on div "Tekstfragment De hersenen werken als een soort spier. Ze worden sterker door ge…" at bounding box center [548, 182] width 482 height 189
click at [604, 144] on div "Tekstfragment De hersenen werken als een soort spier. Ze worden sterker door ge…" at bounding box center [548, 182] width 482 height 189
click at [423, 315] on label "Niet te zeggen" at bounding box center [400, 326] width 111 height 23
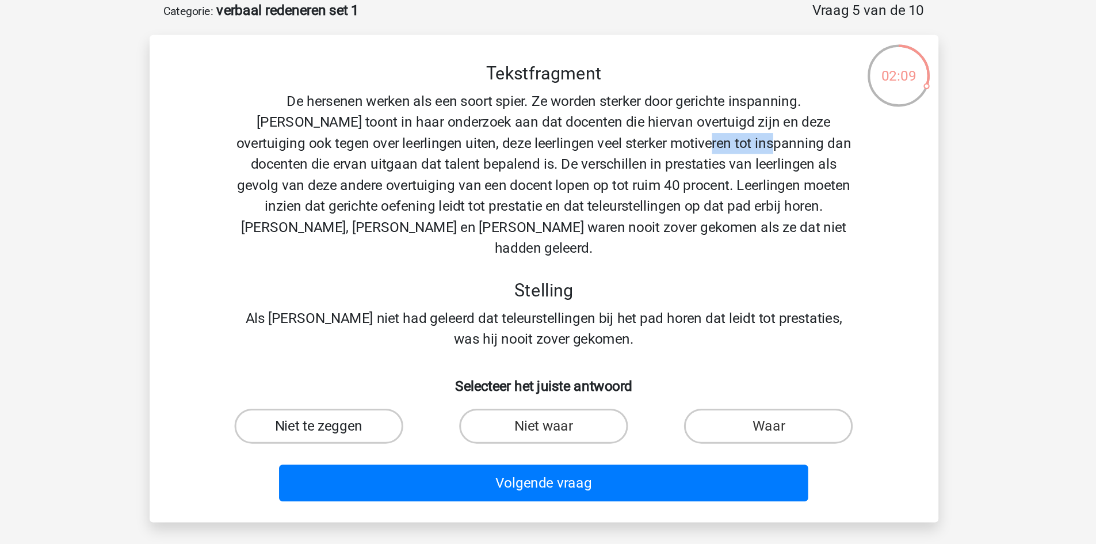
click at [407, 327] on input "Niet te zeggen" at bounding box center [403, 330] width 7 height 7
radio input "true"
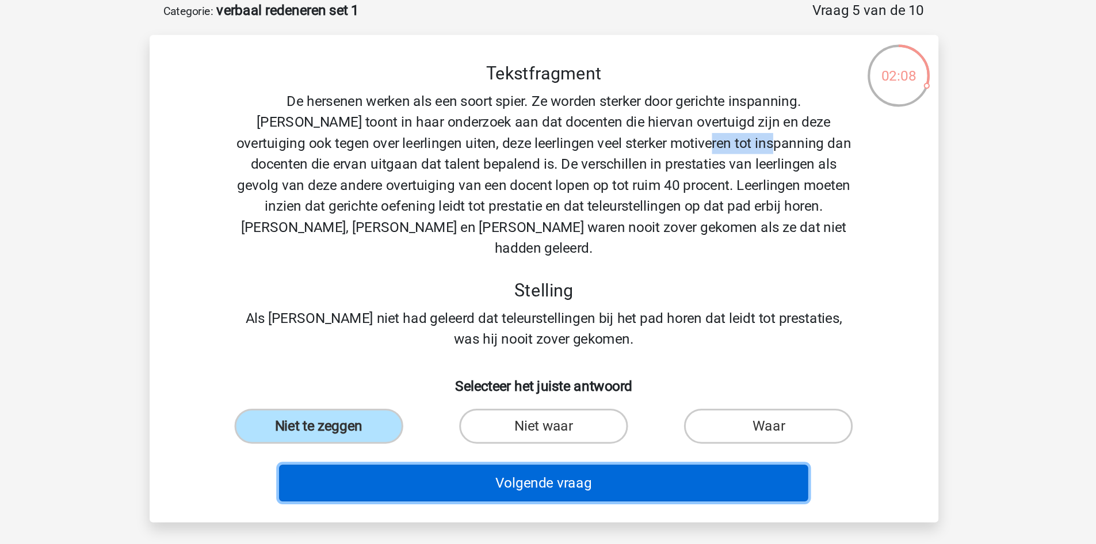
click at [449, 352] on button "Volgende vraag" at bounding box center [548, 364] width 348 height 24
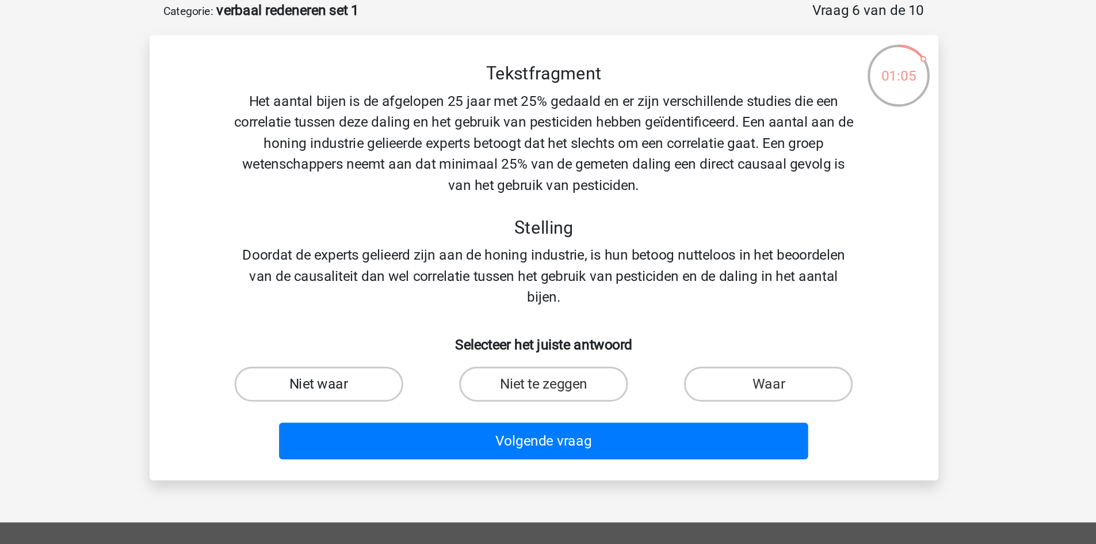
click at [435, 294] on label "Niet waar" at bounding box center [400, 299] width 111 height 23
click at [407, 299] on input "Niet waar" at bounding box center [403, 302] width 7 height 7
radio input "true"
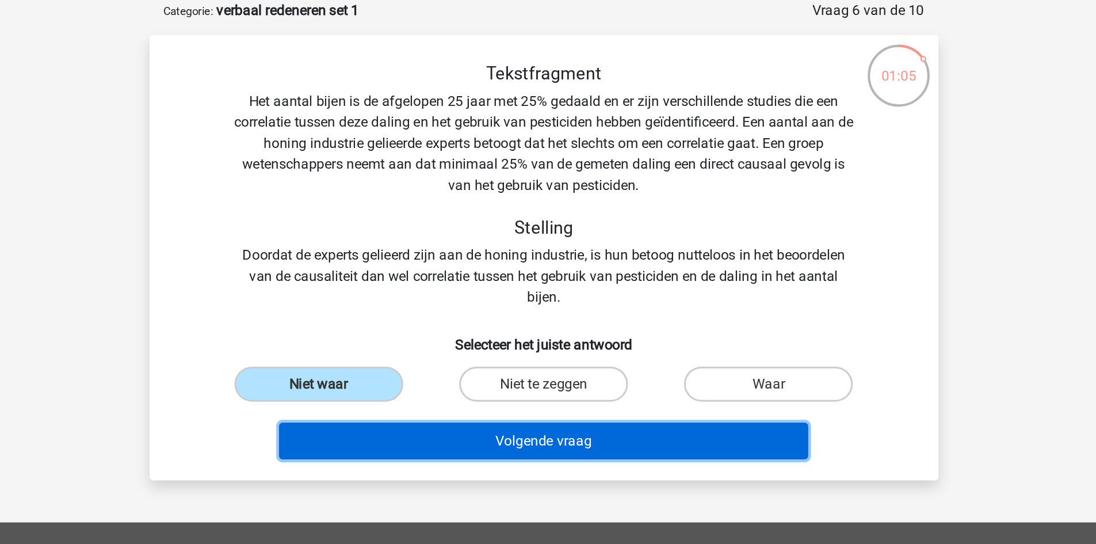
click at [474, 333] on button "Volgende vraag" at bounding box center [548, 336] width 348 height 24
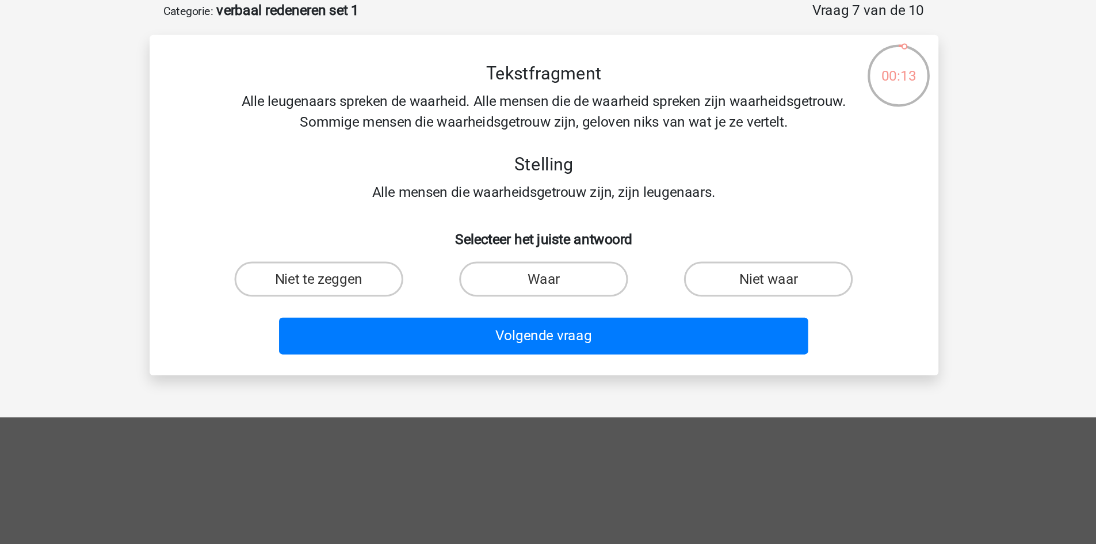
click at [696, 230] on input "Niet waar" at bounding box center [699, 233] width 7 height 7
radio input "true"
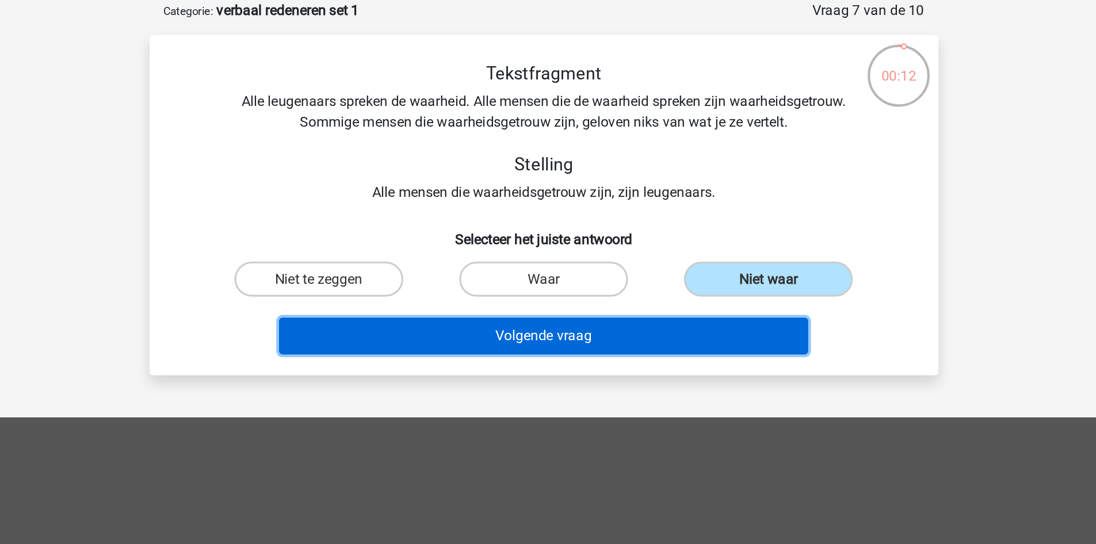
click at [652, 262] on button "Volgende vraag" at bounding box center [548, 267] width 348 height 24
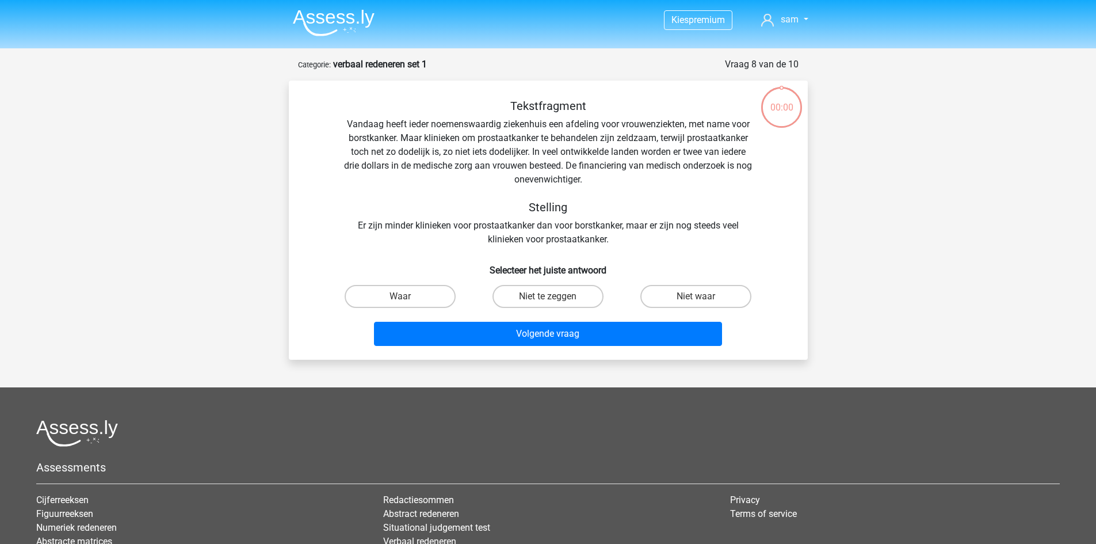
scroll to position [11, 0]
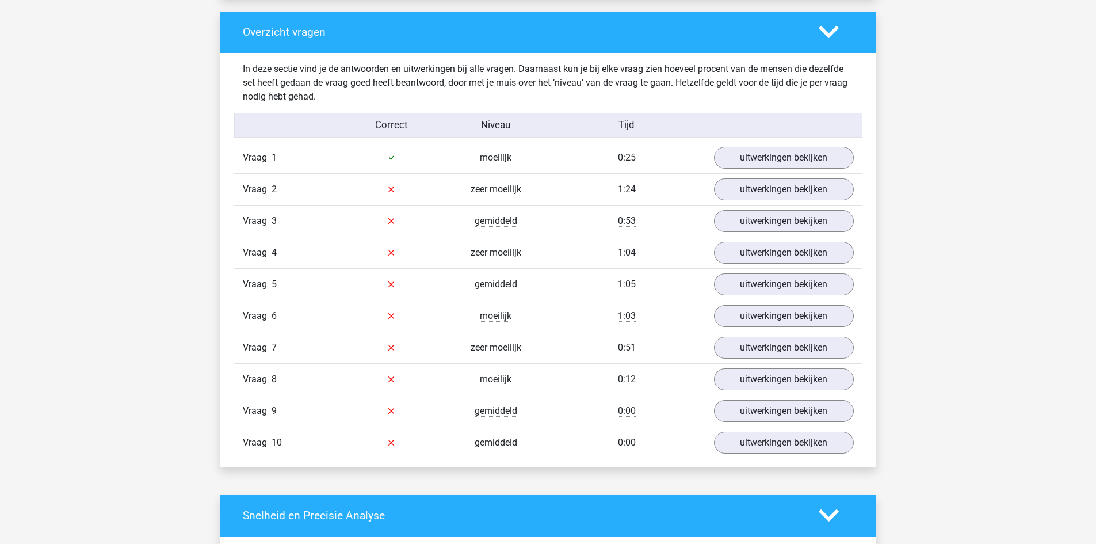
scroll to position [857, 0]
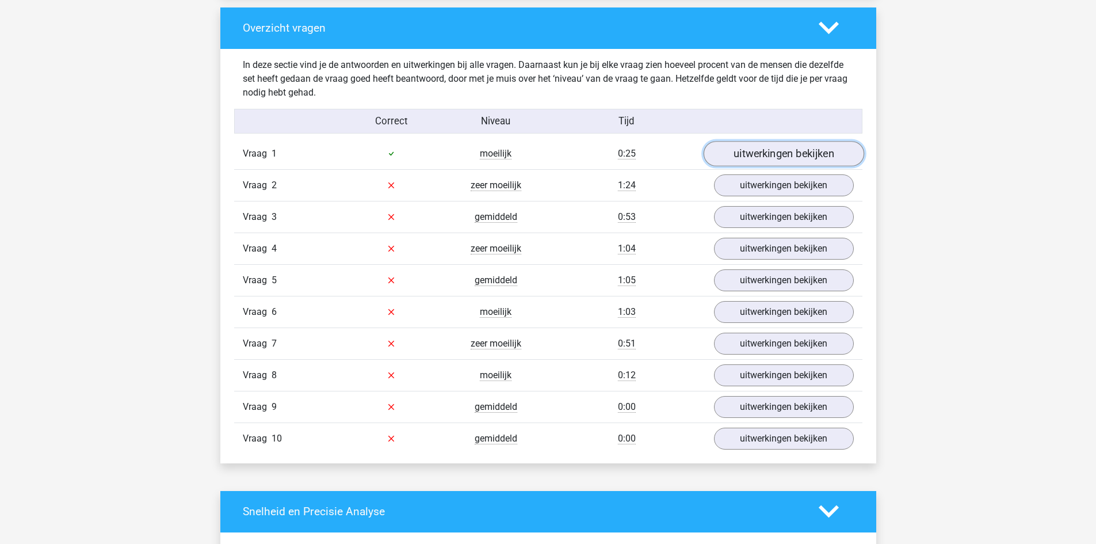
click at [743, 157] on link "uitwerkingen bekijken" at bounding box center [783, 153] width 160 height 25
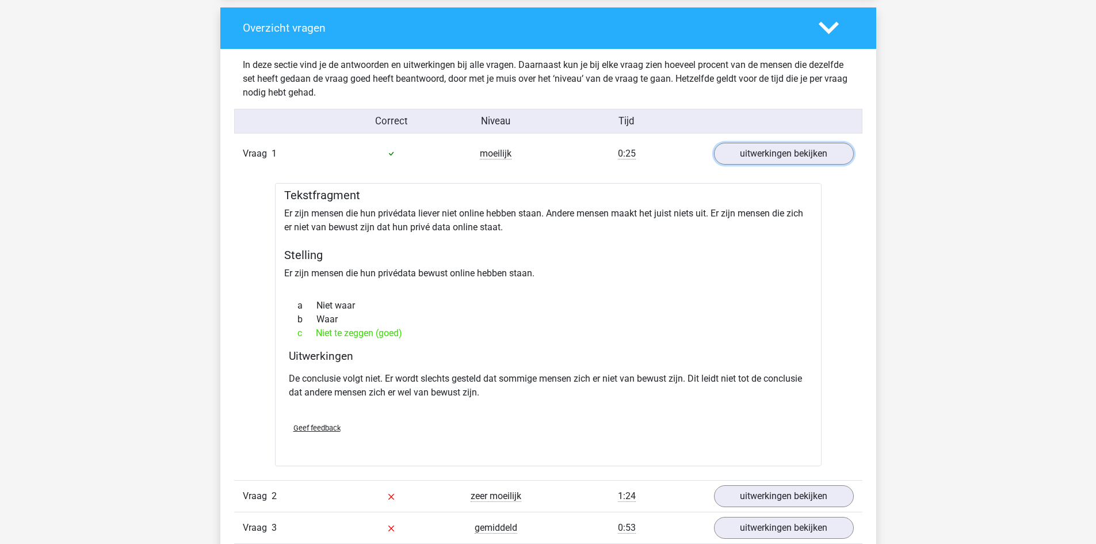
scroll to position [955, 0]
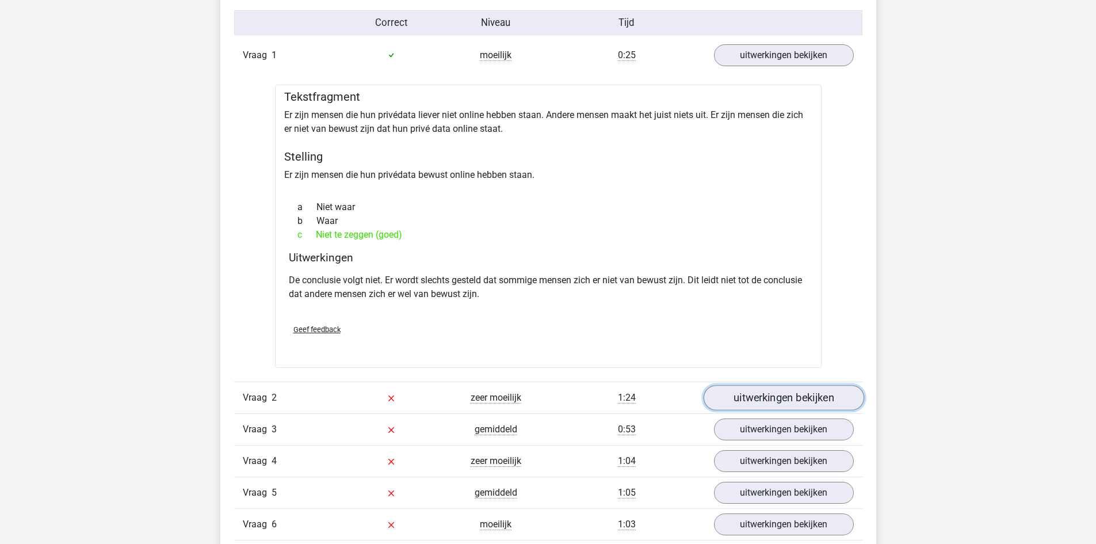
click at [746, 395] on link "uitwerkingen bekijken" at bounding box center [783, 397] width 160 height 25
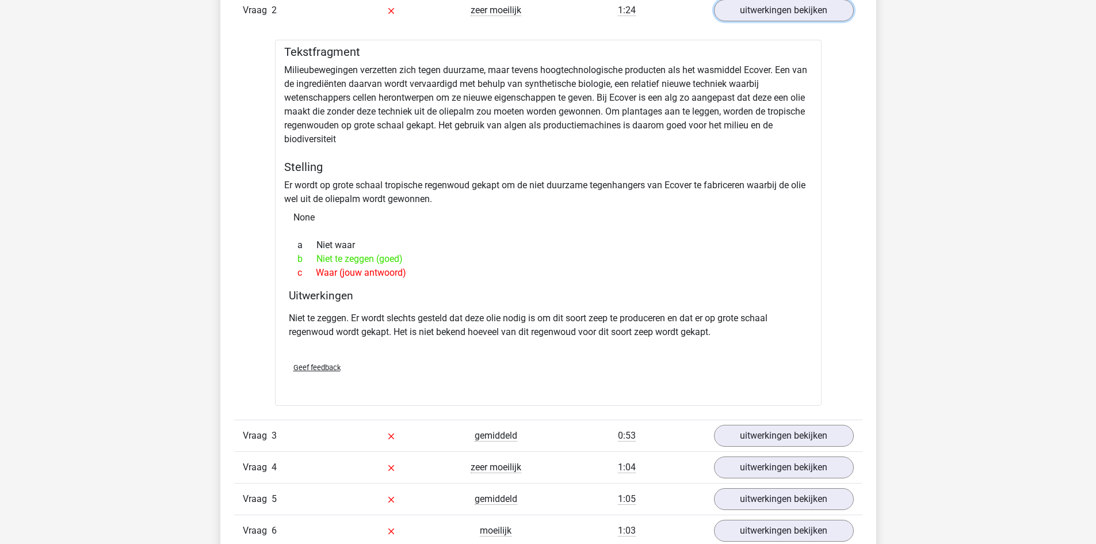
scroll to position [1349, 0]
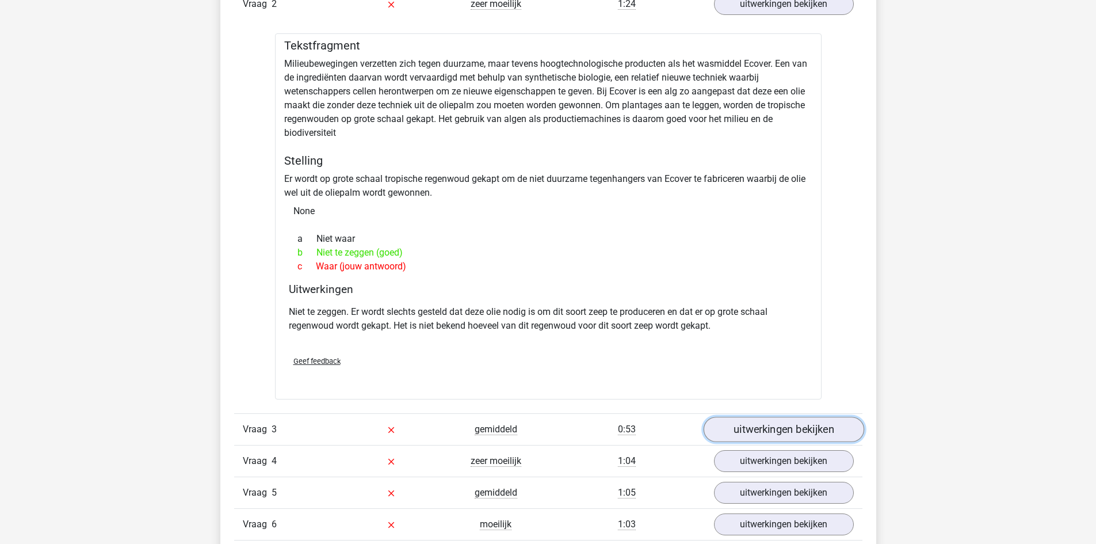
click at [758, 426] on link "uitwerkingen bekijken" at bounding box center [783, 428] width 160 height 25
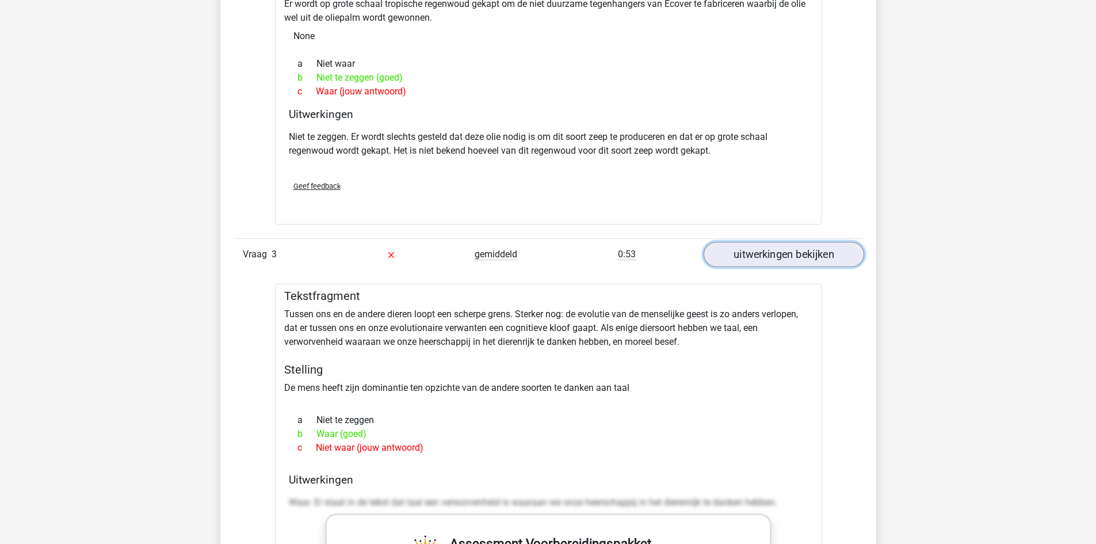
scroll to position [1526, 0]
